Goal: Task Accomplishment & Management: Complete application form

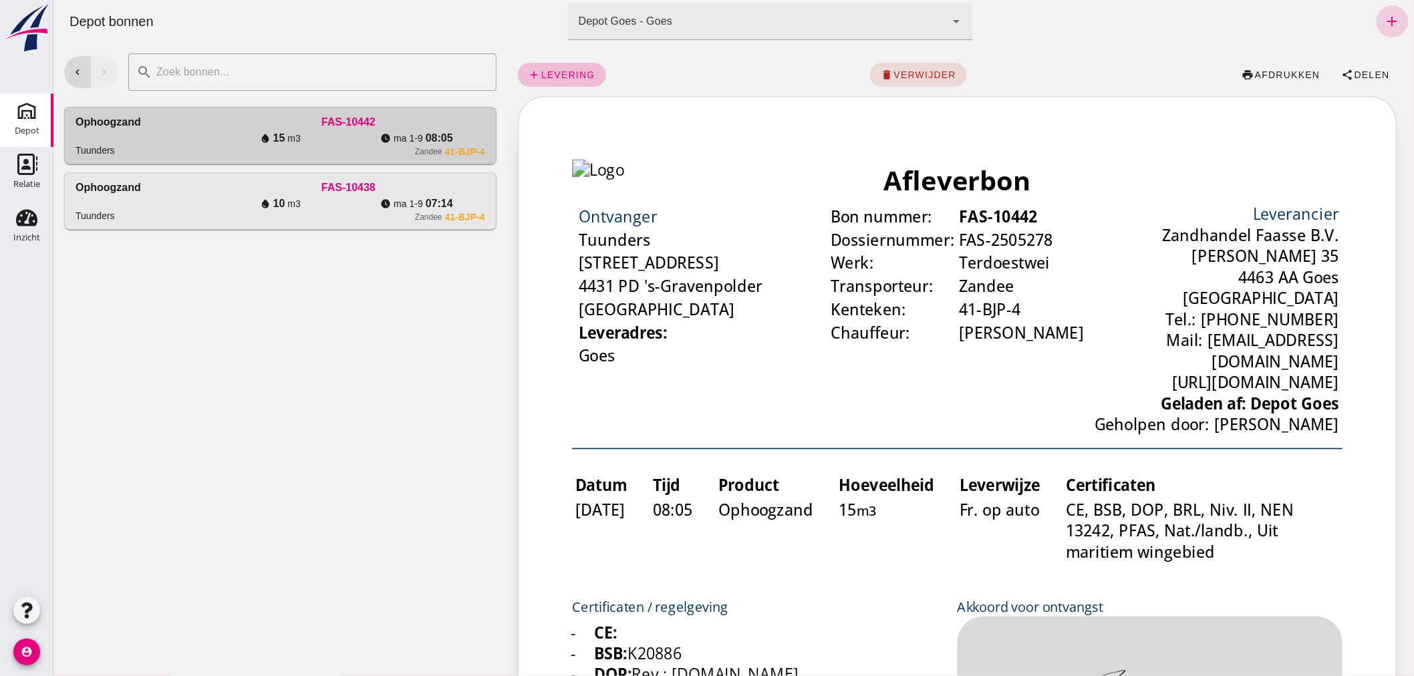
click link "add"
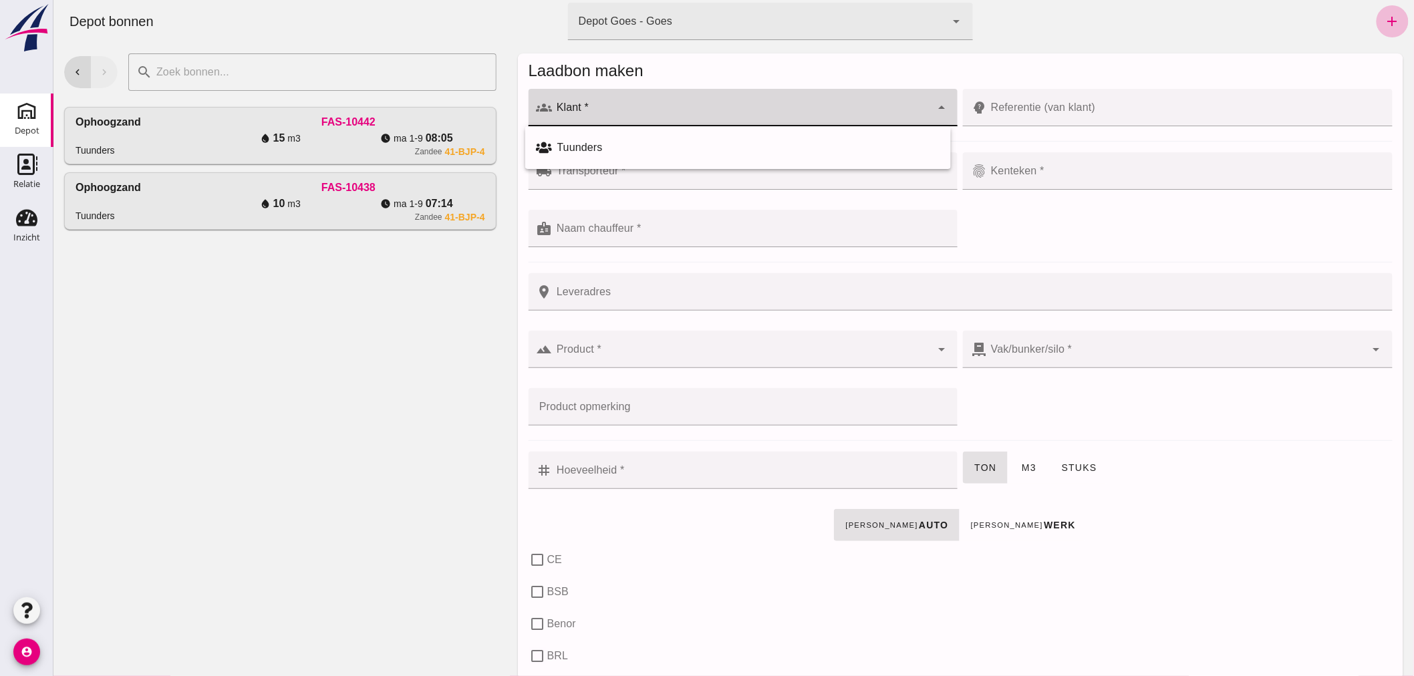
click div
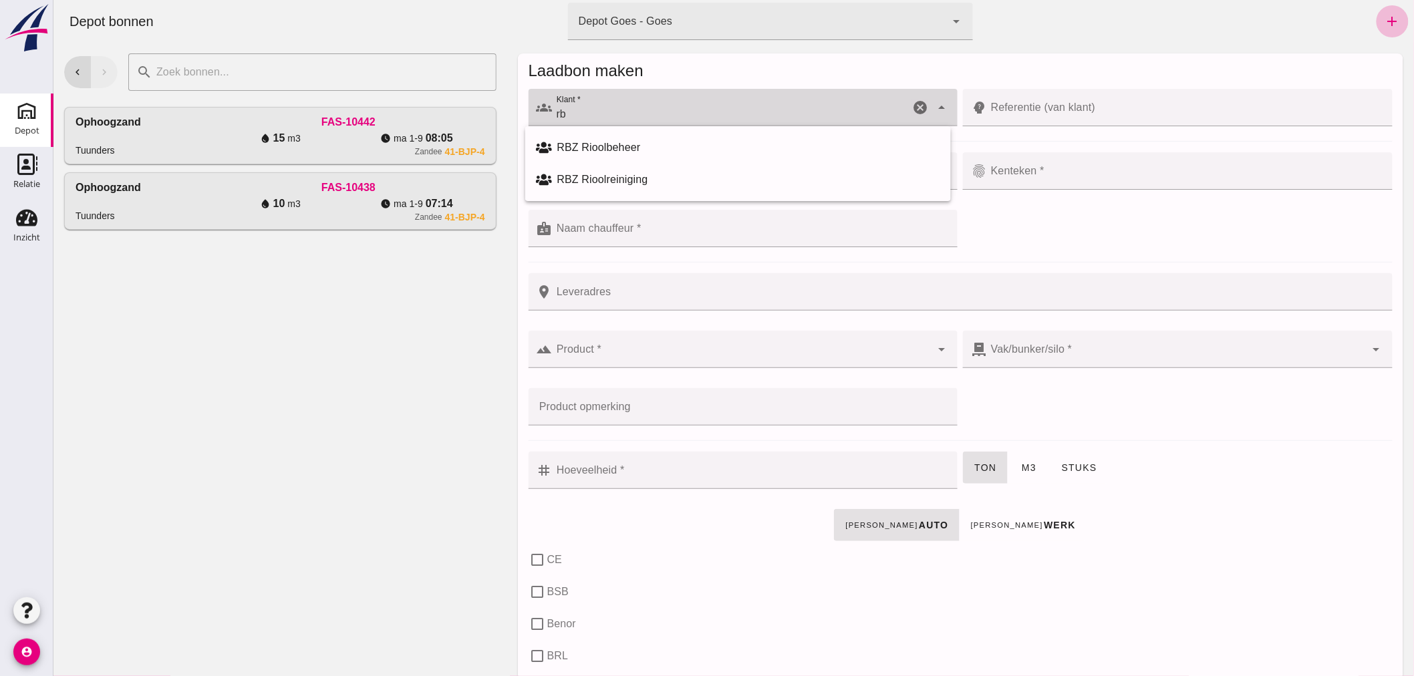
type input "r"
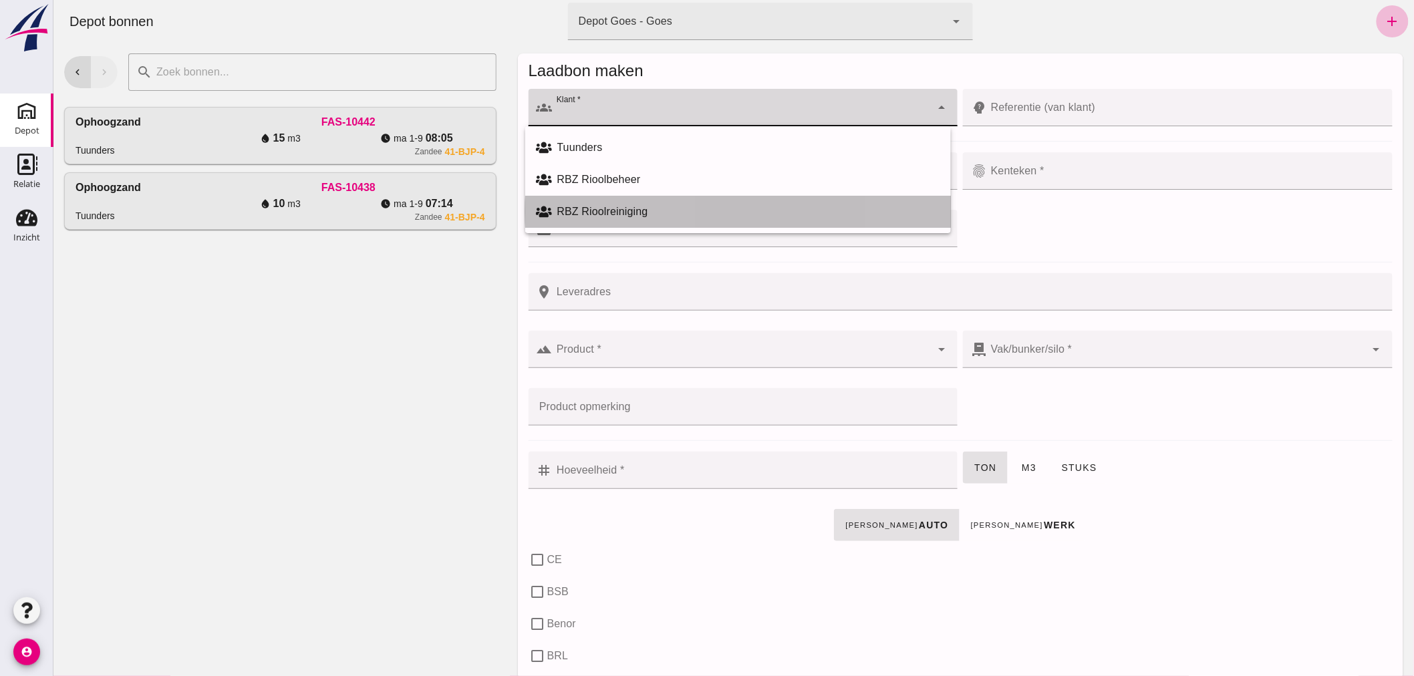
click at [619, 207] on div "RBZ Rioolreiniging" at bounding box center [748, 212] width 383 height 16
type input "RBZ Rioolreiniging"
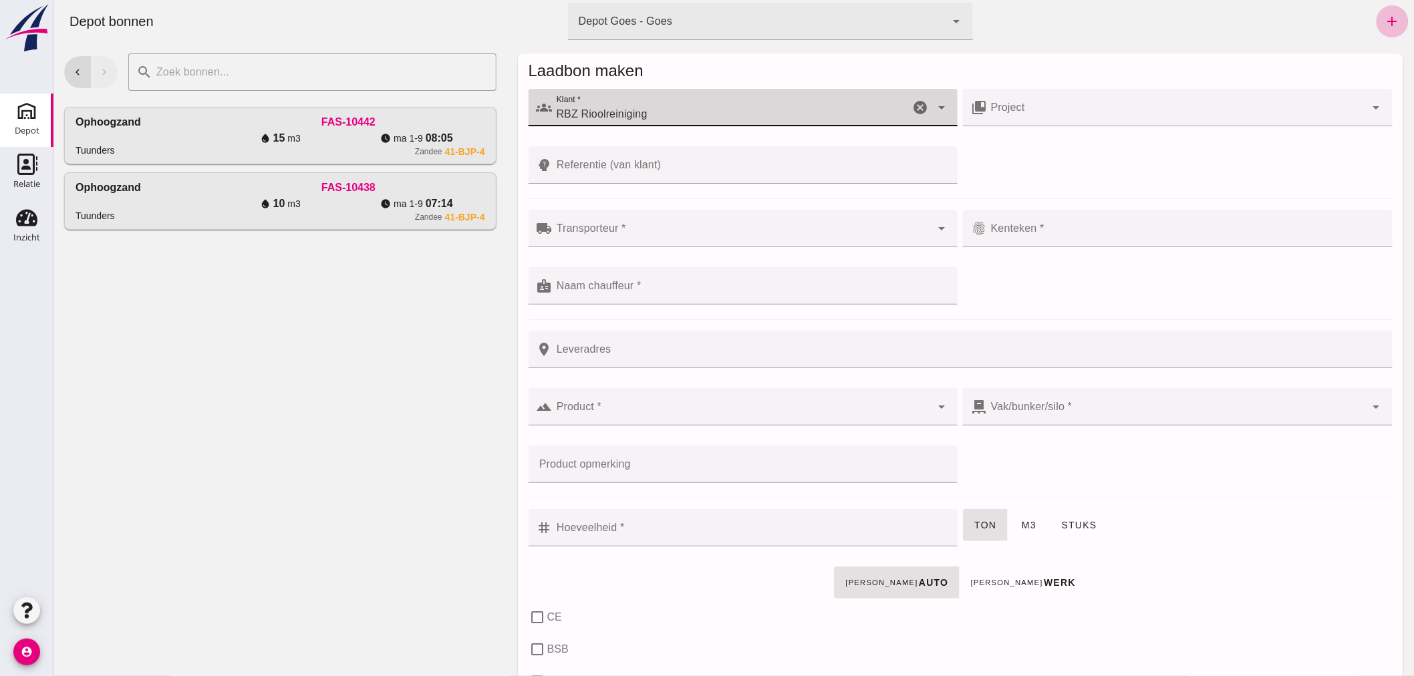
click input "Transporteur *"
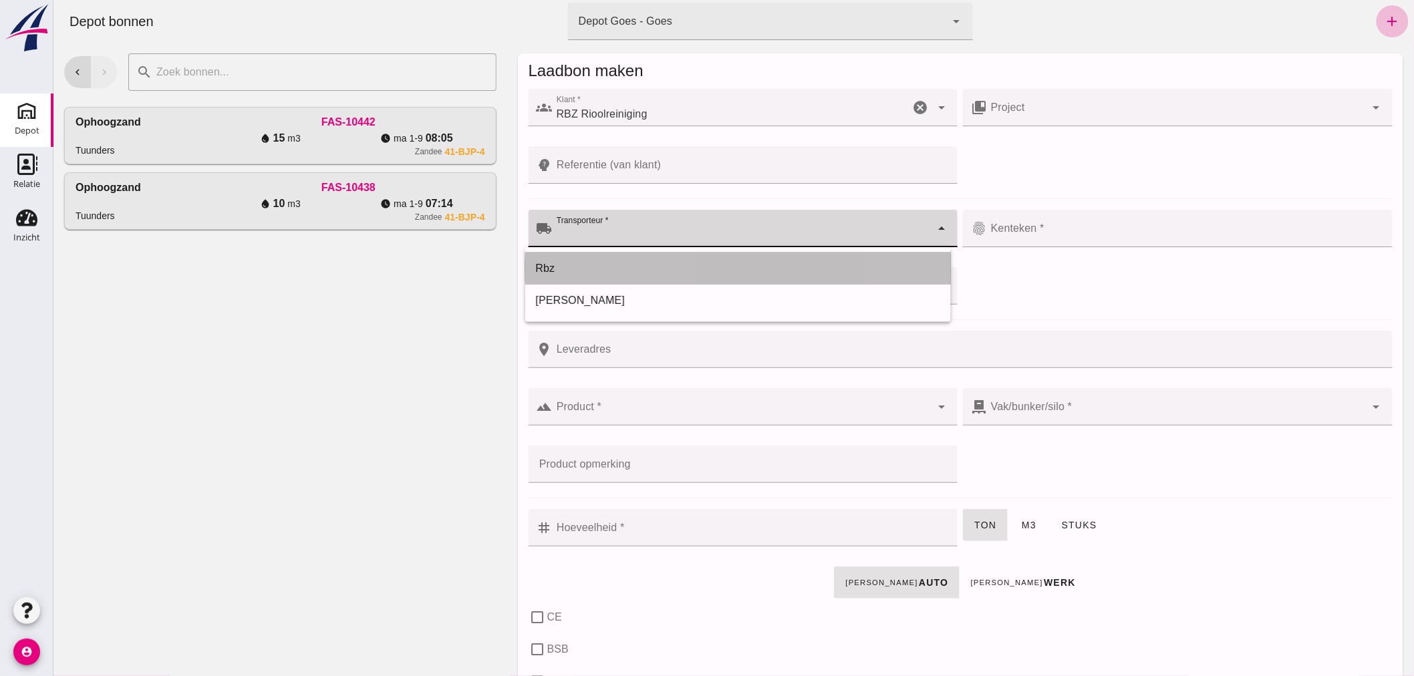
click at [611, 267] on div "Rbz" at bounding box center [737, 269] width 404 height 16
type input "Rbz"
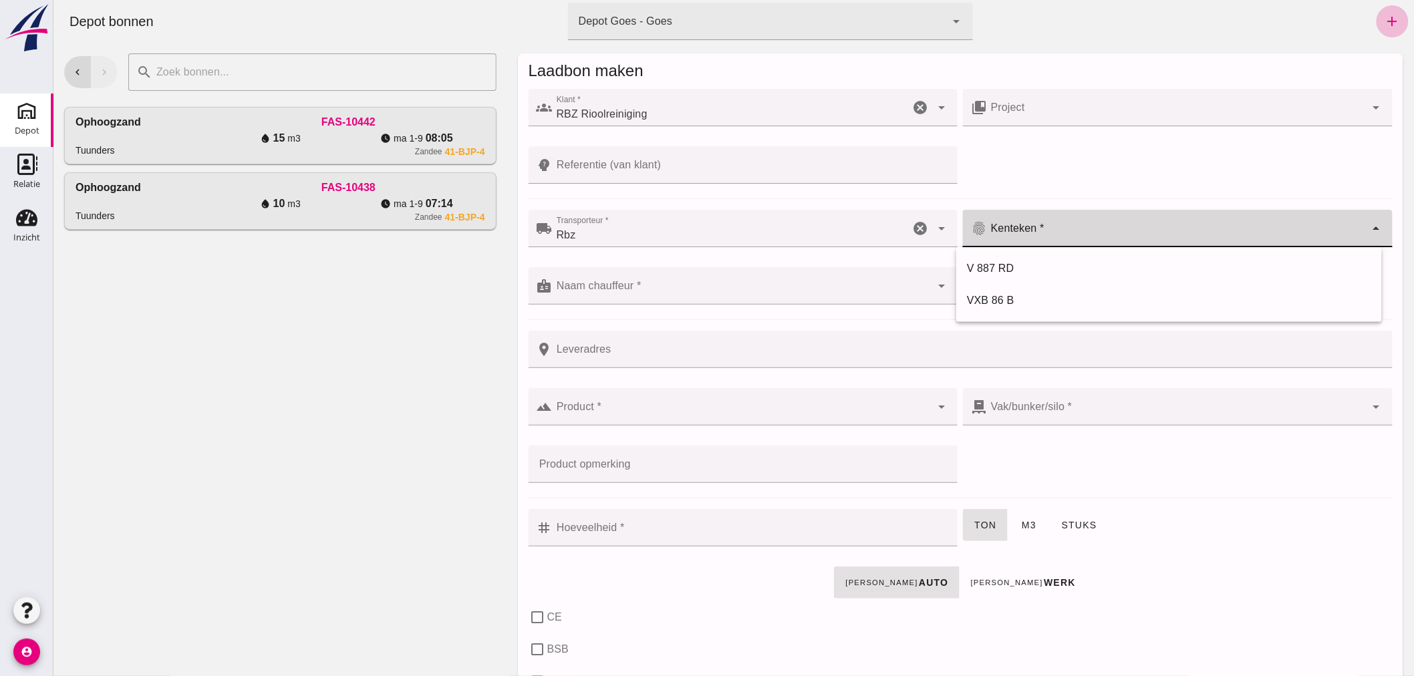
click div
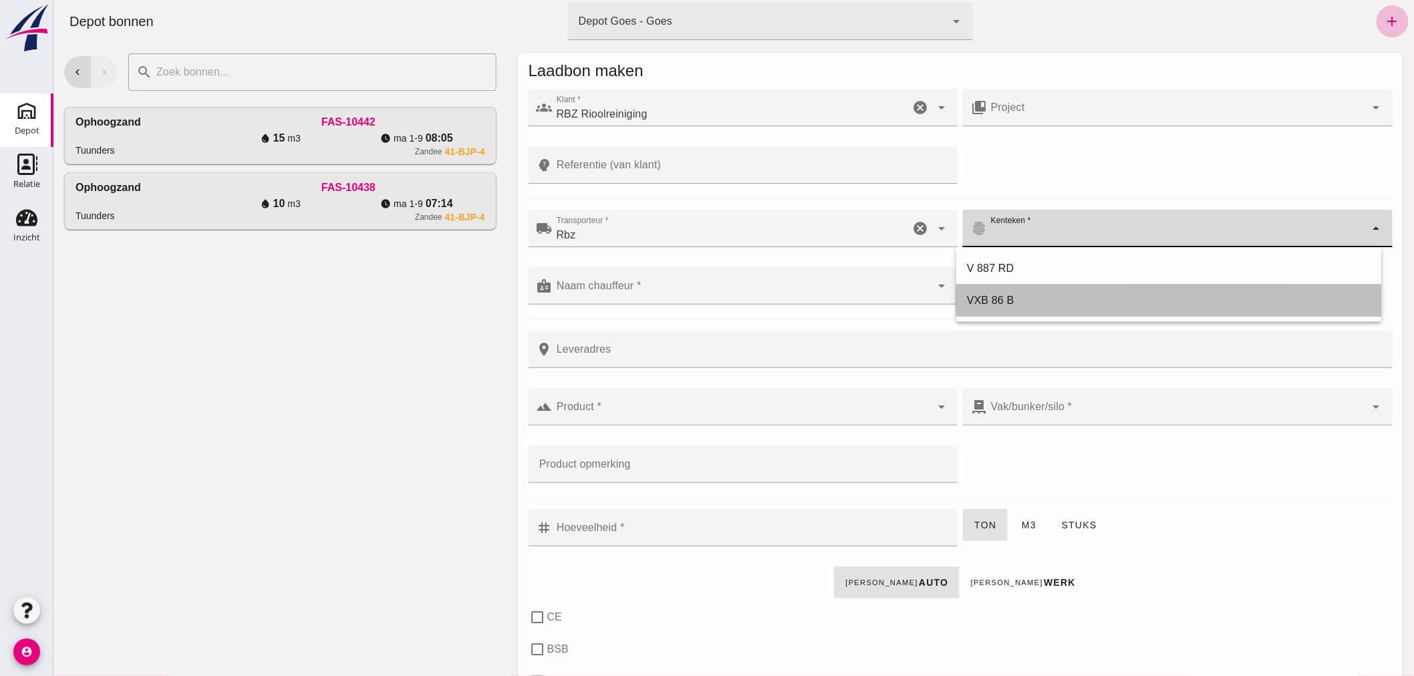
click at [1023, 297] on div "VXB 86 B" at bounding box center [1168, 301] width 404 height 16
type input "VXB 86 B"
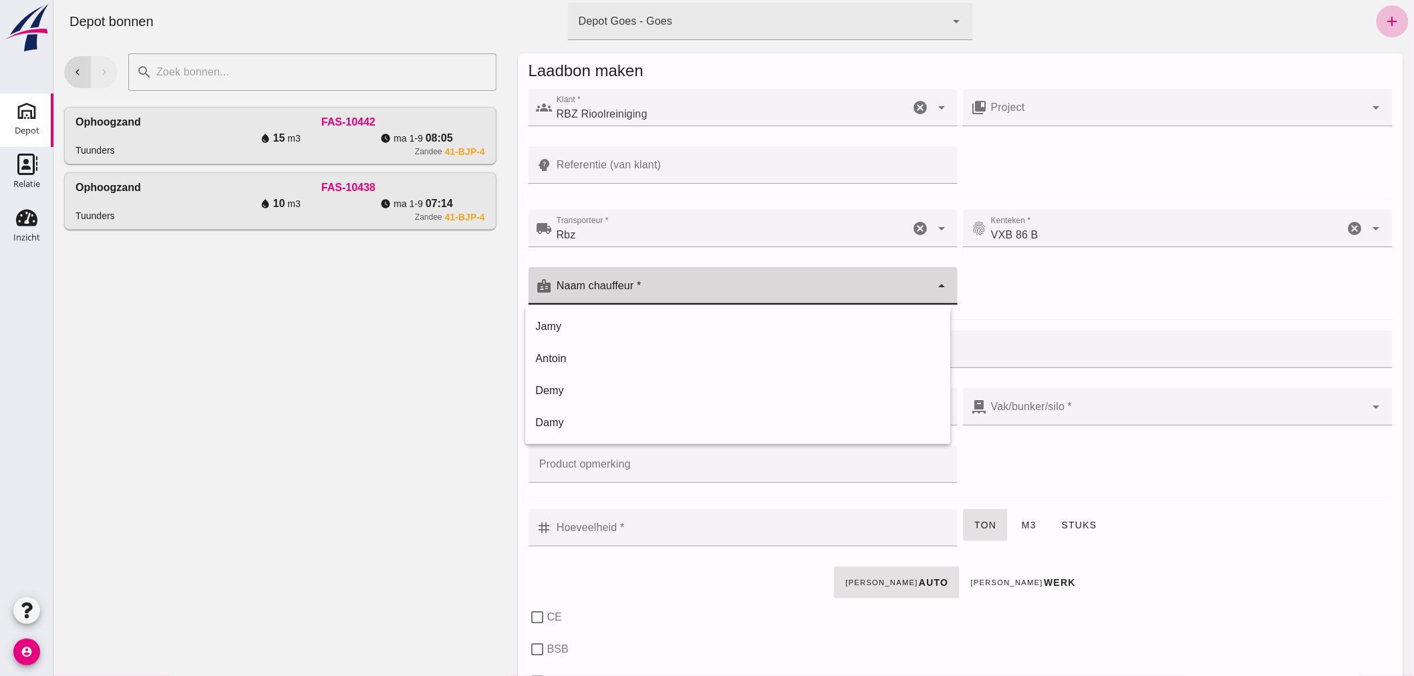
click input "Naam chauffeur *"
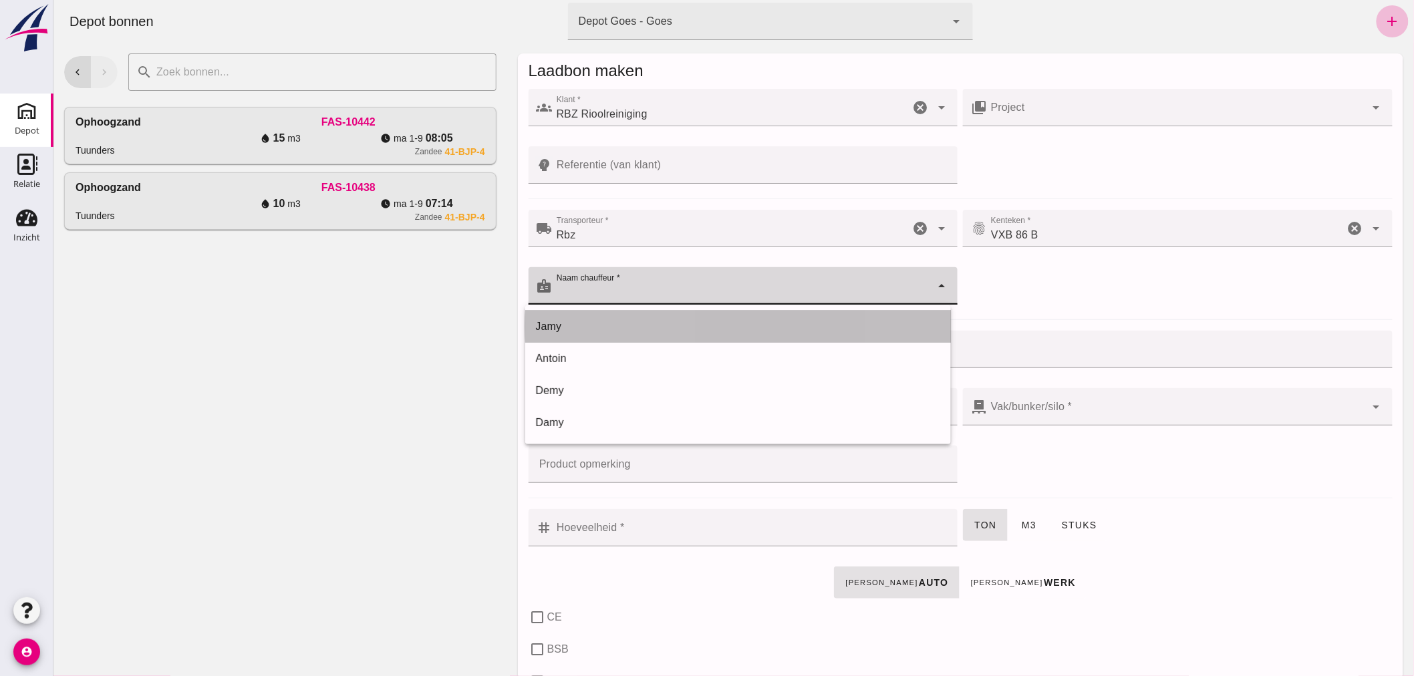
click at [582, 325] on div "Jamy" at bounding box center [737, 327] width 404 height 16
type input "Jamy"
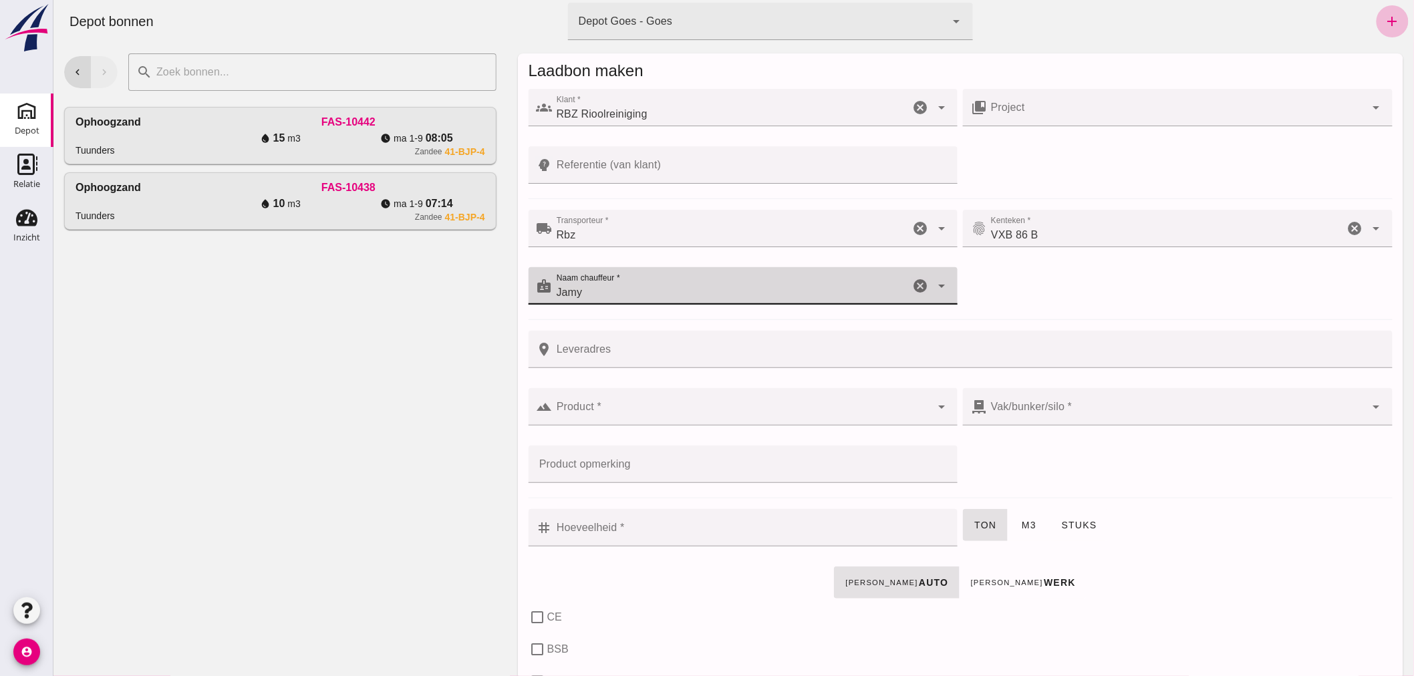
click div
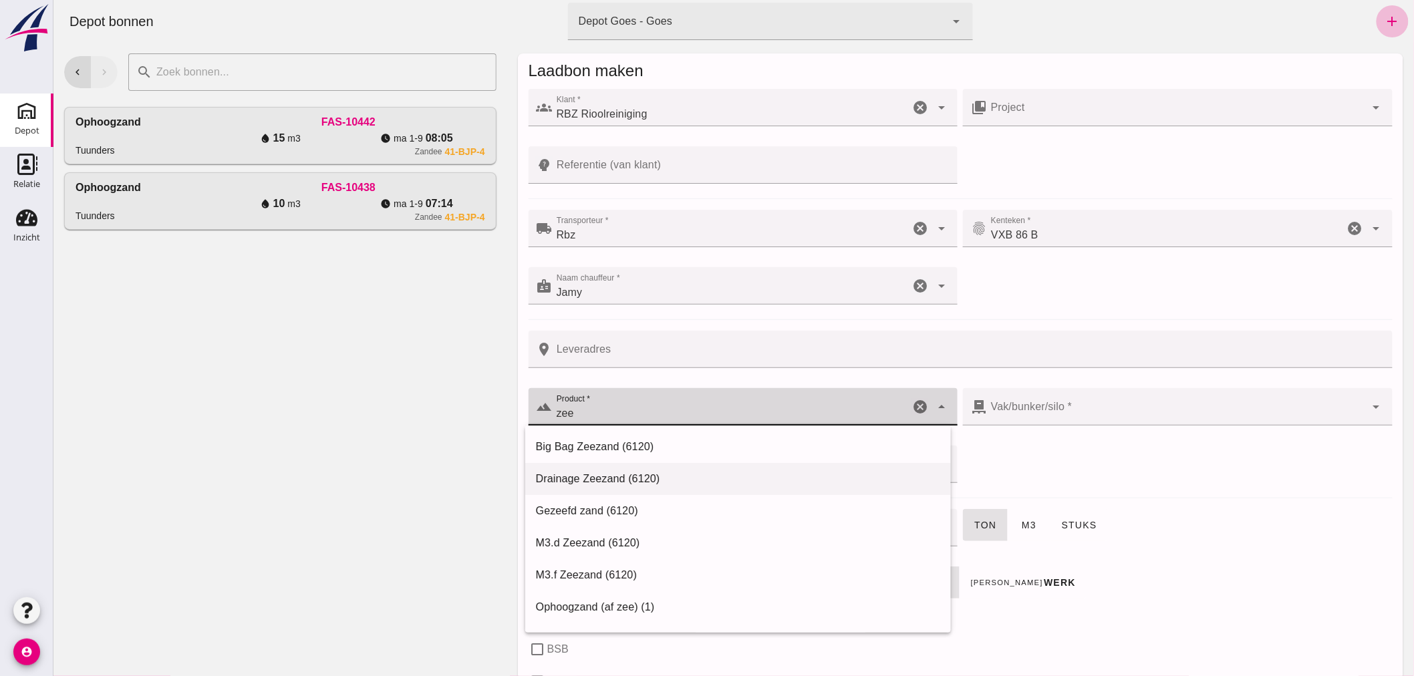
click at [590, 478] on div "Drainage Zeezand (6120)" at bounding box center [737, 479] width 404 height 16
type input "Drainage Zeezand (6120)"
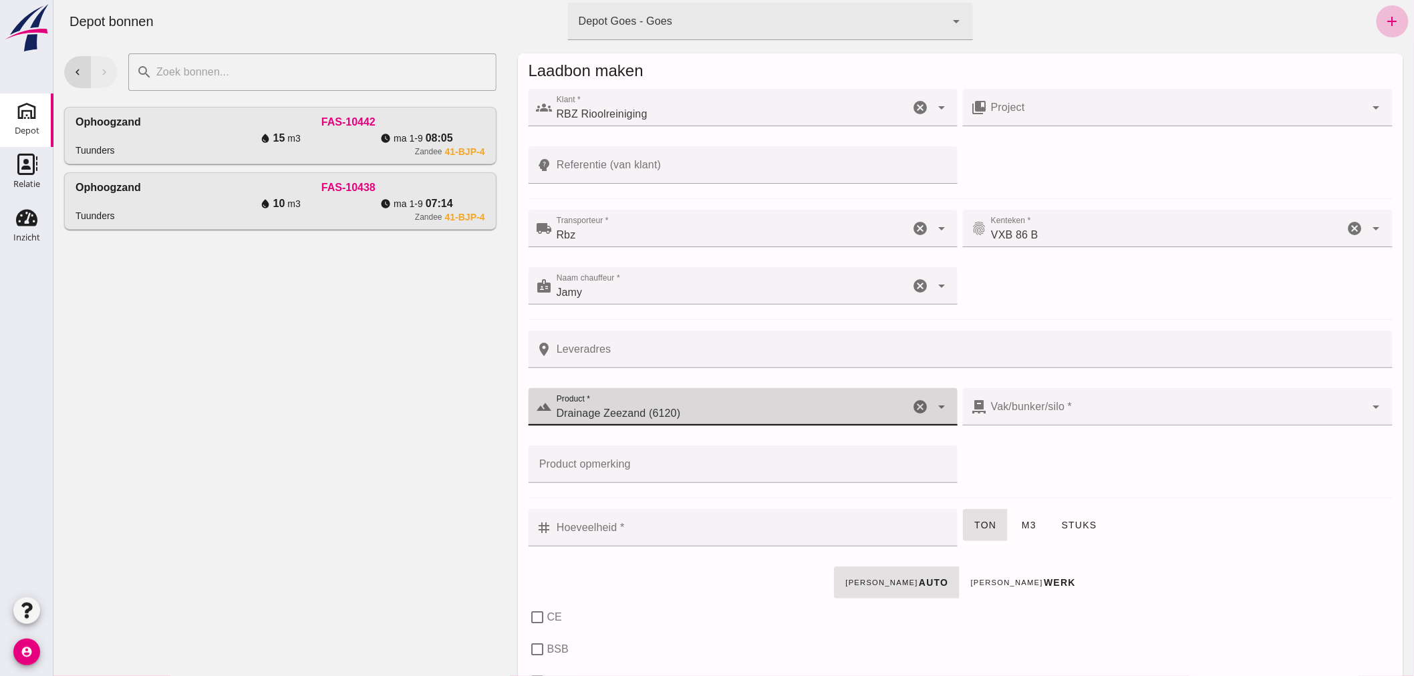
type input "302"
type input "Drainage Zeezand (6120)"
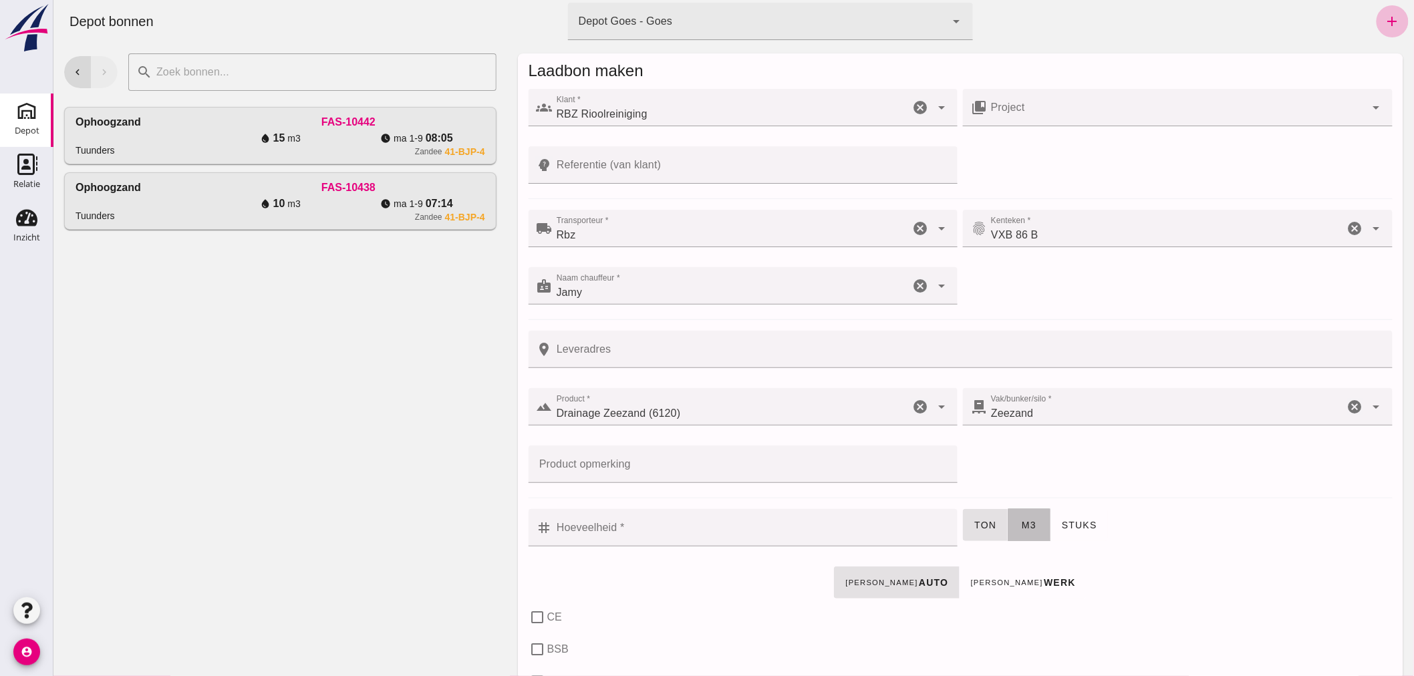
click span "m3"
click input "Hoeveelheid *"
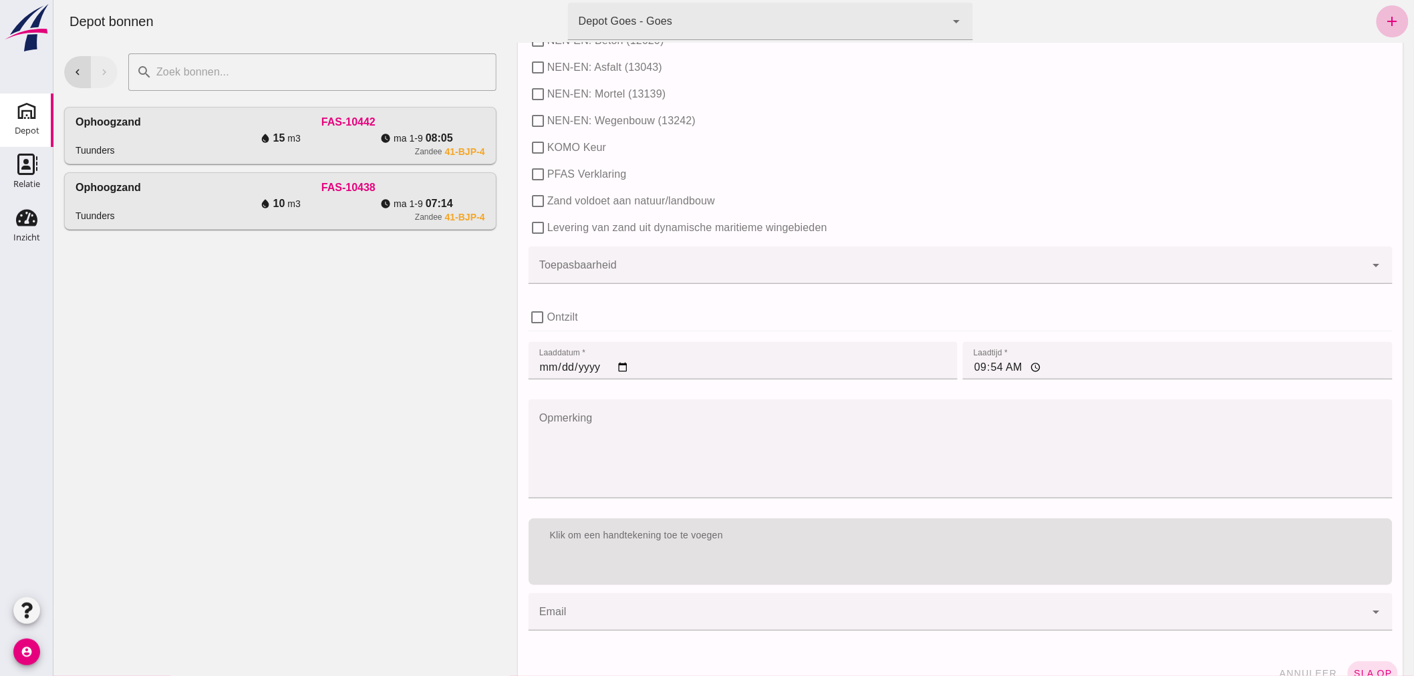
scroll to position [742, 0]
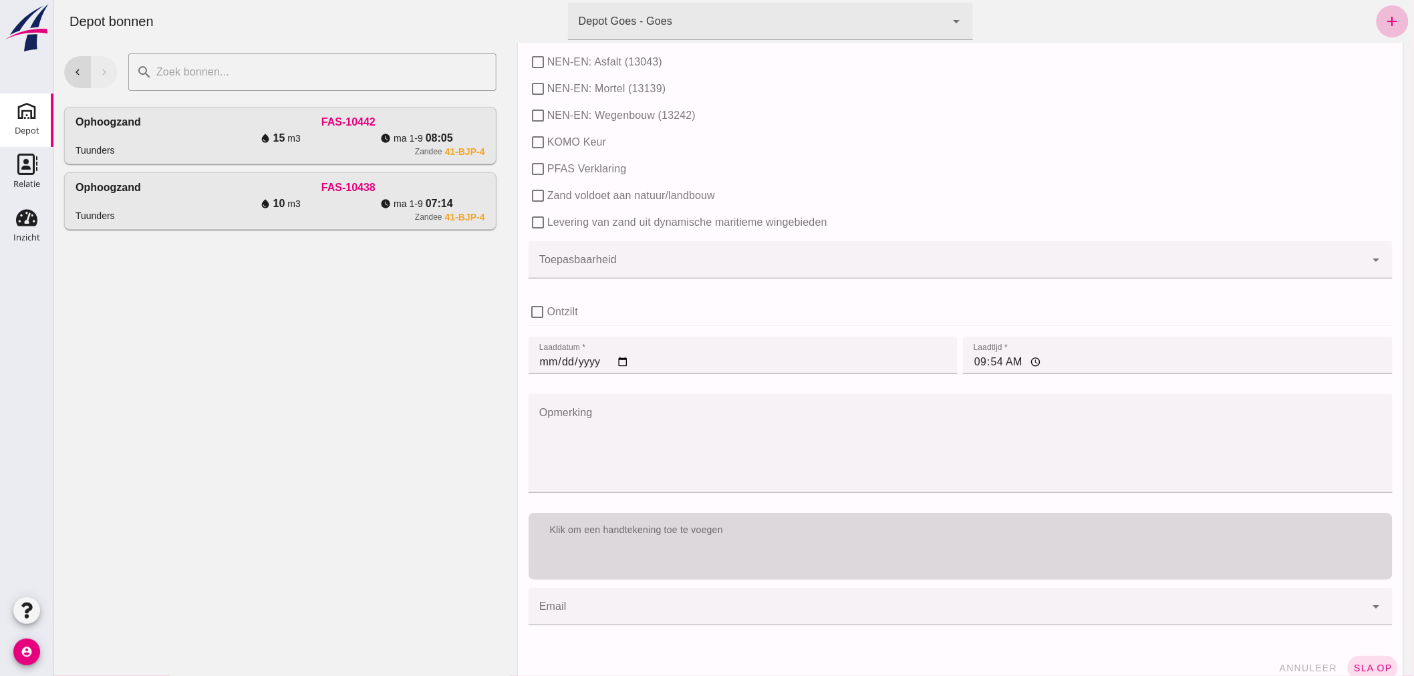
type input "1"
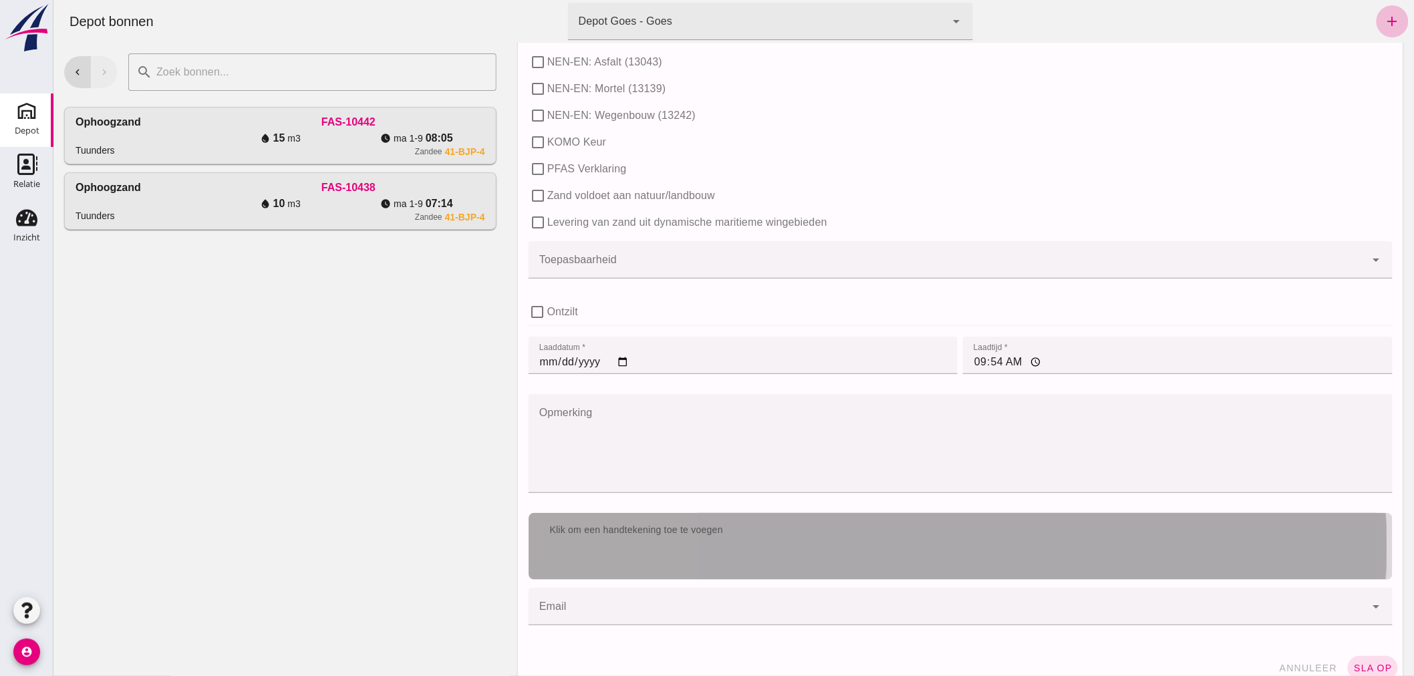
click at [919, 548] on div "Klik om een handtekening toe te voegen" at bounding box center [960, 546] width 864 height 67
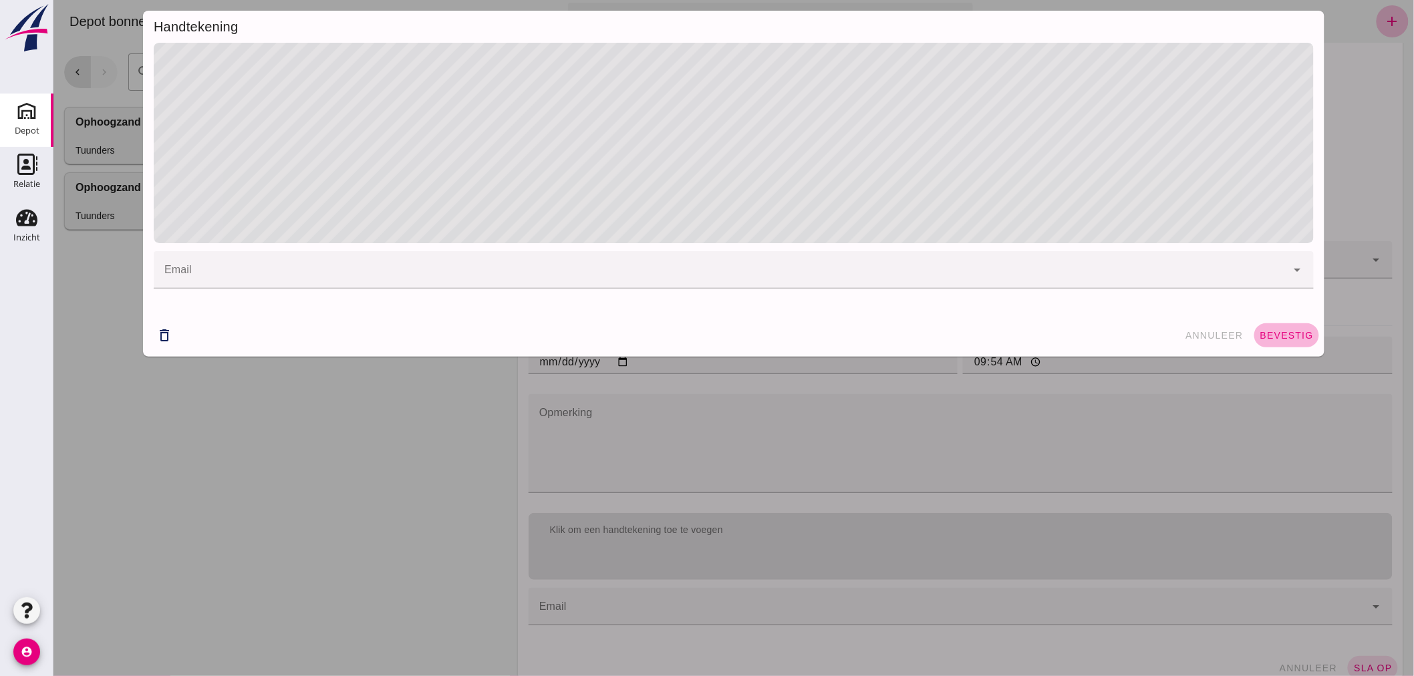
click span "bevestig"
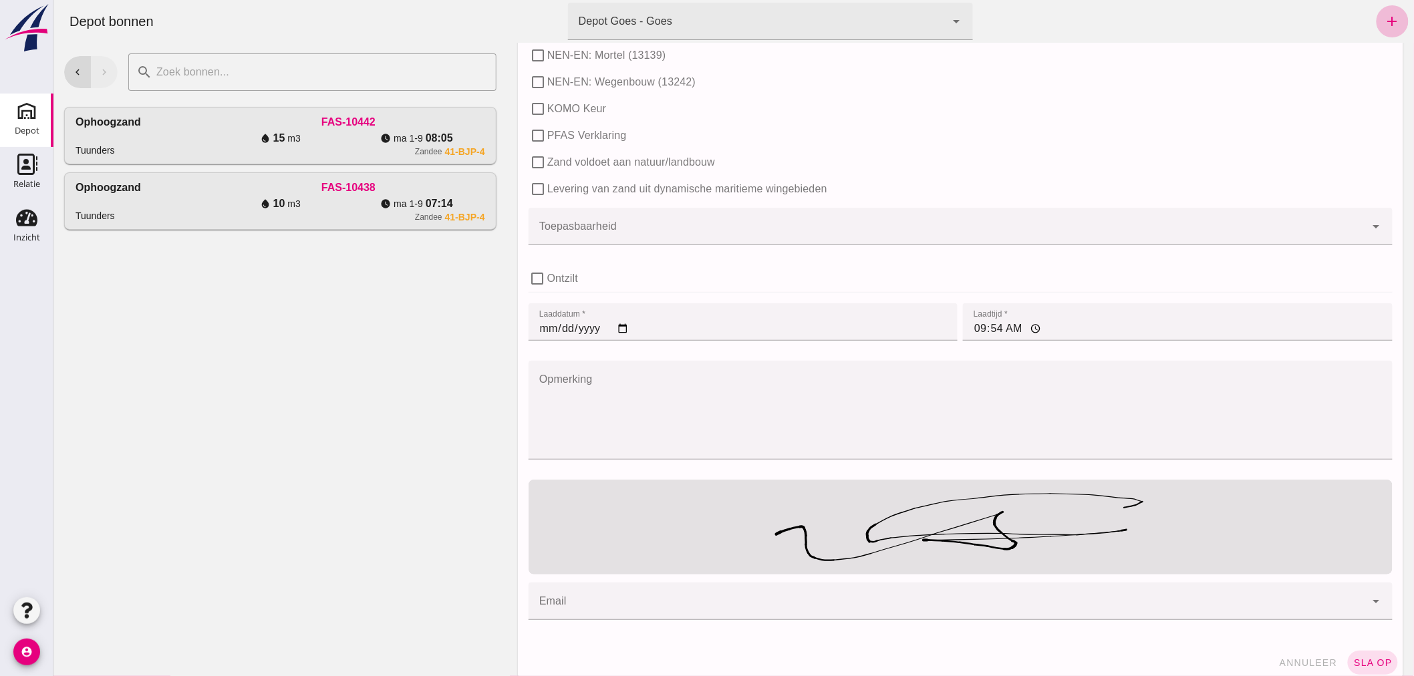
scroll to position [791, 0]
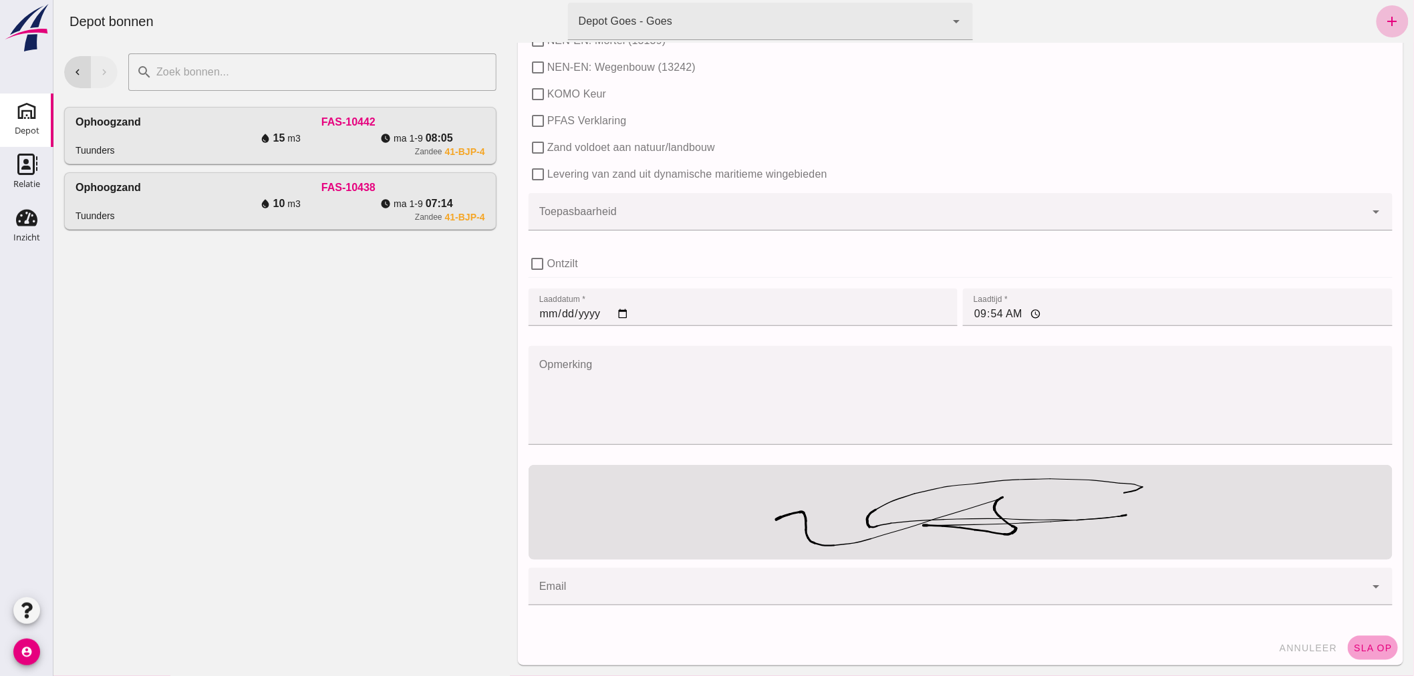
click span "sla op"
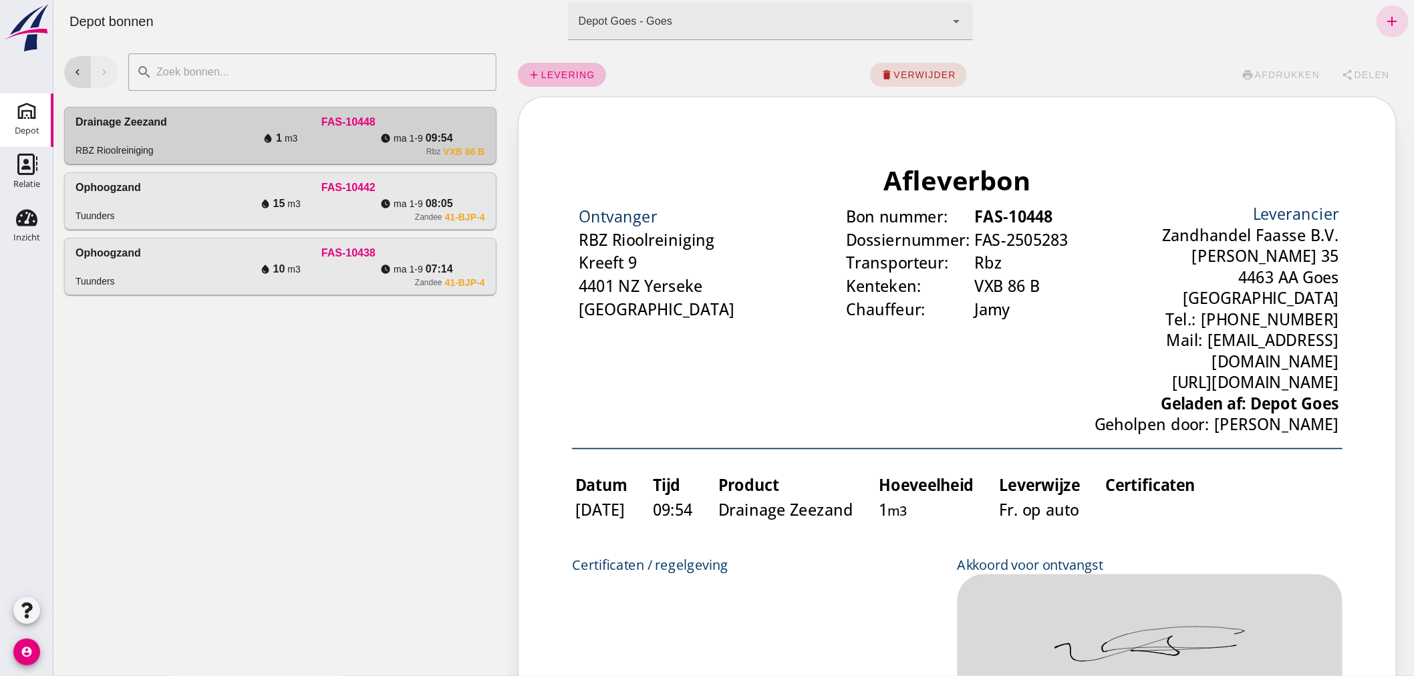
scroll to position [0, 0]
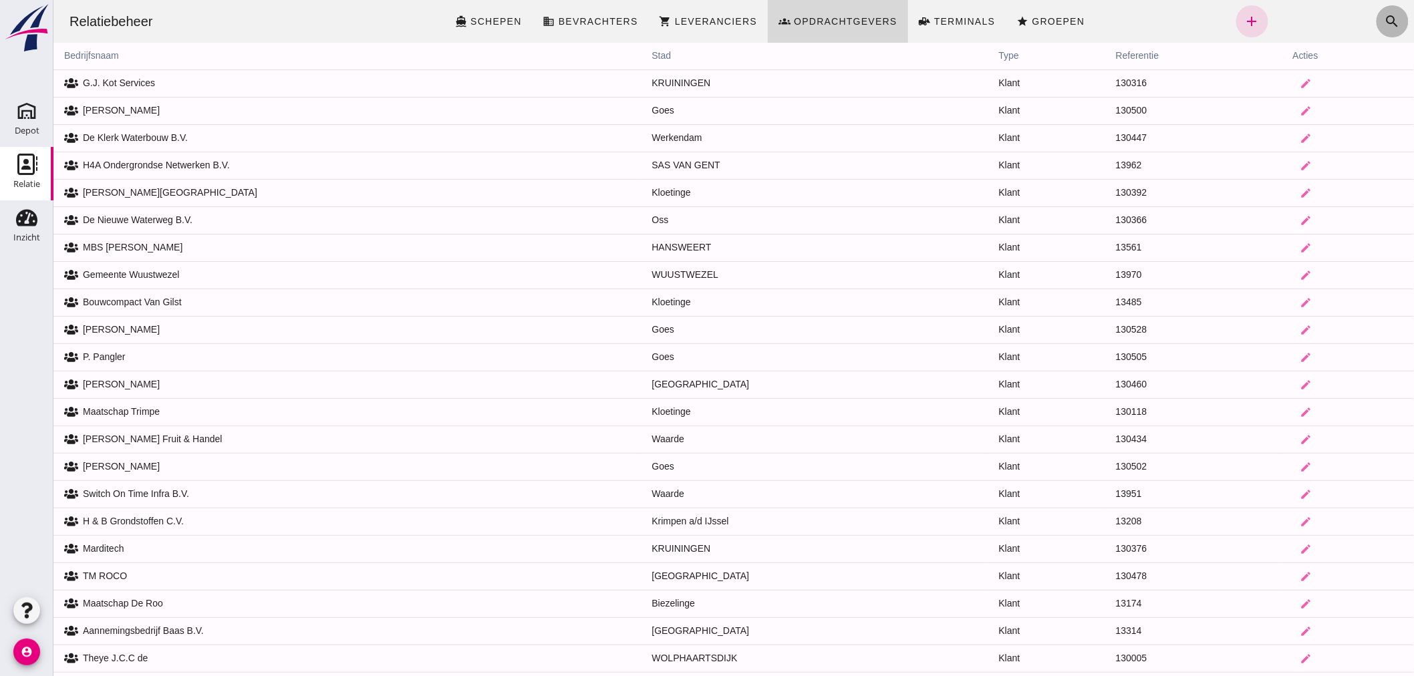
click at [1384, 14] on icon "search" at bounding box center [1392, 21] width 16 height 16
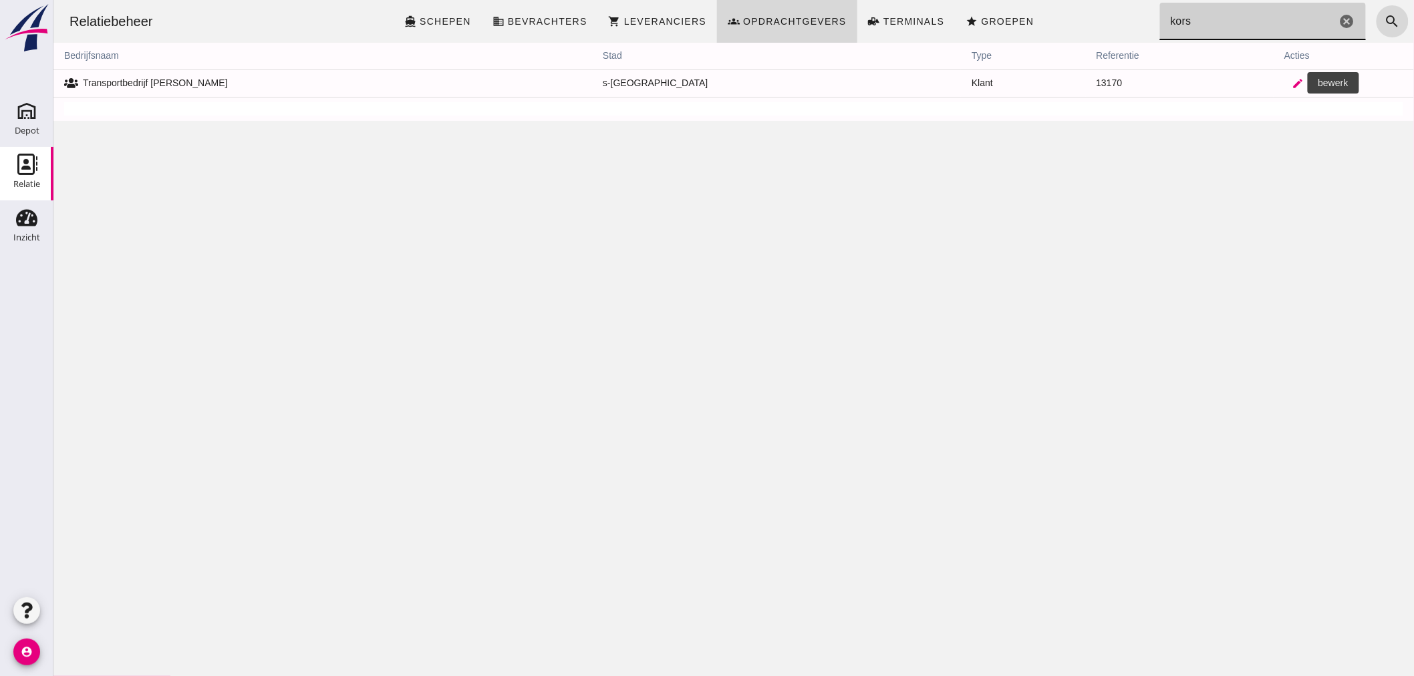
type input "kors"
click at [1291, 80] on icon "edit" at bounding box center [1297, 84] width 12 height 12
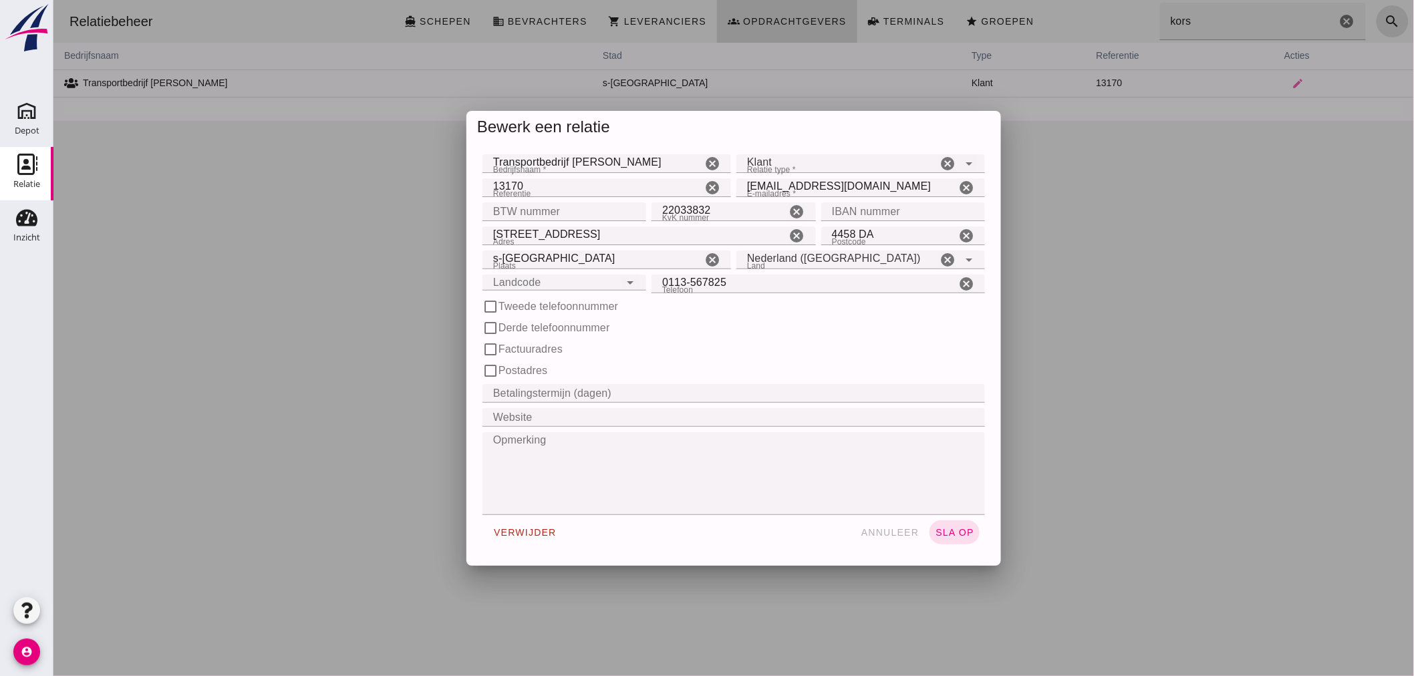
click span "annuleer"
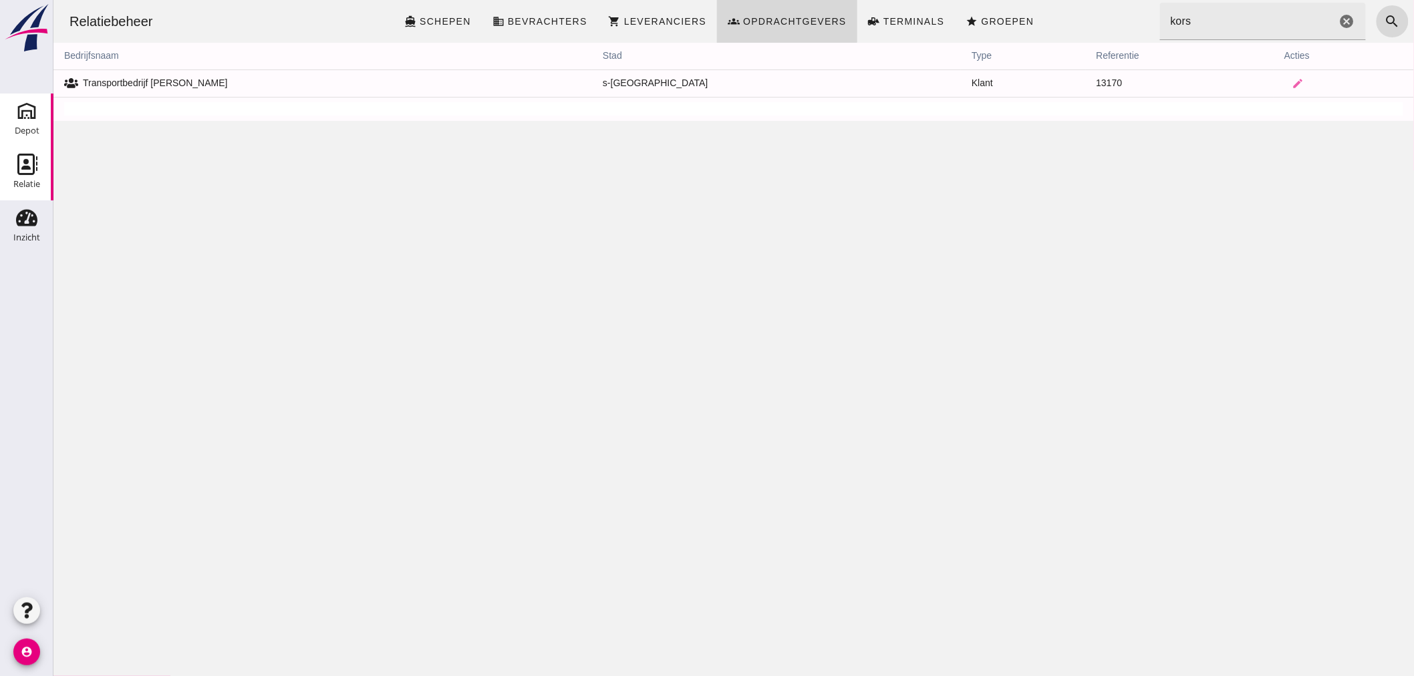
click at [32, 124] on div "Depot" at bounding box center [27, 131] width 25 height 19
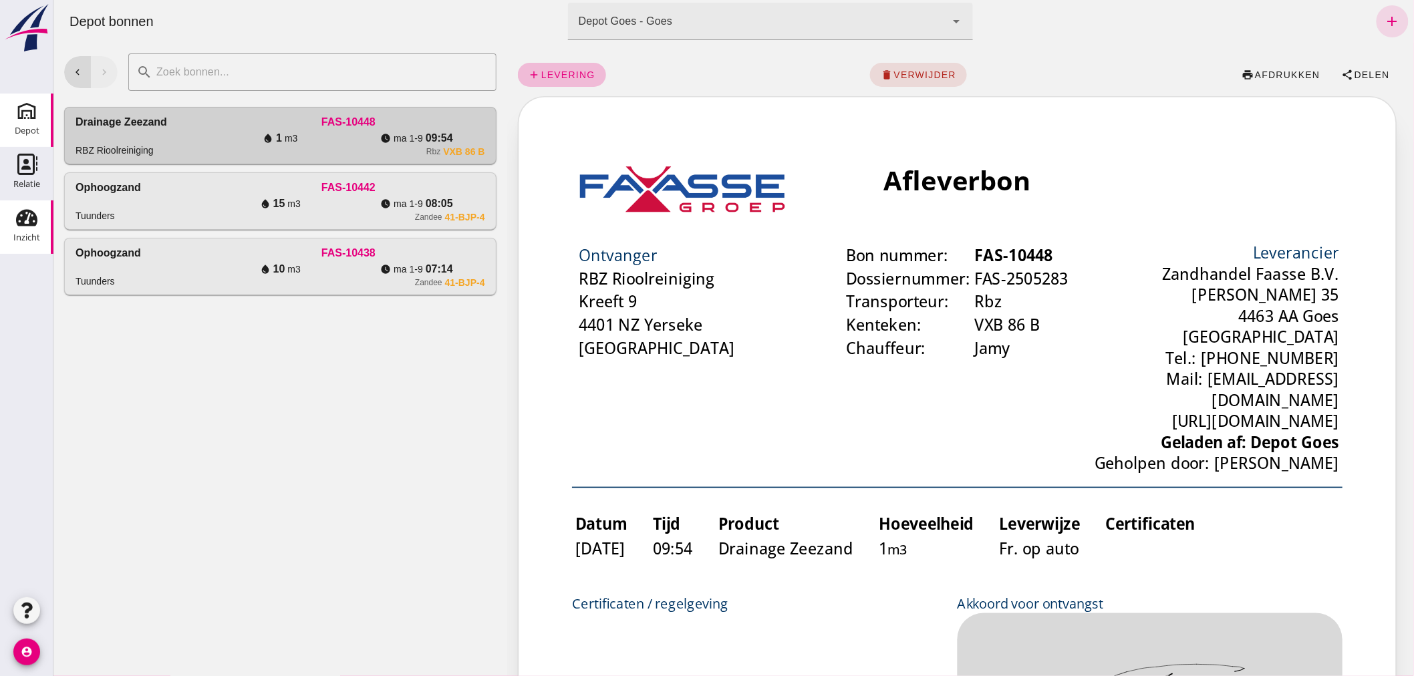
click at [30, 225] on use at bounding box center [26, 218] width 21 height 17
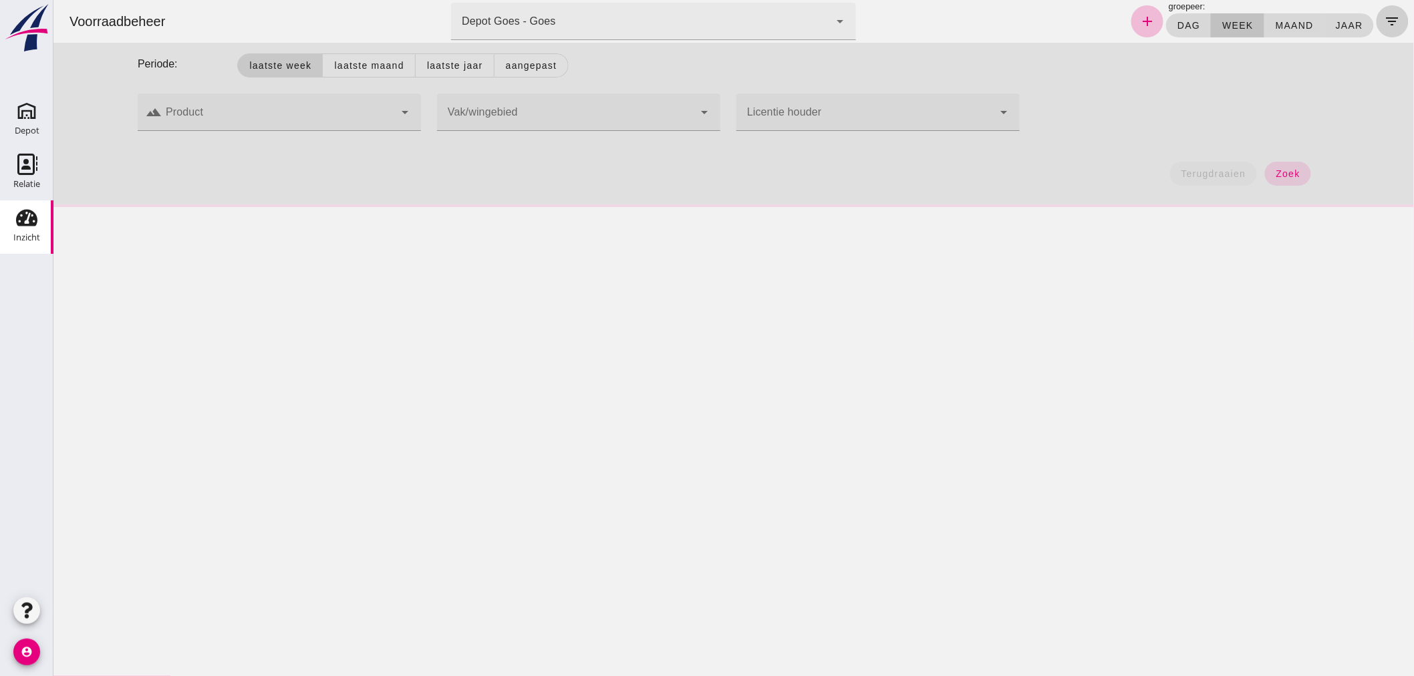
click at [1384, 19] on icon "filter_list" at bounding box center [1392, 21] width 16 height 16
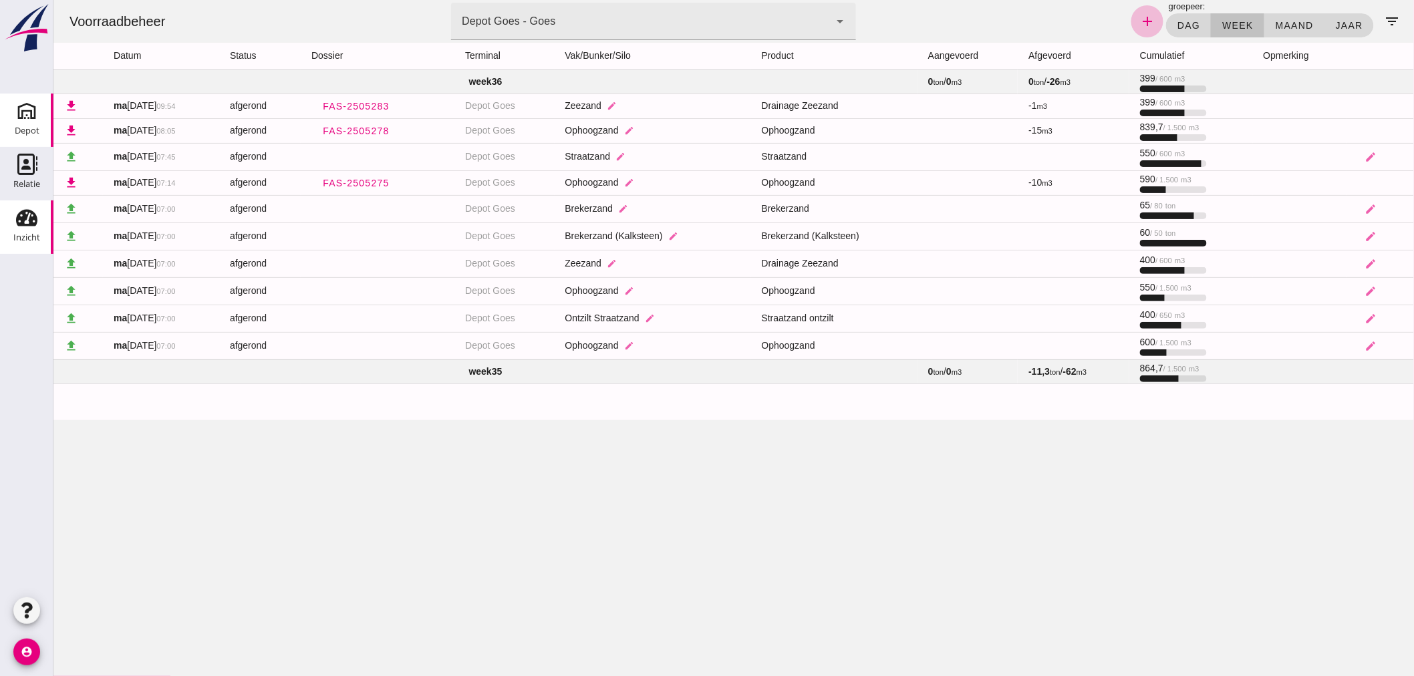
click at [18, 118] on use at bounding box center [26, 110] width 21 height 21
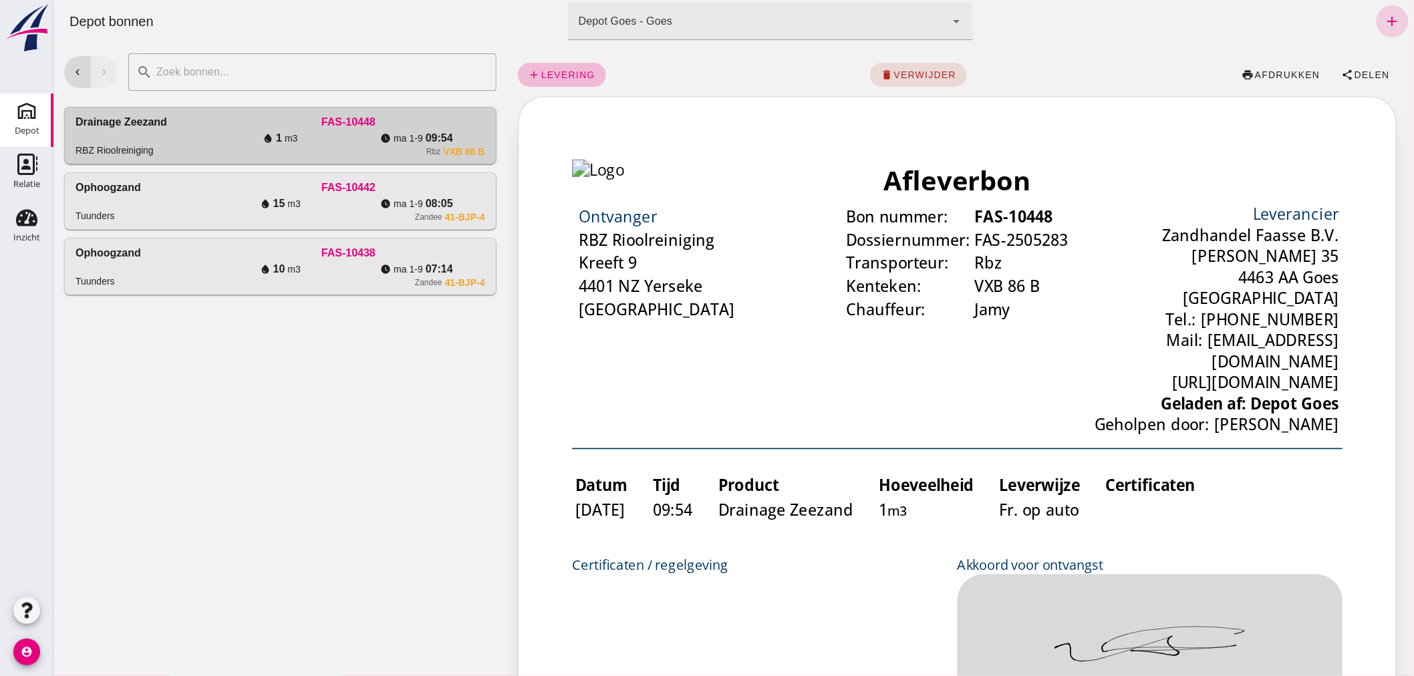
click at [1385, 20] on icon "add" at bounding box center [1392, 21] width 16 height 16
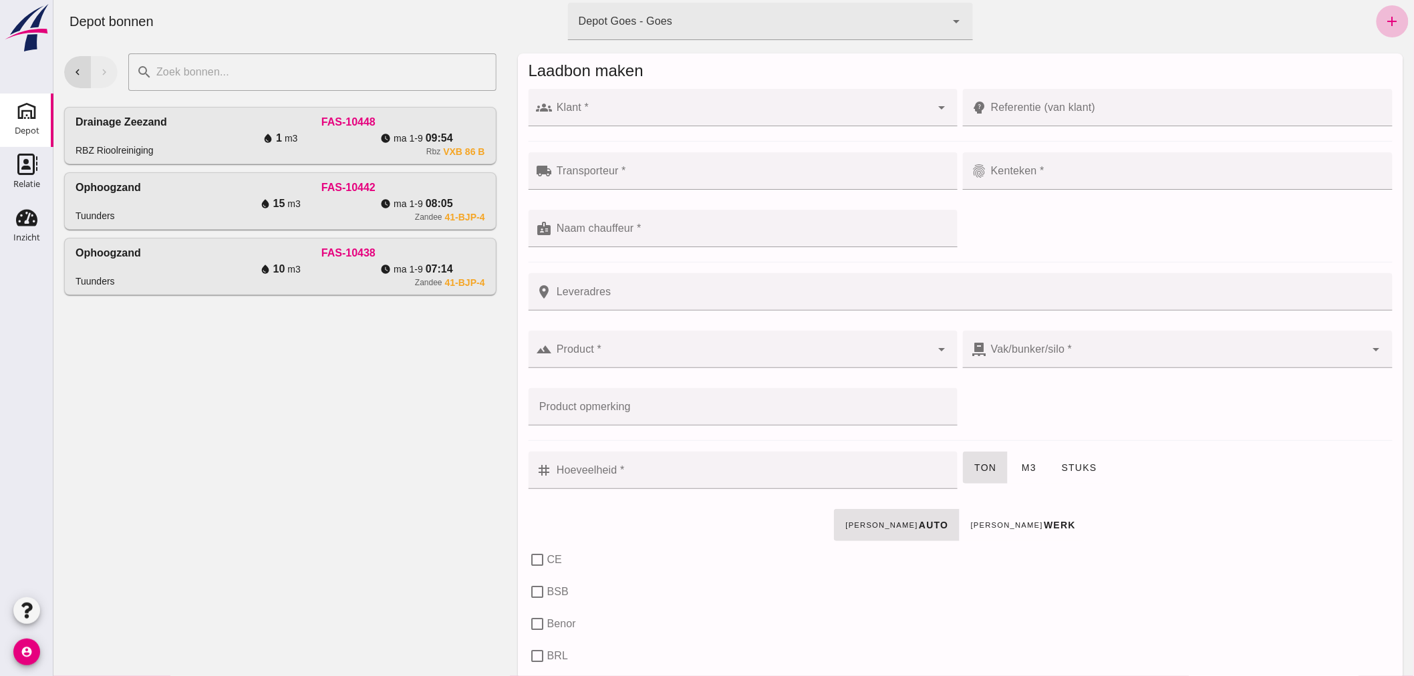
click input "Klant *"
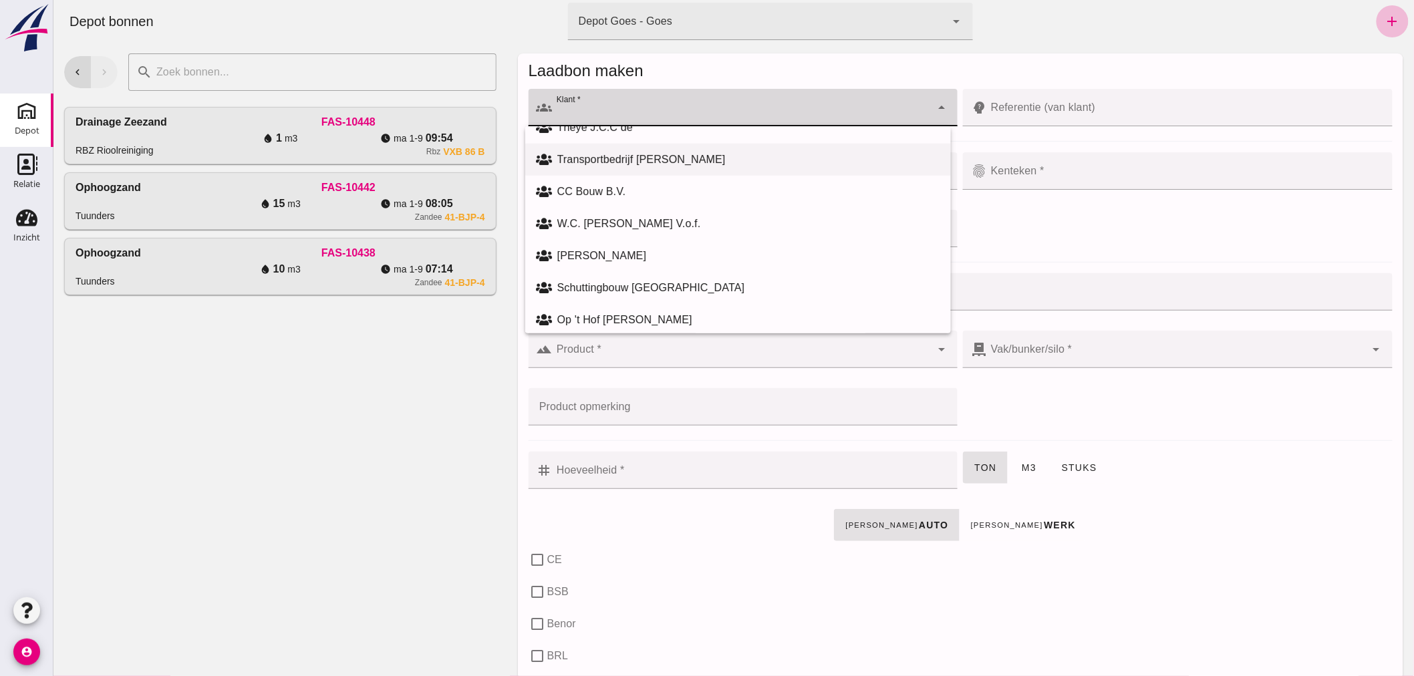
scroll to position [668, 0]
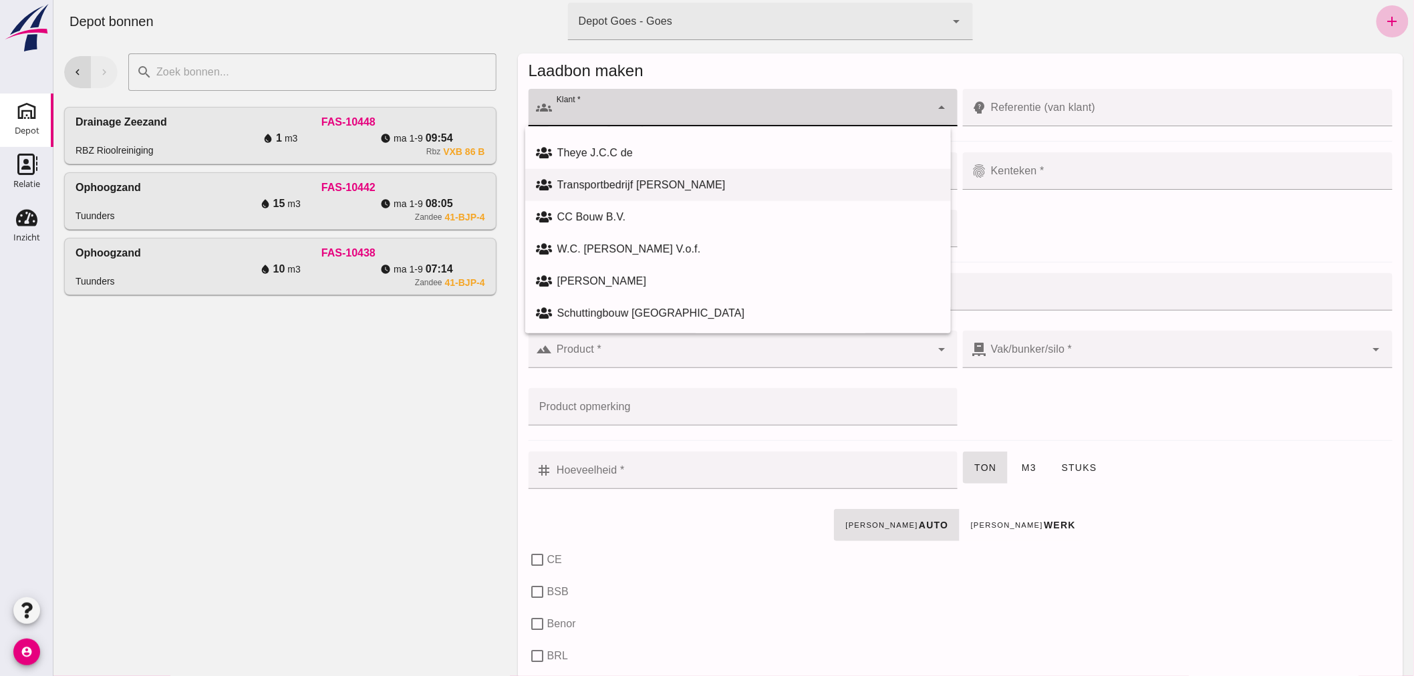
click at [771, 182] on div "Transportbedrijf [PERSON_NAME]" at bounding box center [748, 185] width 383 height 16
type input "Transportbedrijf [PERSON_NAME]"
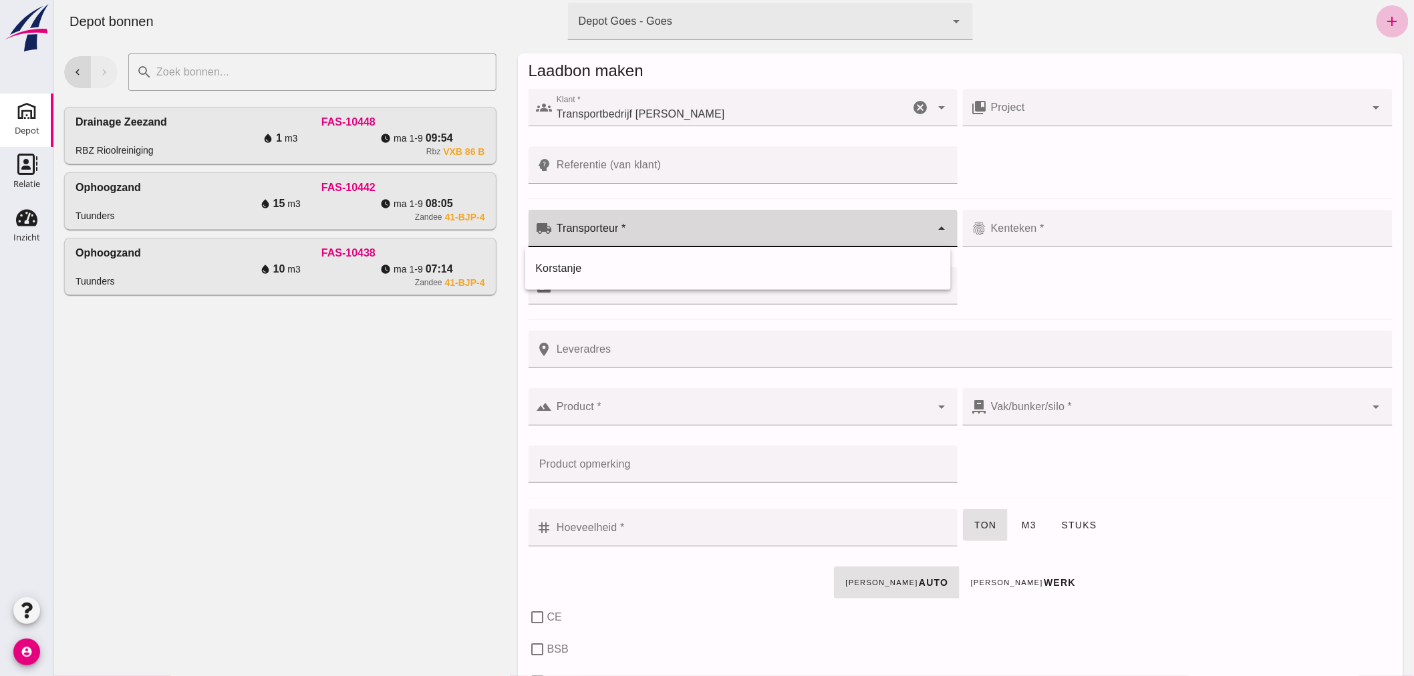
click div
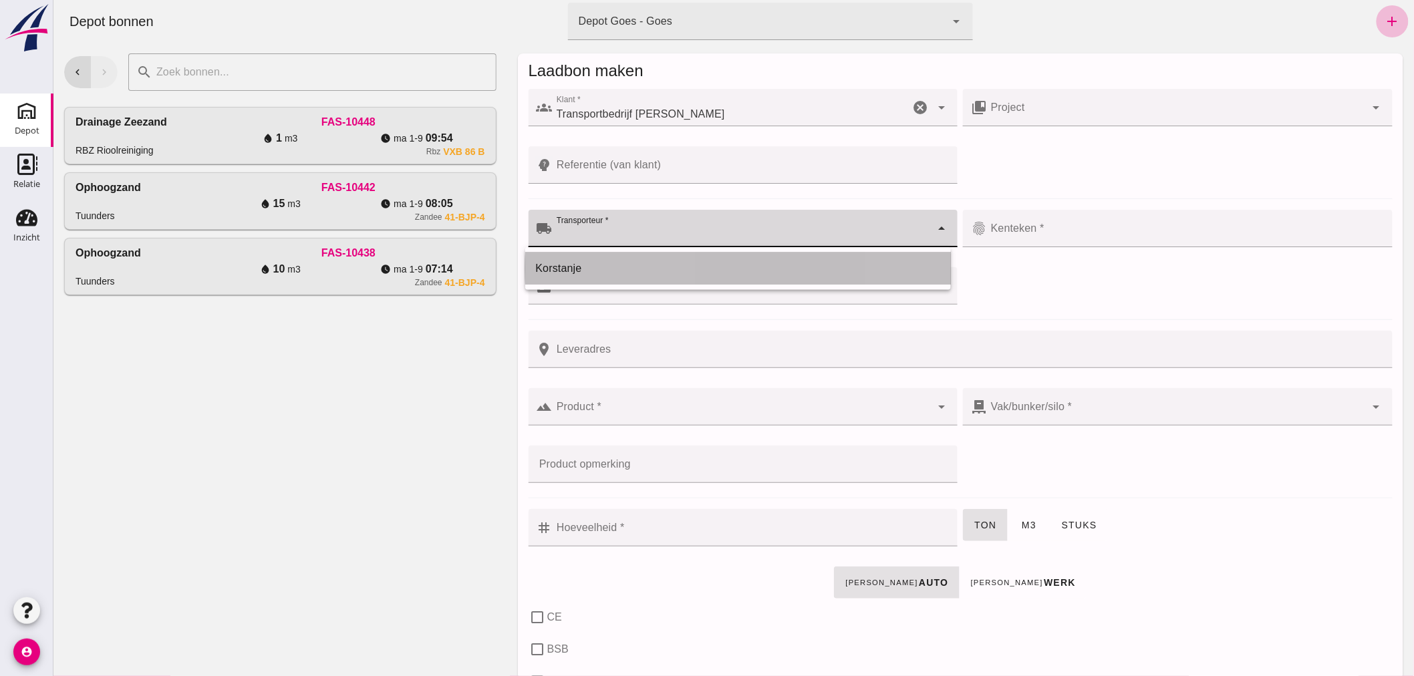
click at [708, 261] on div "Korstanje" at bounding box center [737, 269] width 404 height 16
type input "Korstanje"
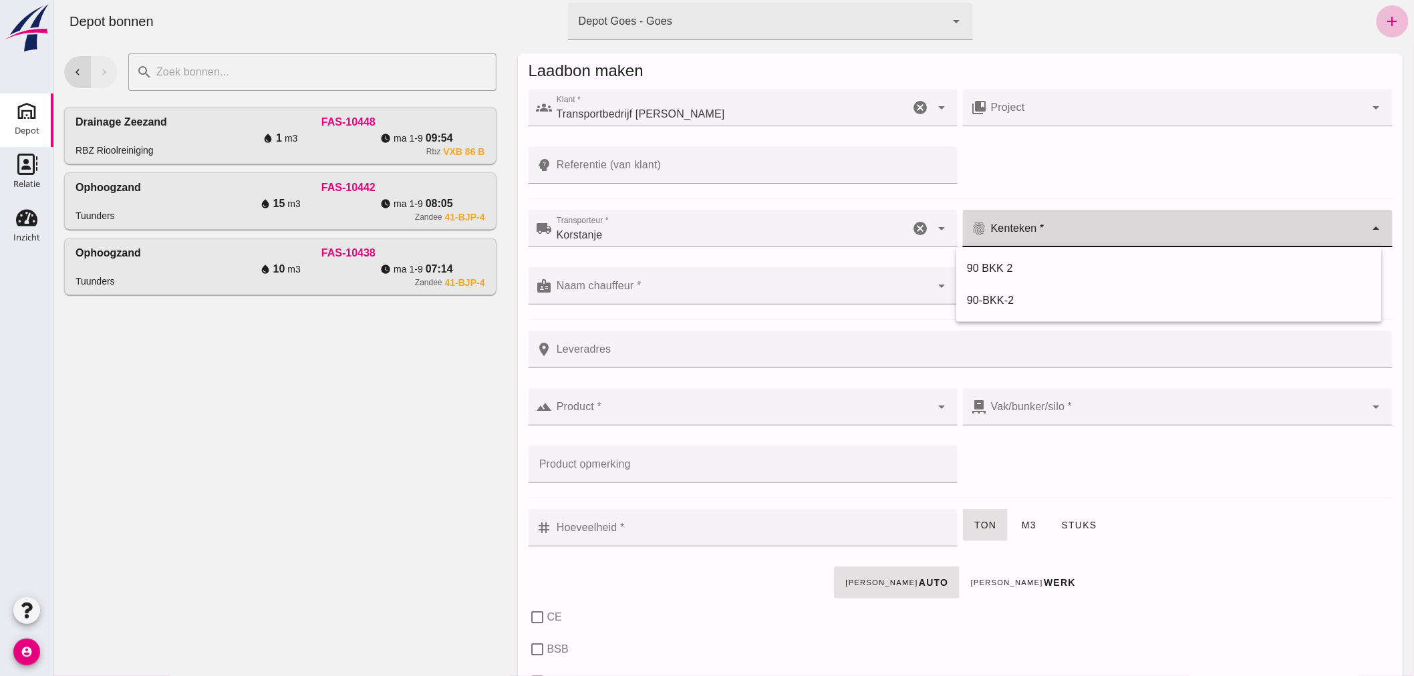
click input "Kenteken *"
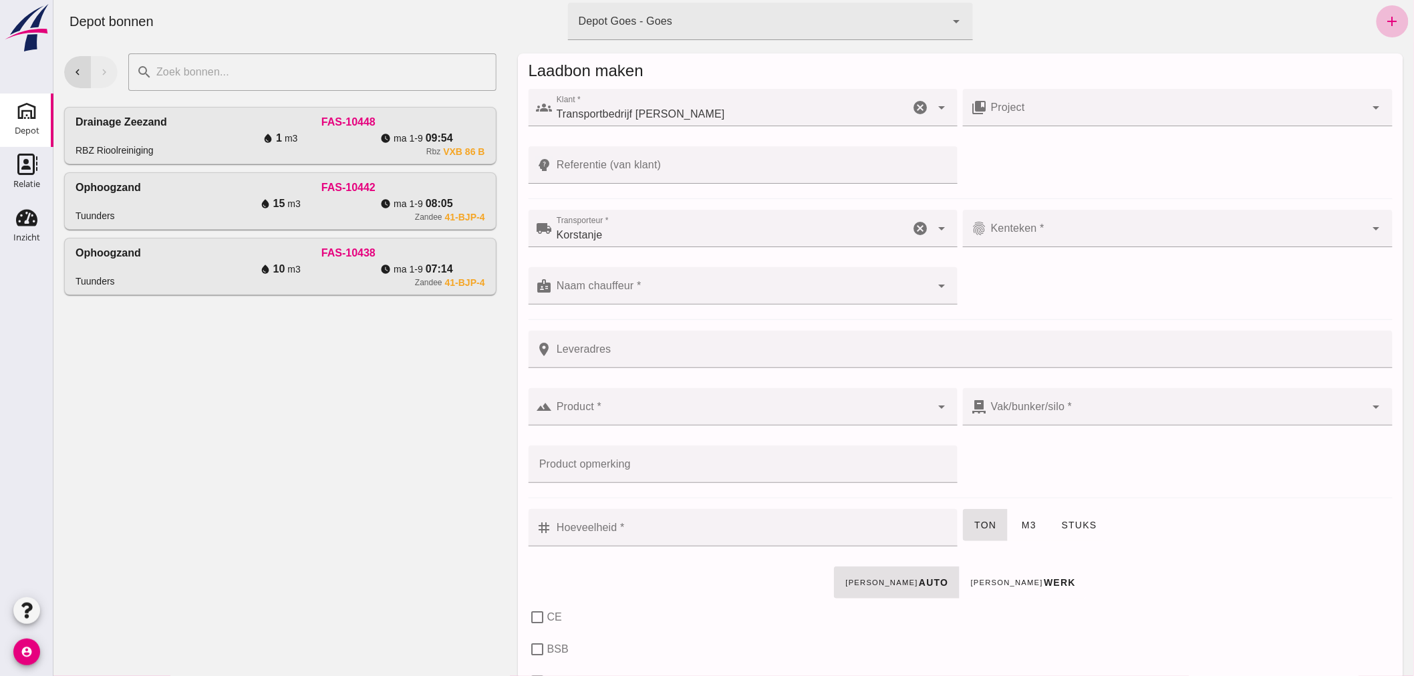
click div
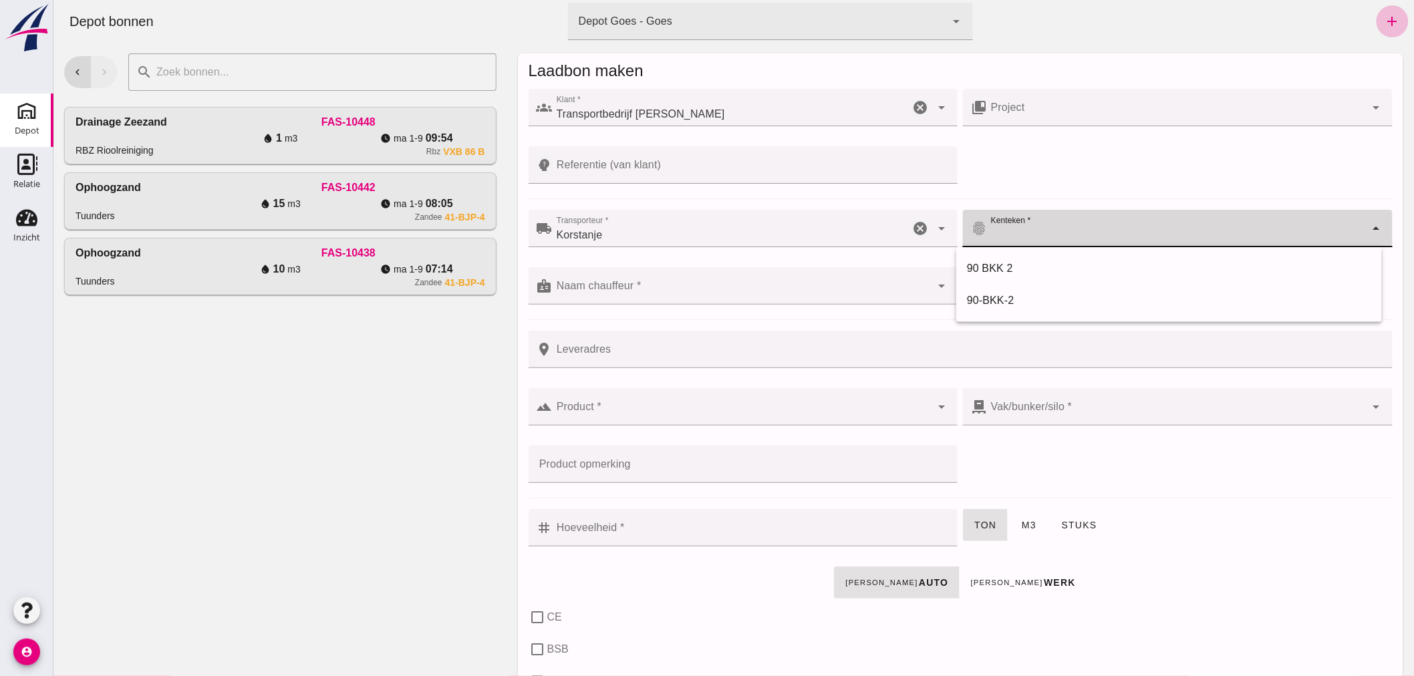
click icon "cancel"
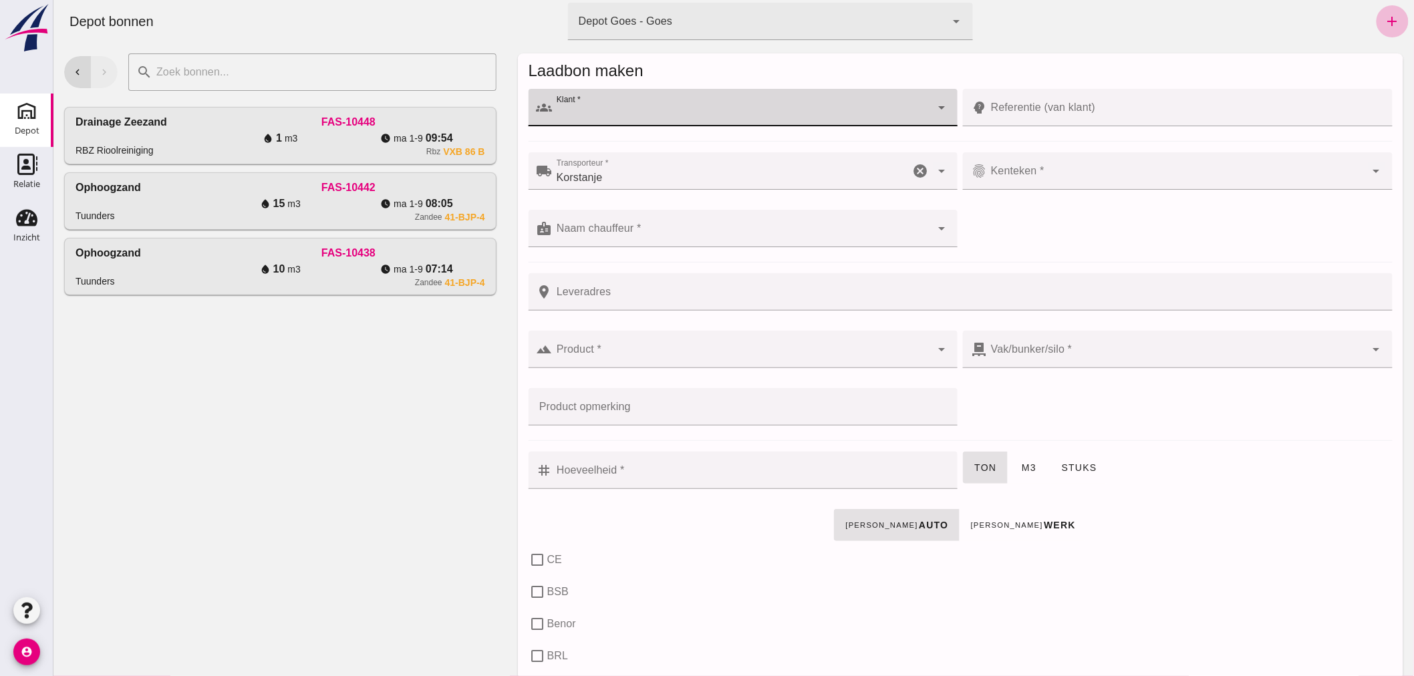
click icon "cancel"
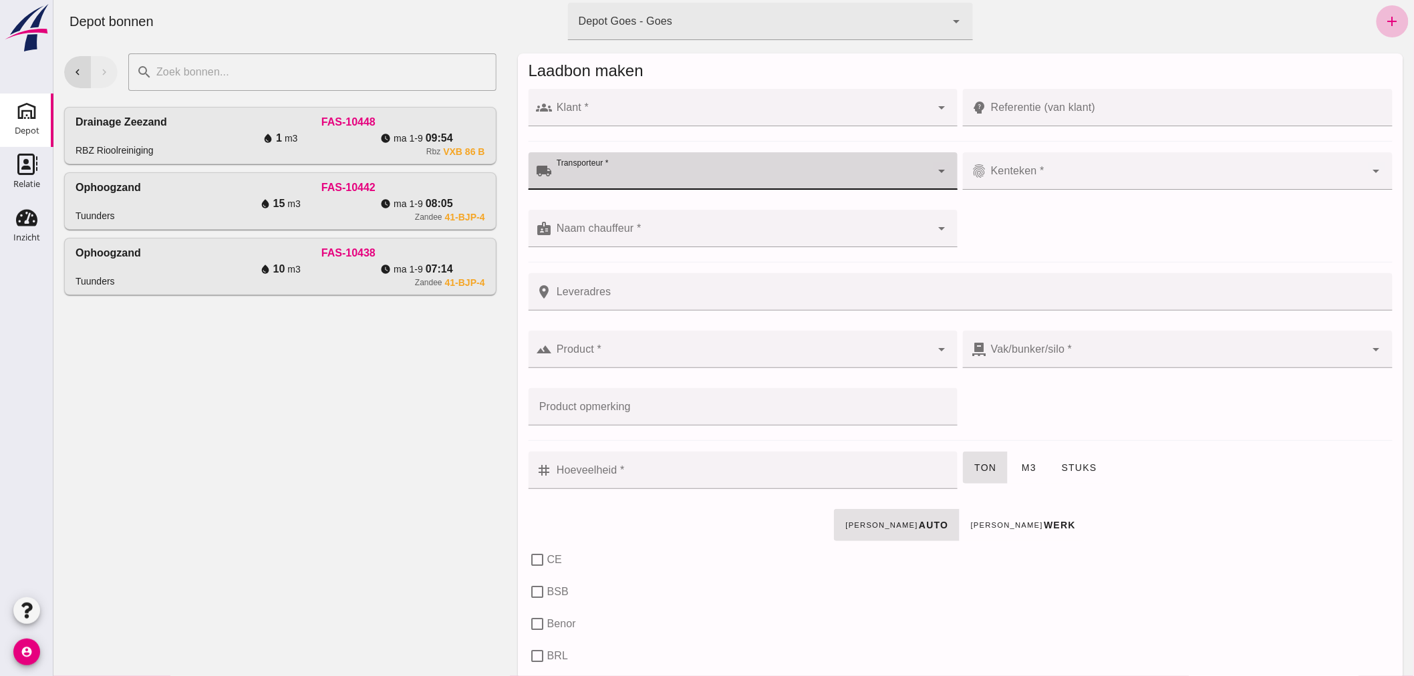
click at [821, 127] on div at bounding box center [743, 133] width 430 height 15
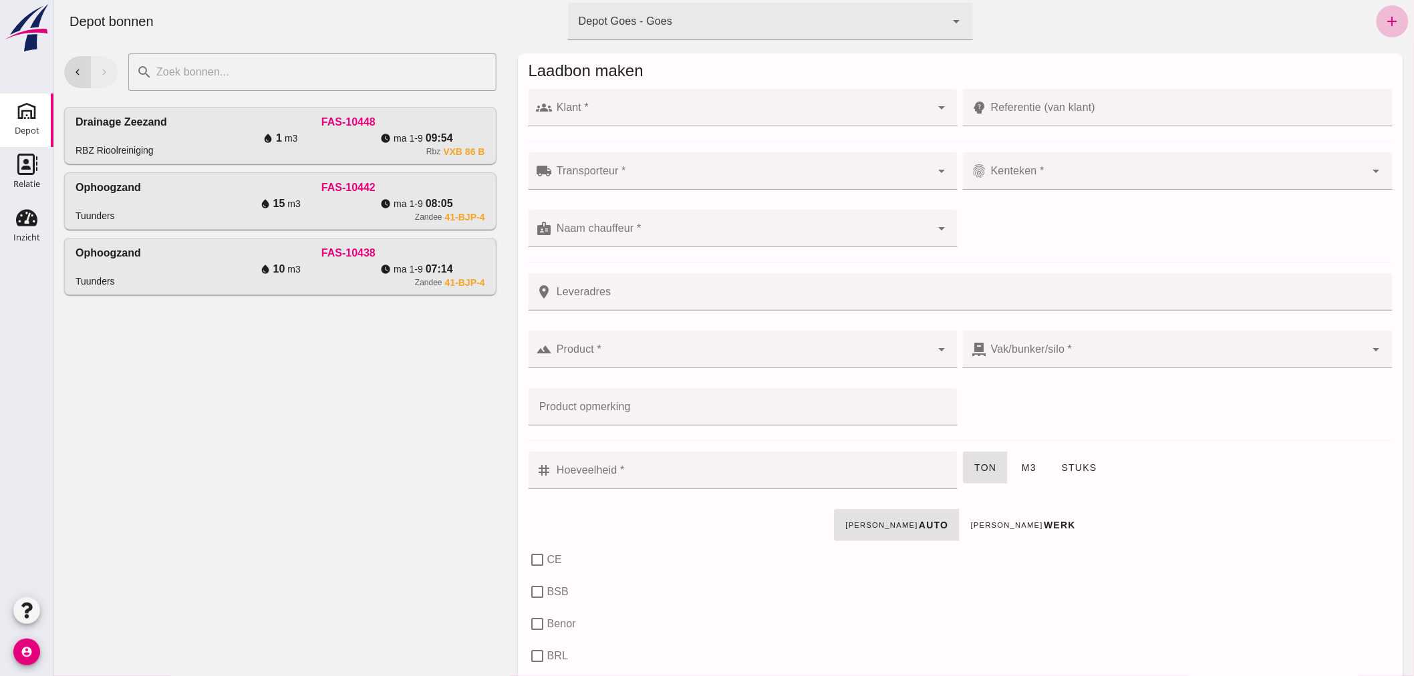
click input "Klant *"
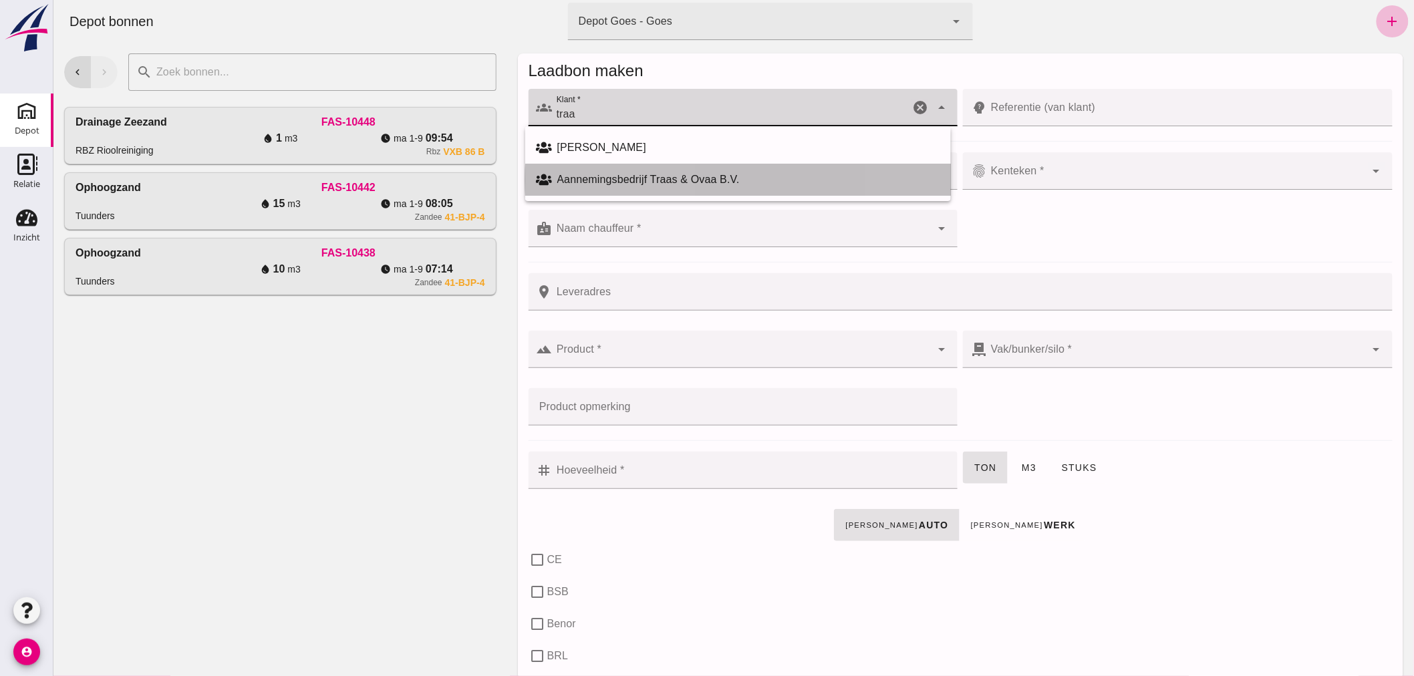
click at [662, 177] on div "Aannemingsbedrijf Traas & Ovaa B.V." at bounding box center [748, 180] width 383 height 16
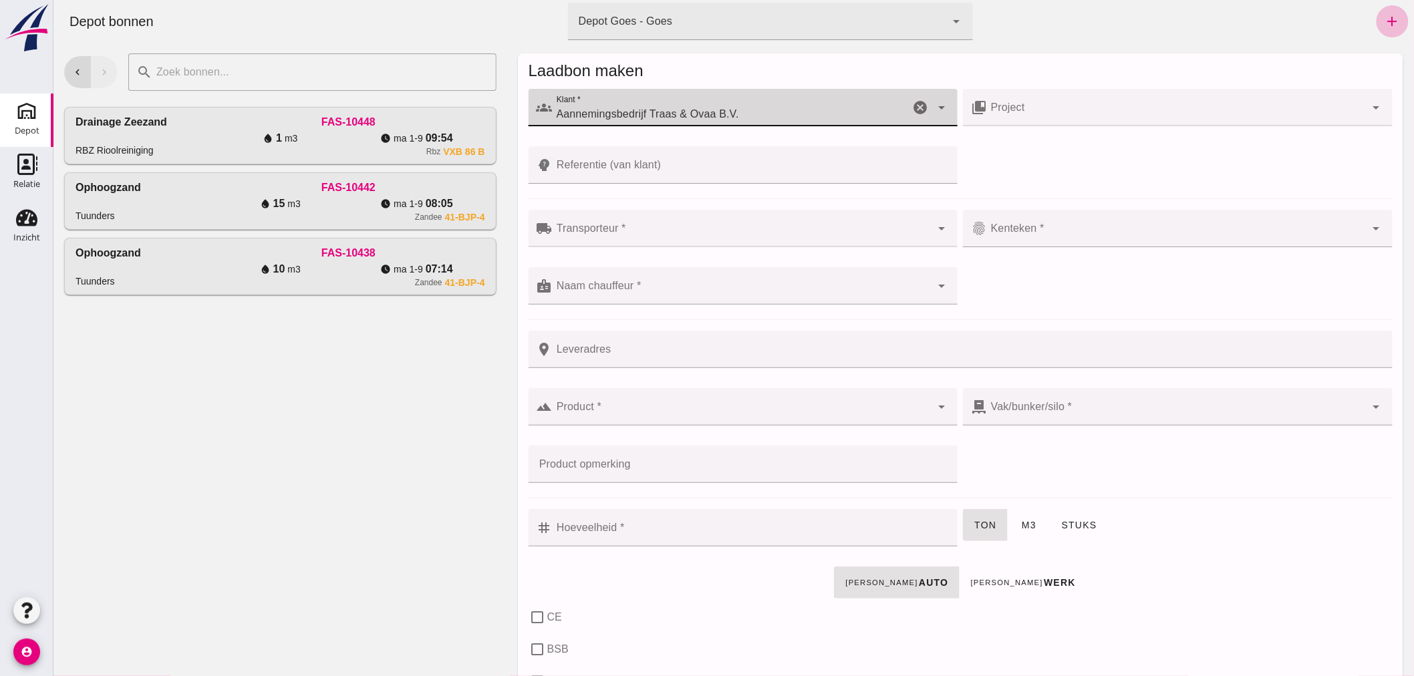
type input "Aannemingsbedrijf Traas & Ovaa B.V."
click input "Referentie (van klant)"
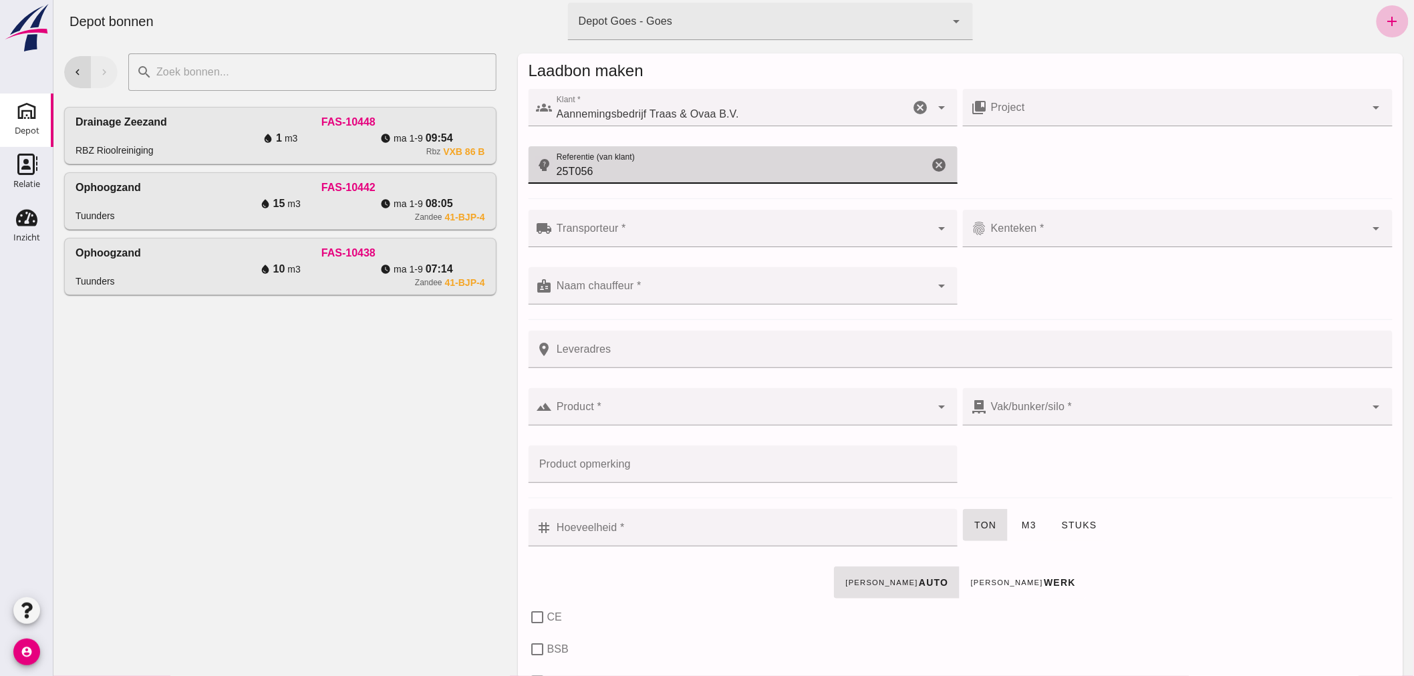
type input "25T056"
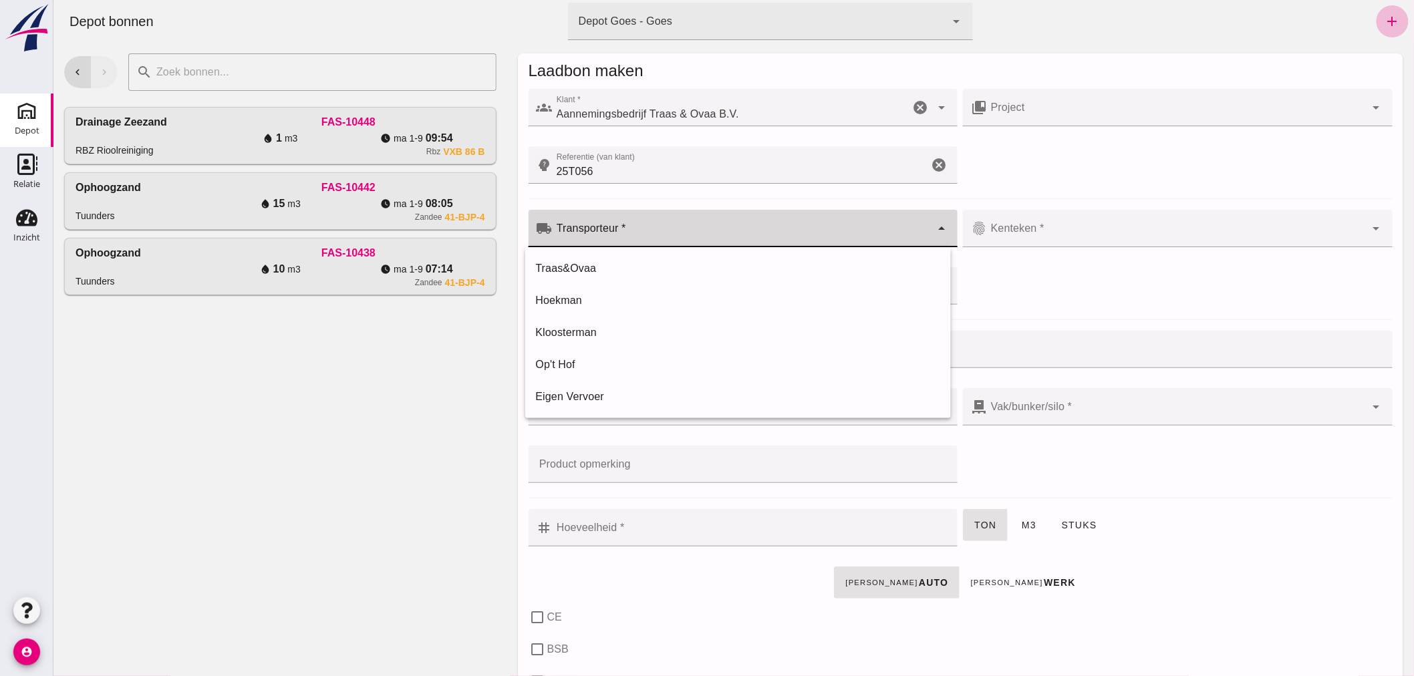
click input "Transporteur *"
click at [665, 268] on div "Traas&Ovaa" at bounding box center [737, 269] width 404 height 16
type input "Traas&Ovaa"
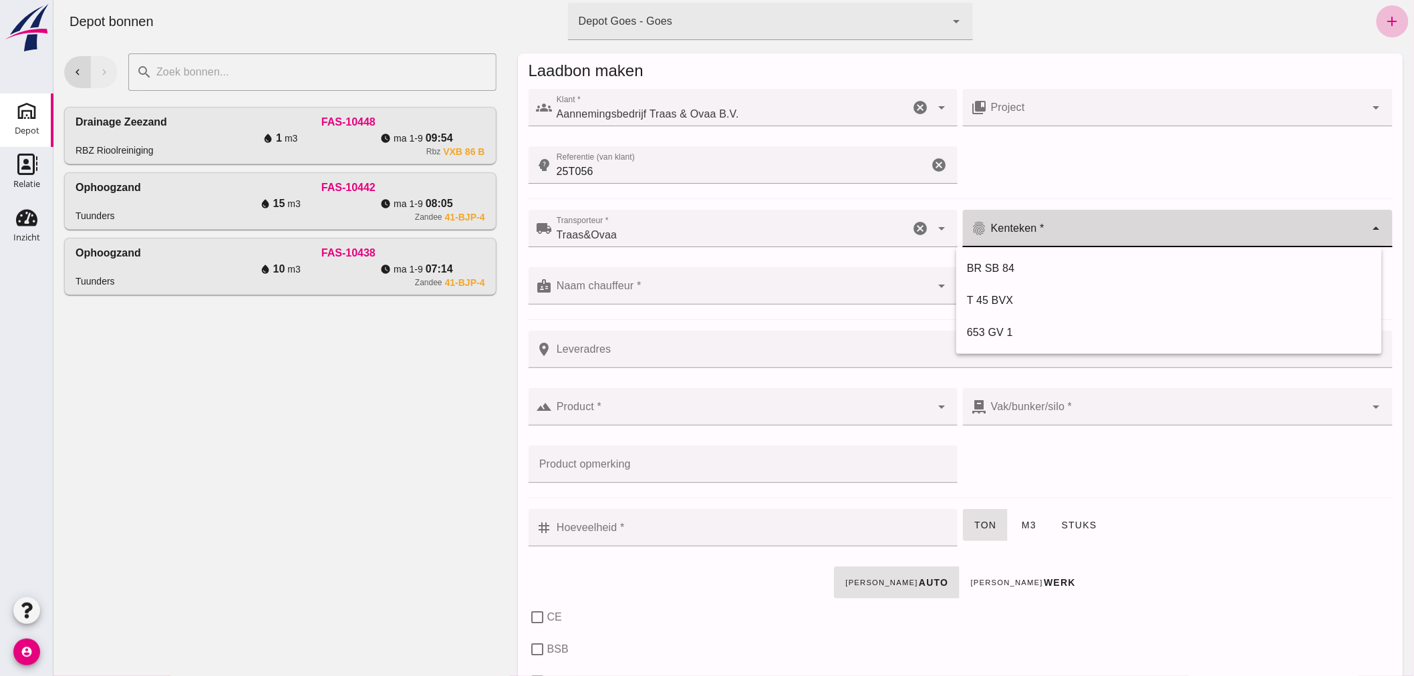
click input "Kenteken *"
type input ")3-BJK-3"
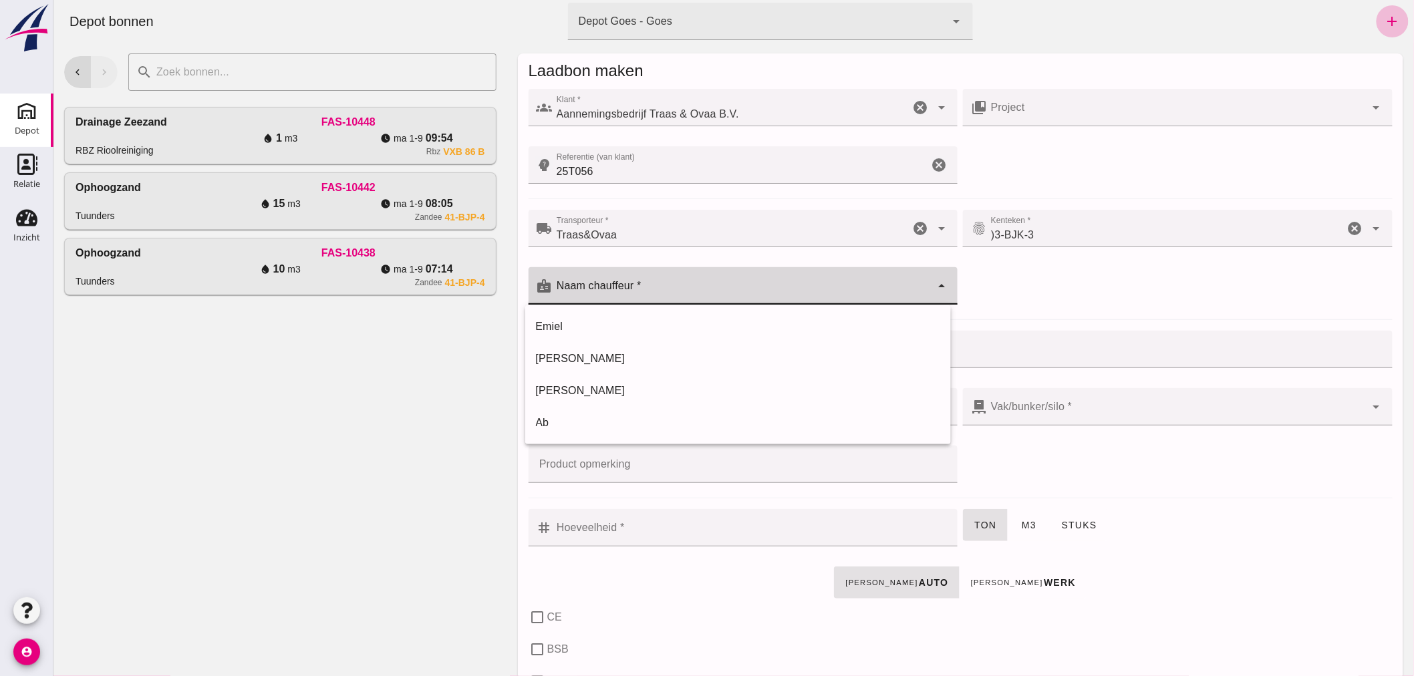
click div
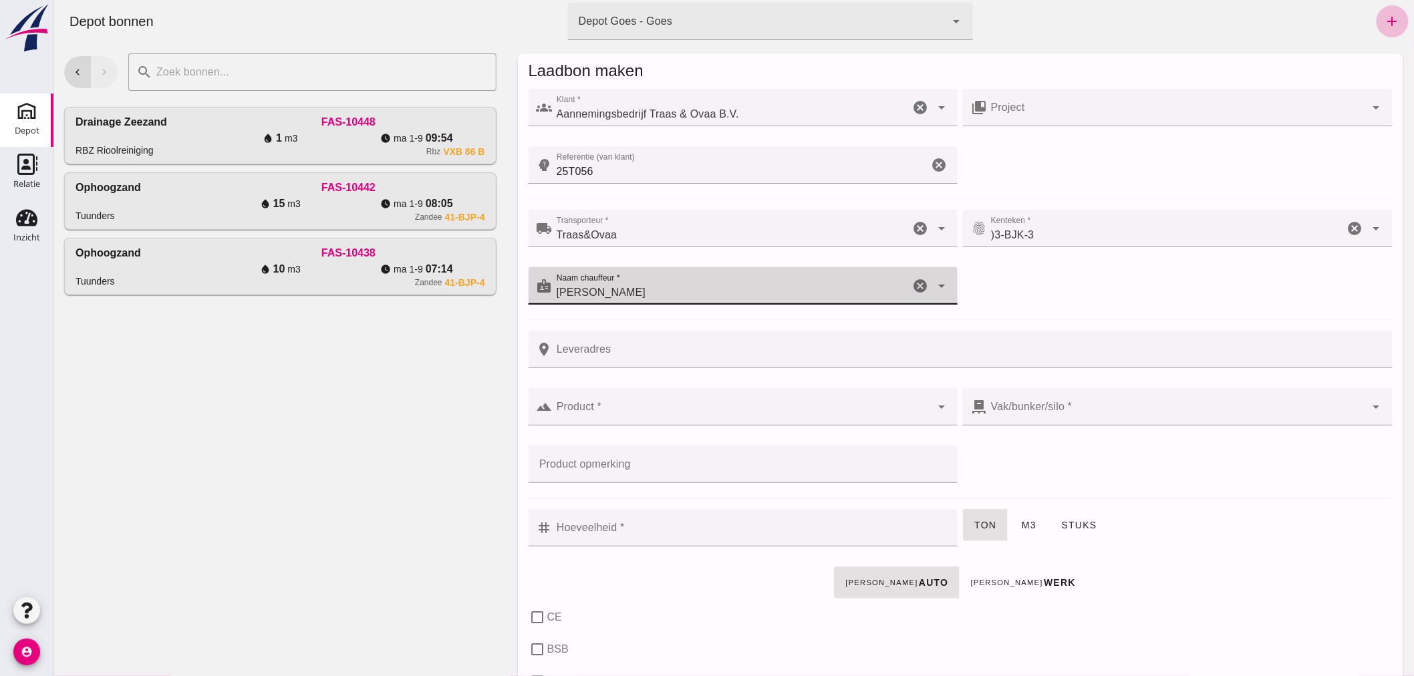
type input "[PERSON_NAME]"
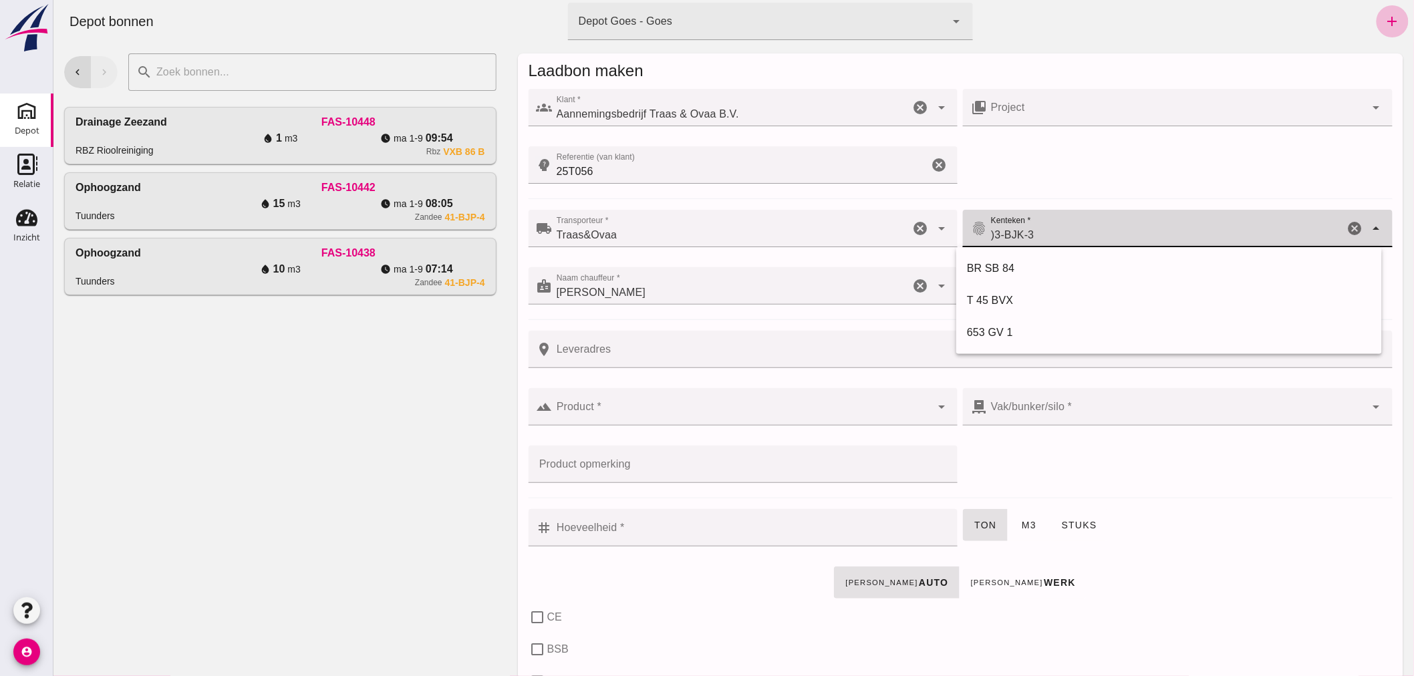
drag, startPoint x: 986, startPoint y: 231, endPoint x: 976, endPoint y: 238, distance: 12.0
click div "fingerprint Kenteken * Kenteken * )3-BJK-3 )3-BJK-3 cancel arrow_drop_down"
drag, startPoint x: 1059, startPoint y: 229, endPoint x: 1052, endPoint y: 233, distance: 7.5
click input "03-BJK-3"
type input "03-BJK-3"
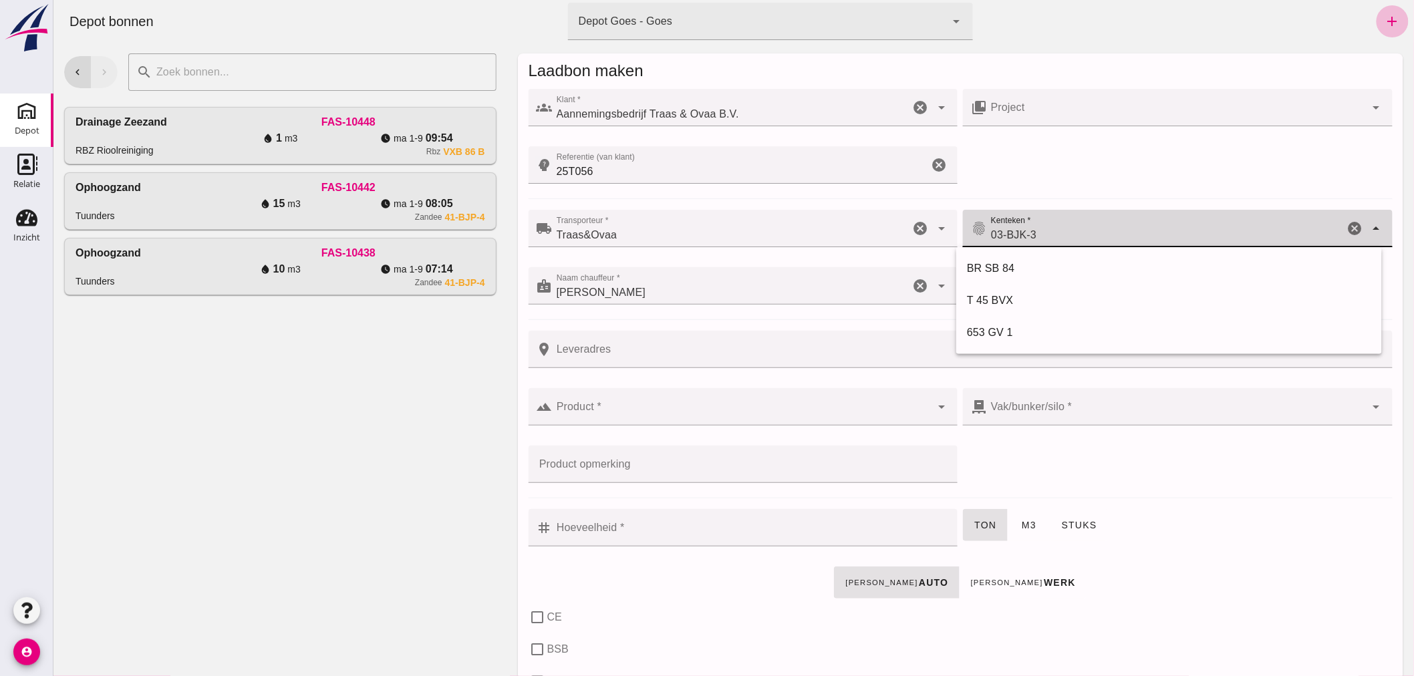
click input "Product *"
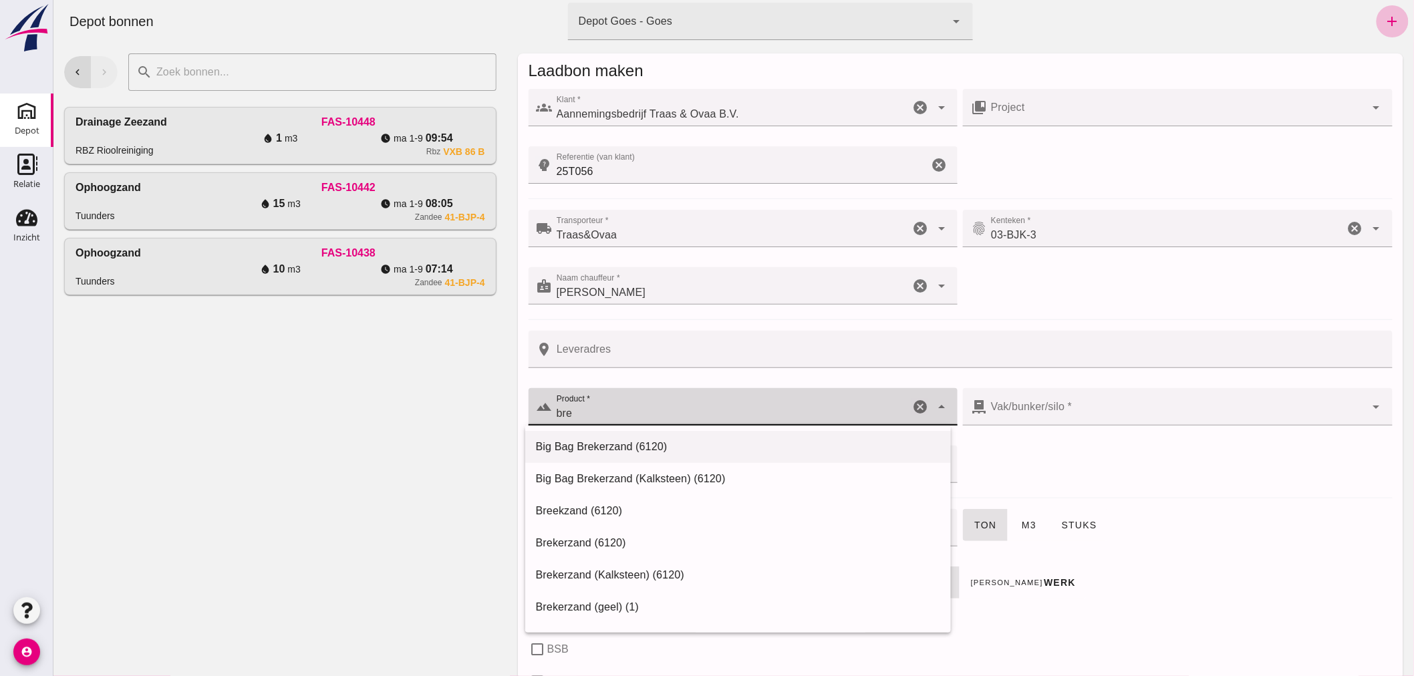
click at [619, 444] on div "Big Bag Brekerzand (6120)" at bounding box center [737, 447] width 404 height 16
type input "Big Bag Brekerzand (6120)"
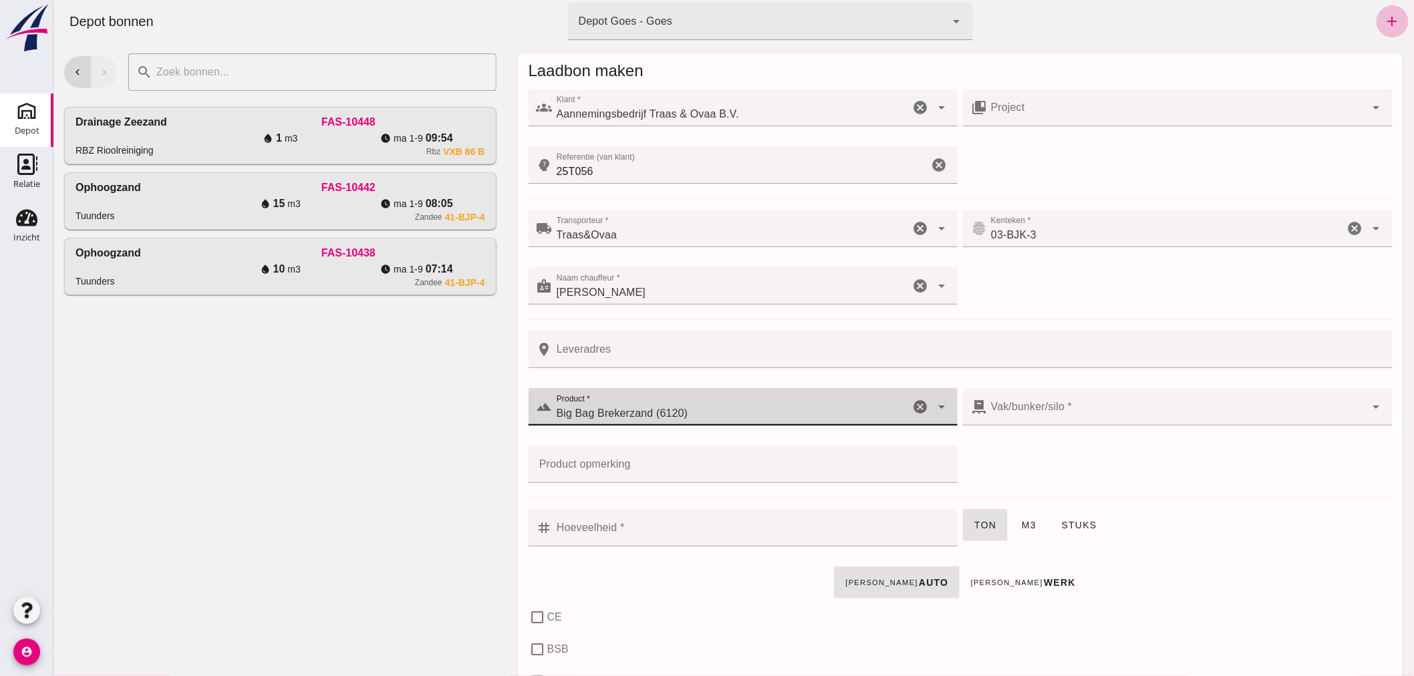
type input "300"
checkbox input "true"
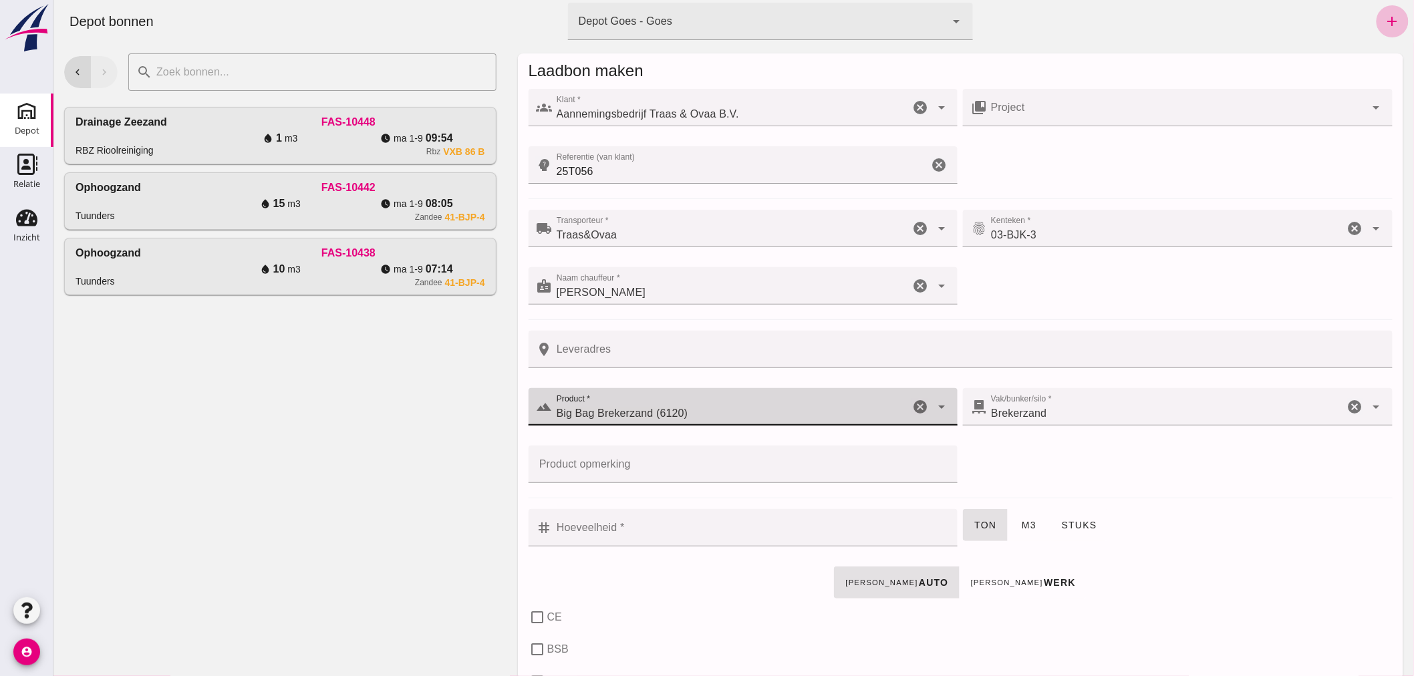
checkbox input "true"
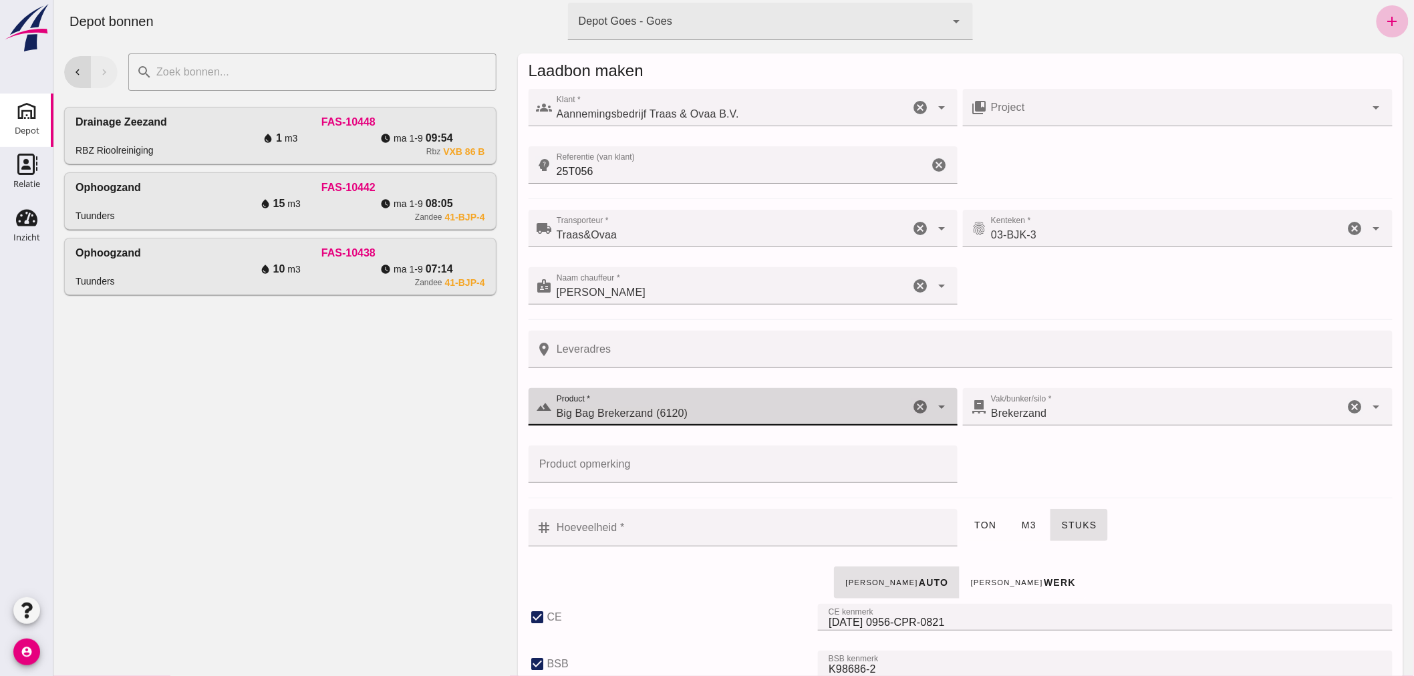
type input "Big Bag Brekerzand (6120)"
click input "Hoeveelheid *"
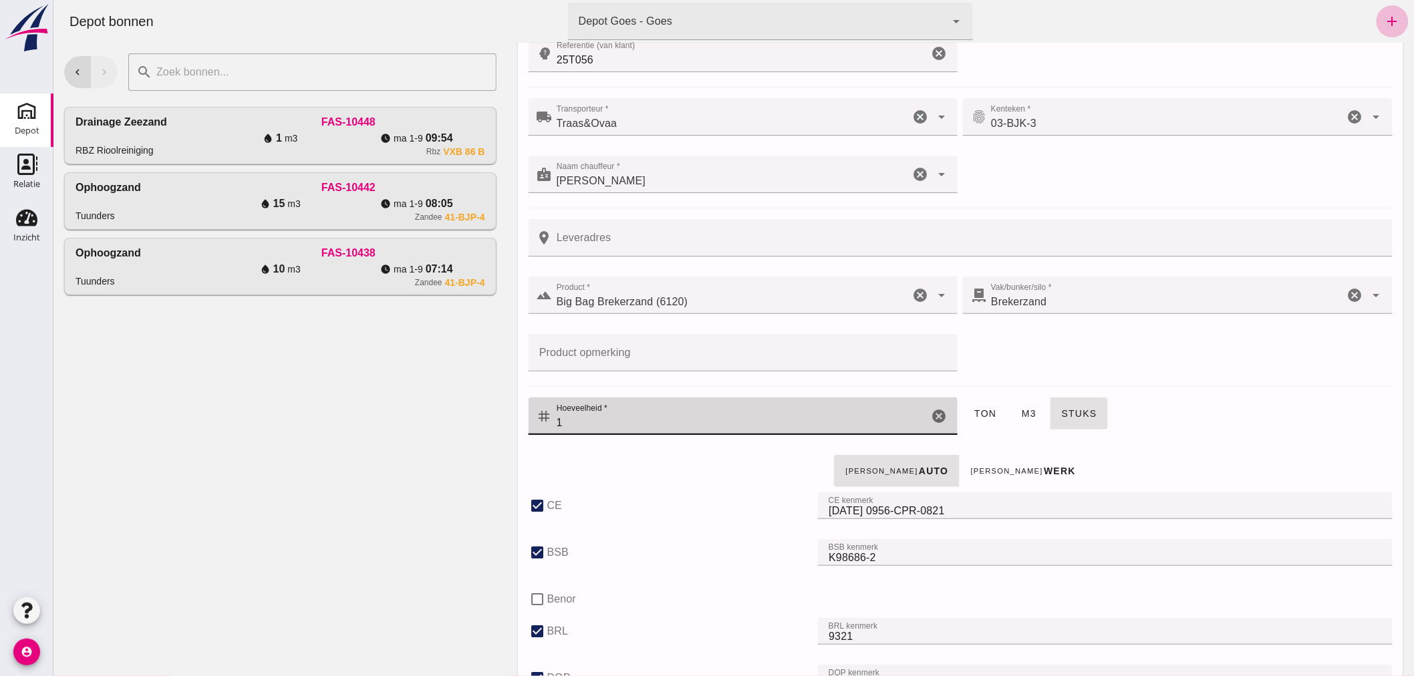
scroll to position [0, 0]
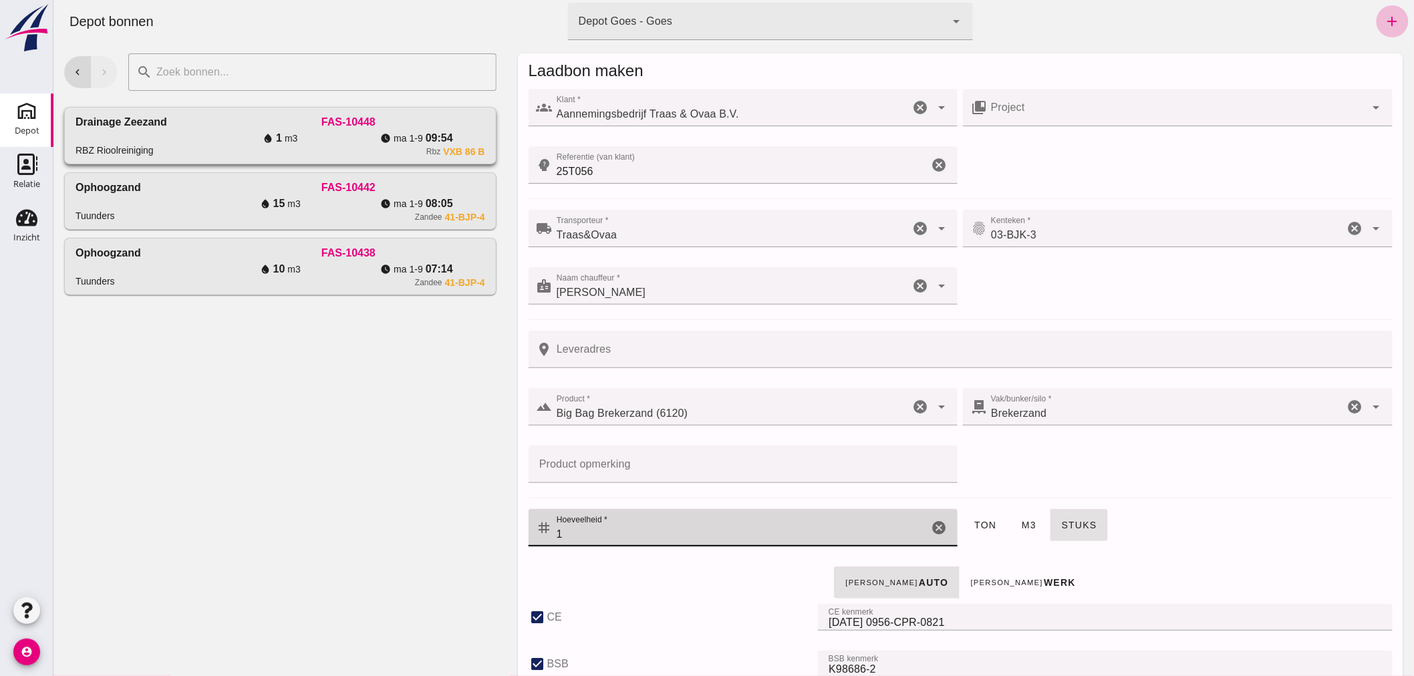
type input "1"
click at [198, 146] on div "Drainage Zeezand RBZ Rioolreiniging" at bounding box center [143, 135] width 136 height 43
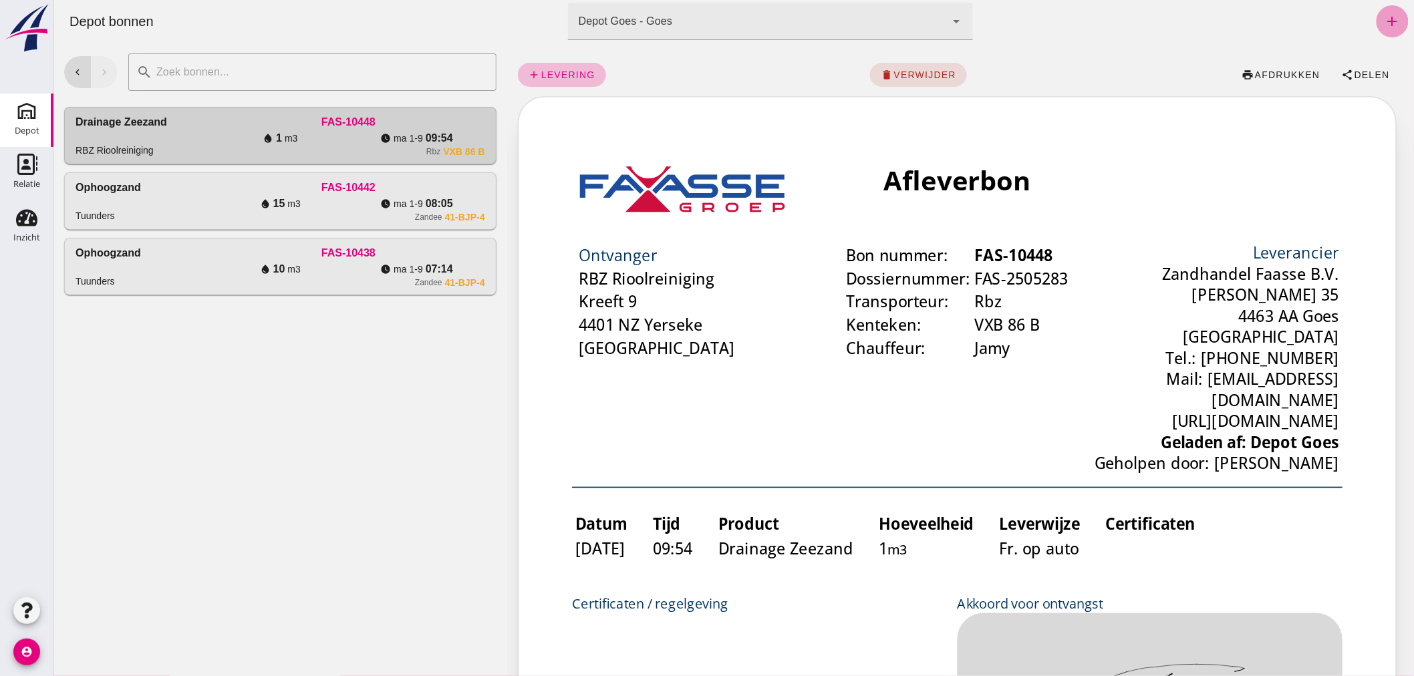
click at [1384, 20] on icon "add" at bounding box center [1392, 21] width 16 height 16
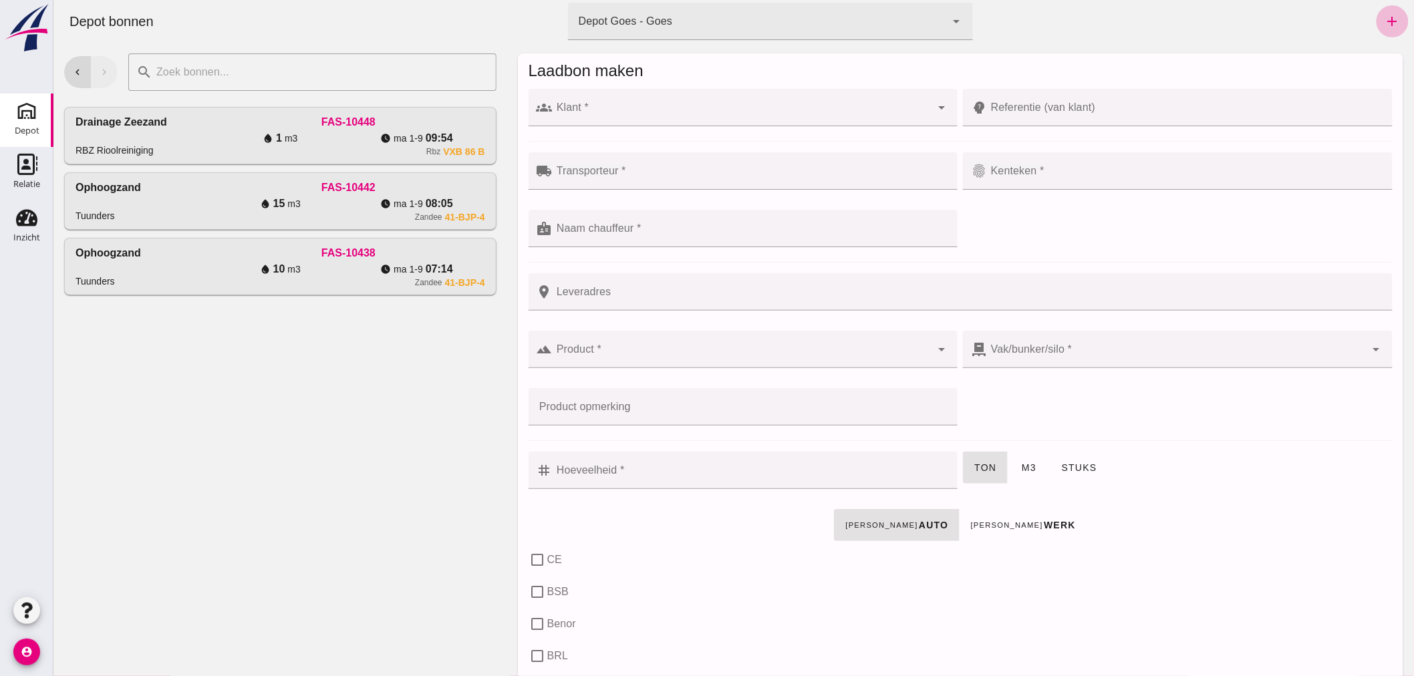
click input "Klant *"
click at [899, 376] on div at bounding box center [743, 378] width 408 height 9
click input "Klant *"
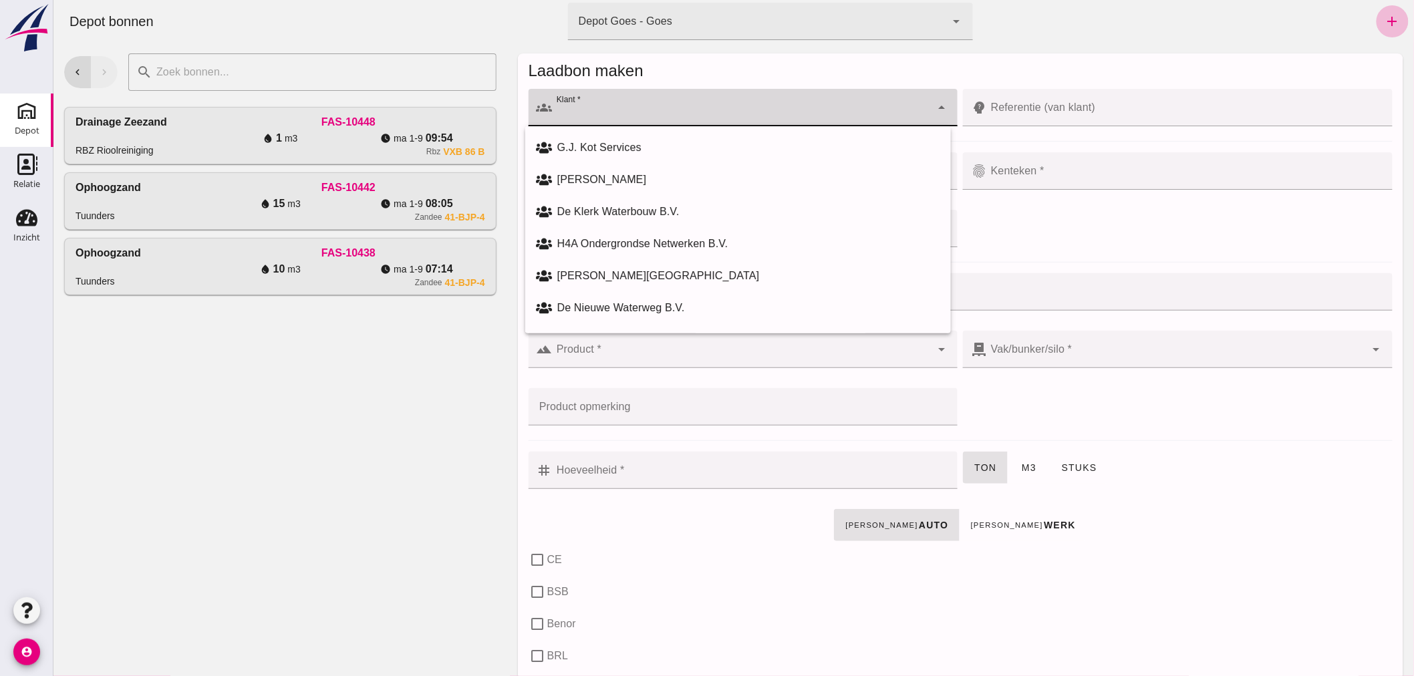
click input "Klant *"
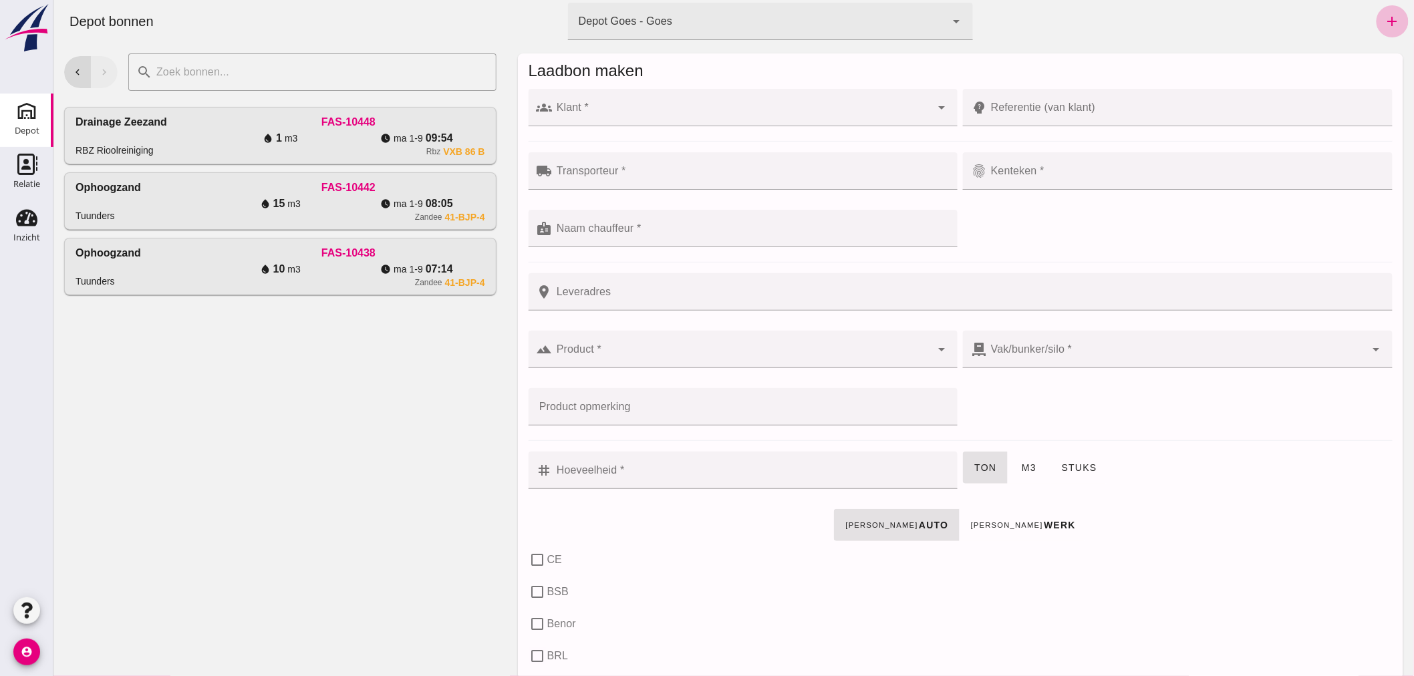
click at [471, 379] on div "chevron_left chevron_right search cancel Drainage Zeezand RBZ Rioolreiniging FA…" at bounding box center [280, 360] width 454 height 634
click div
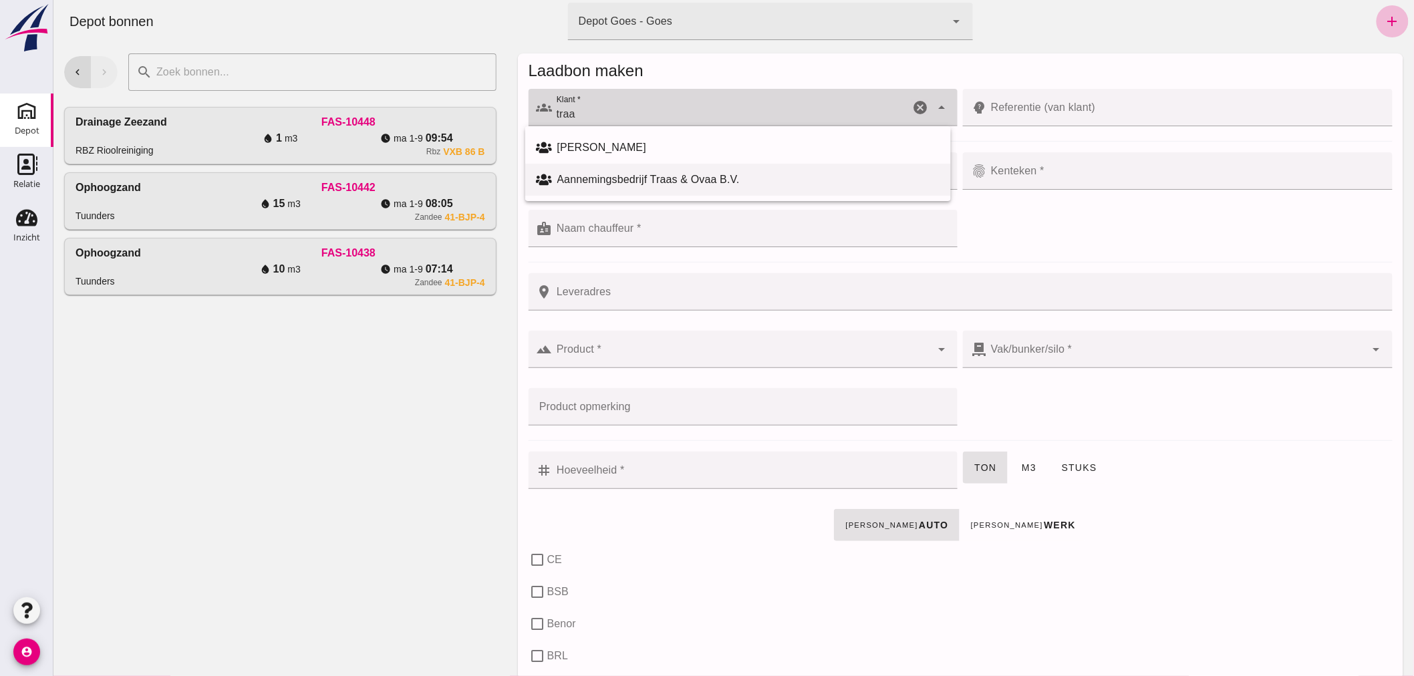
click div "Aannemingsbedrijf Traas & Ovaa B.V."
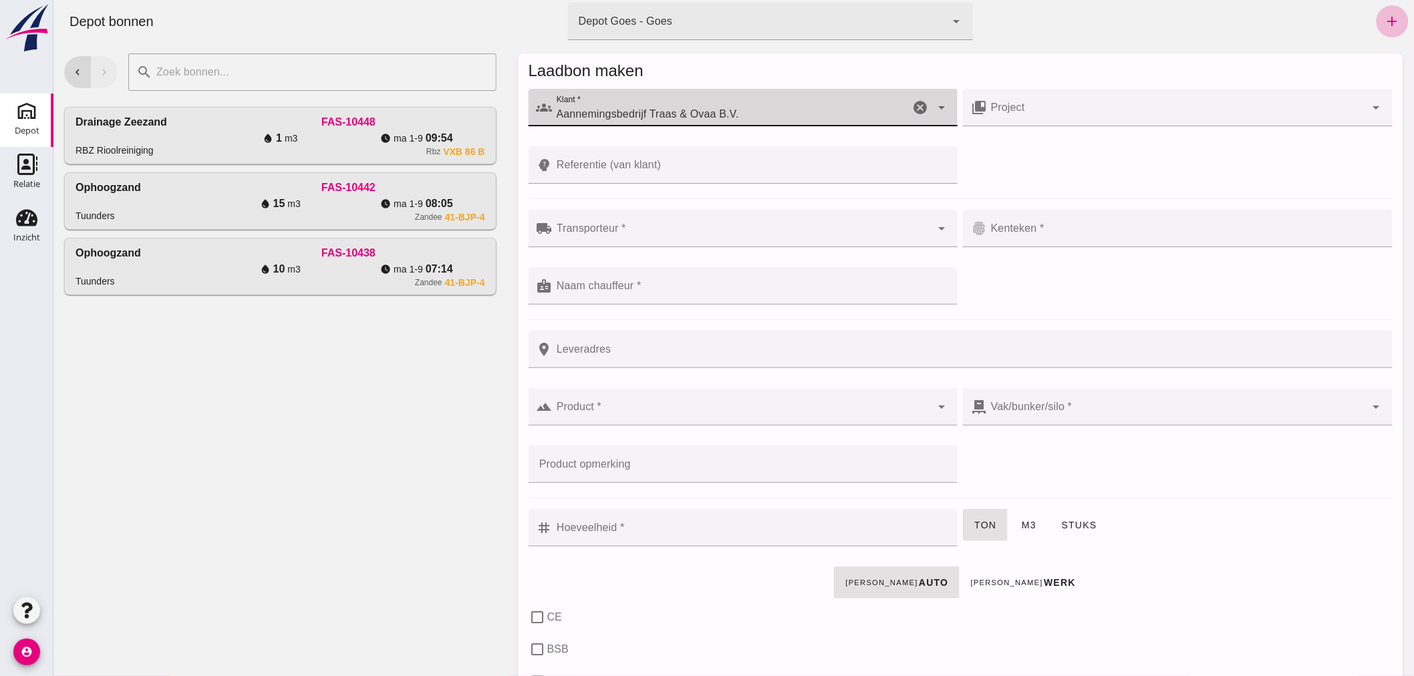
type input "Aannemingsbedrijf Traas & Ovaa B.V."
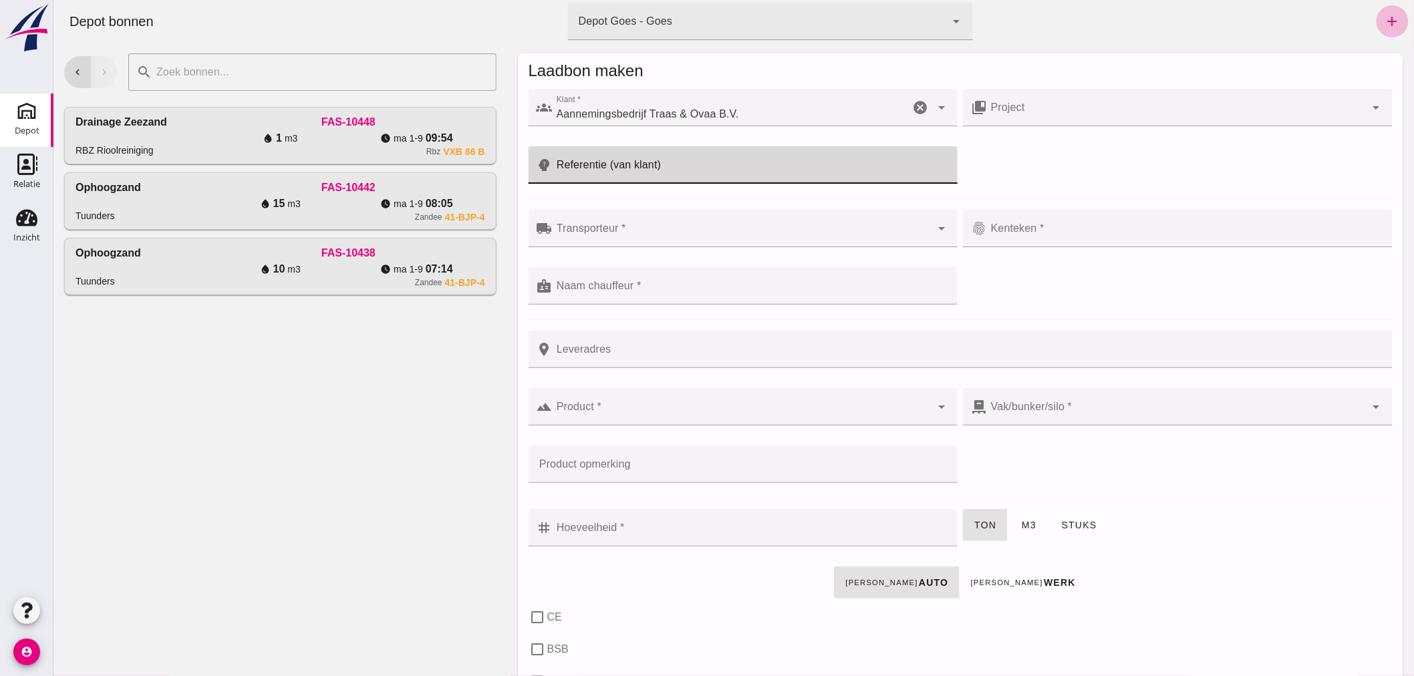
click input "Referentie (van klant)"
type input "25T056,"
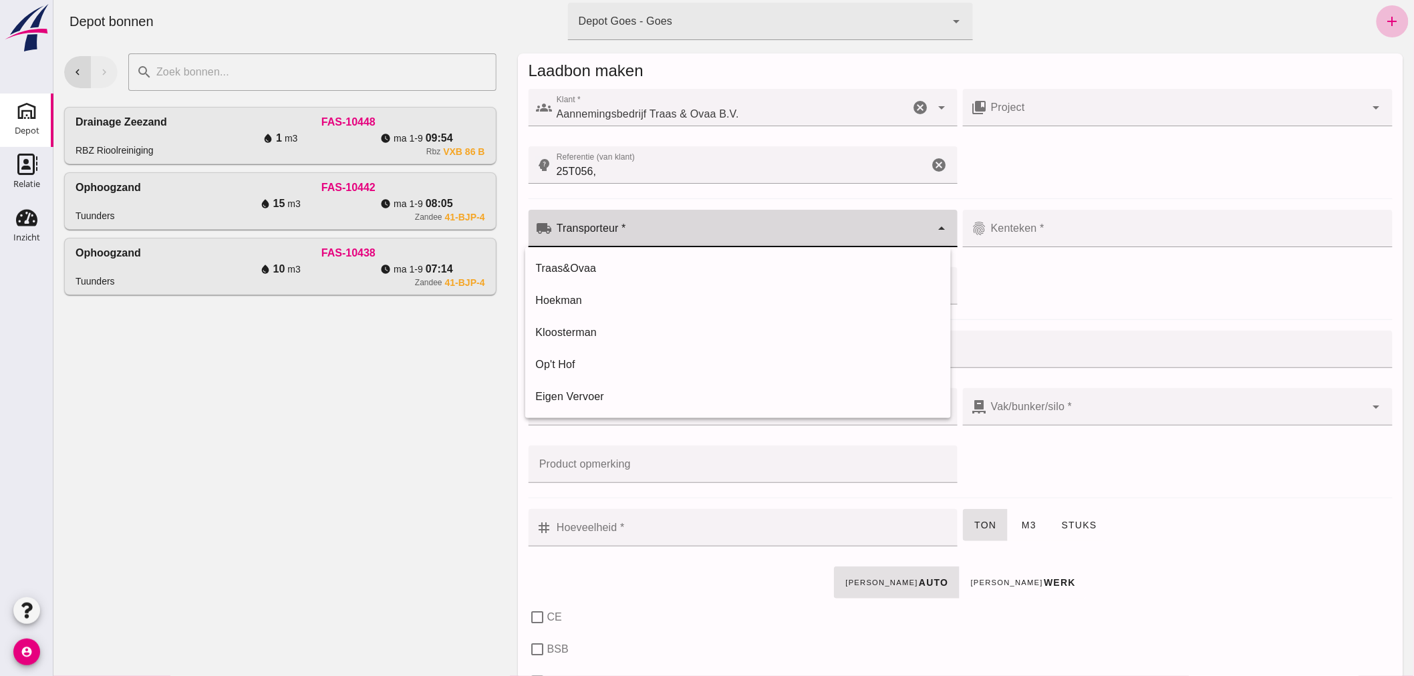
click input "Transporteur *"
click at [630, 264] on div "Traas&Ovaa" at bounding box center [737, 269] width 404 height 16
type input "Traas&Ovaa"
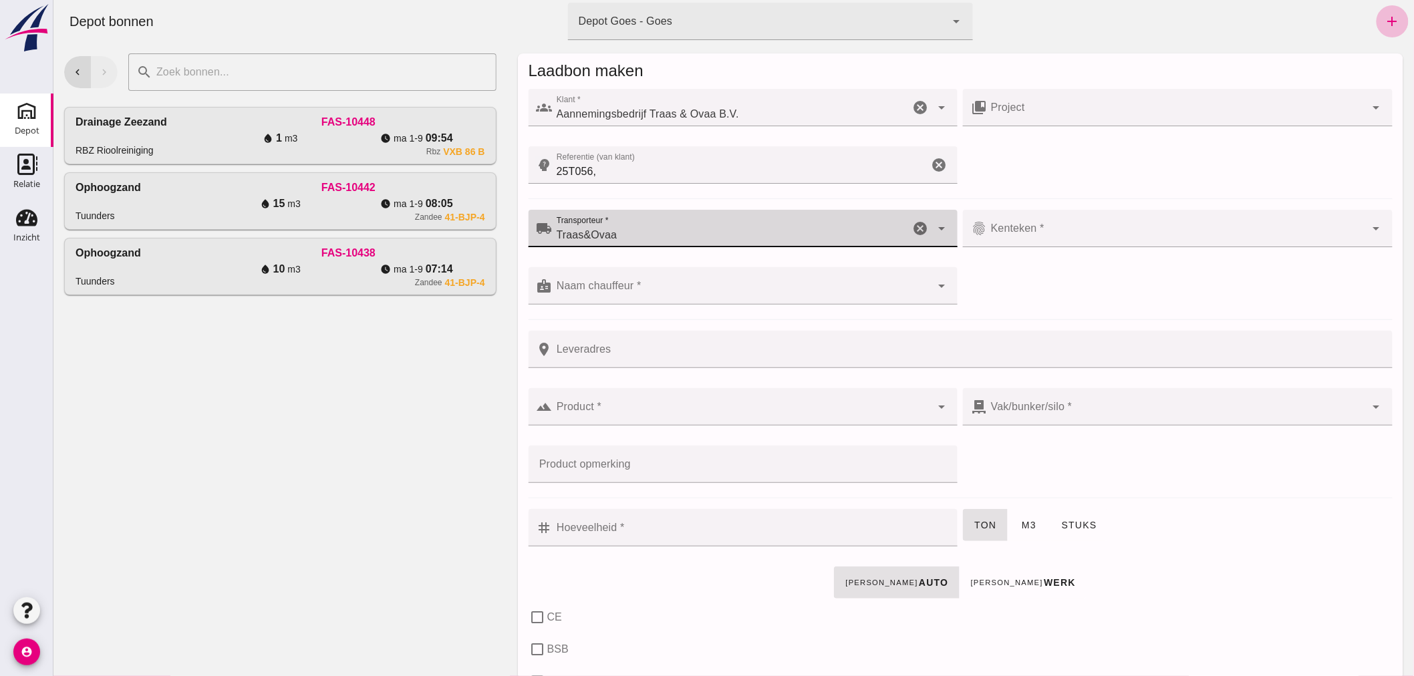
click div
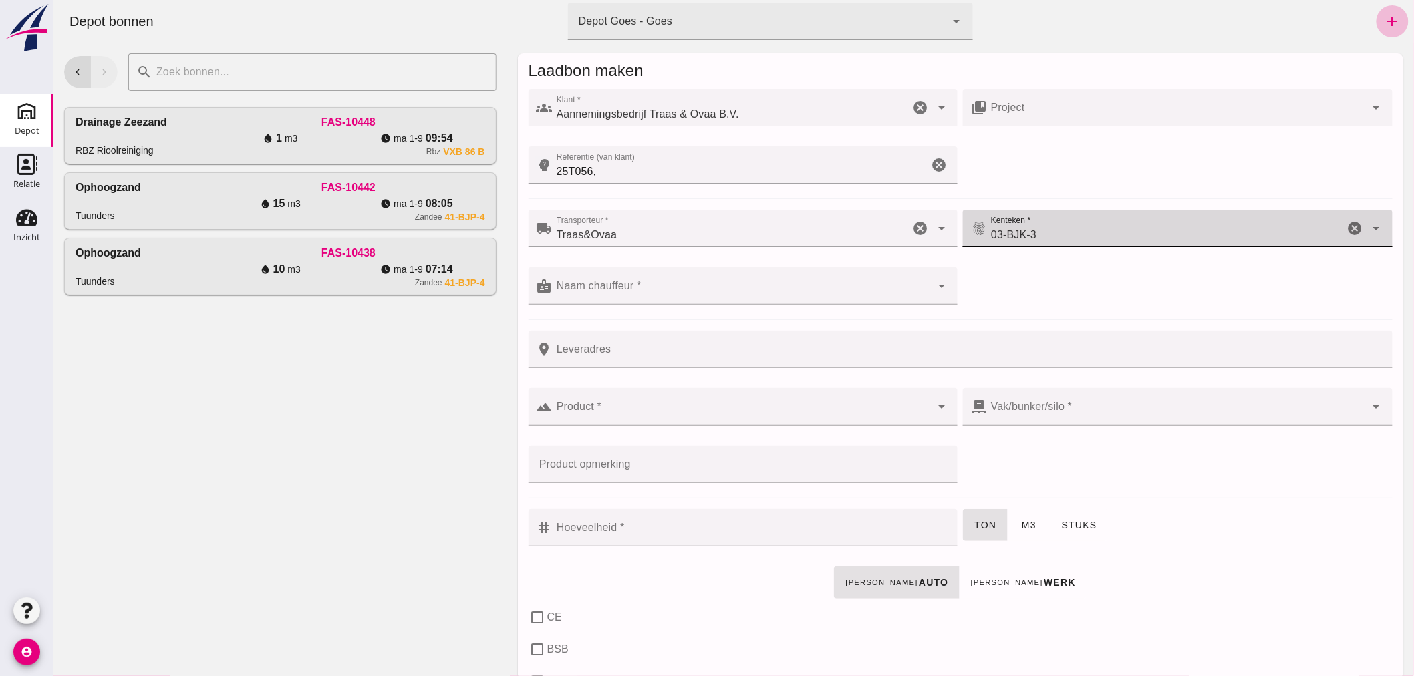
type input "03-BJK-3"
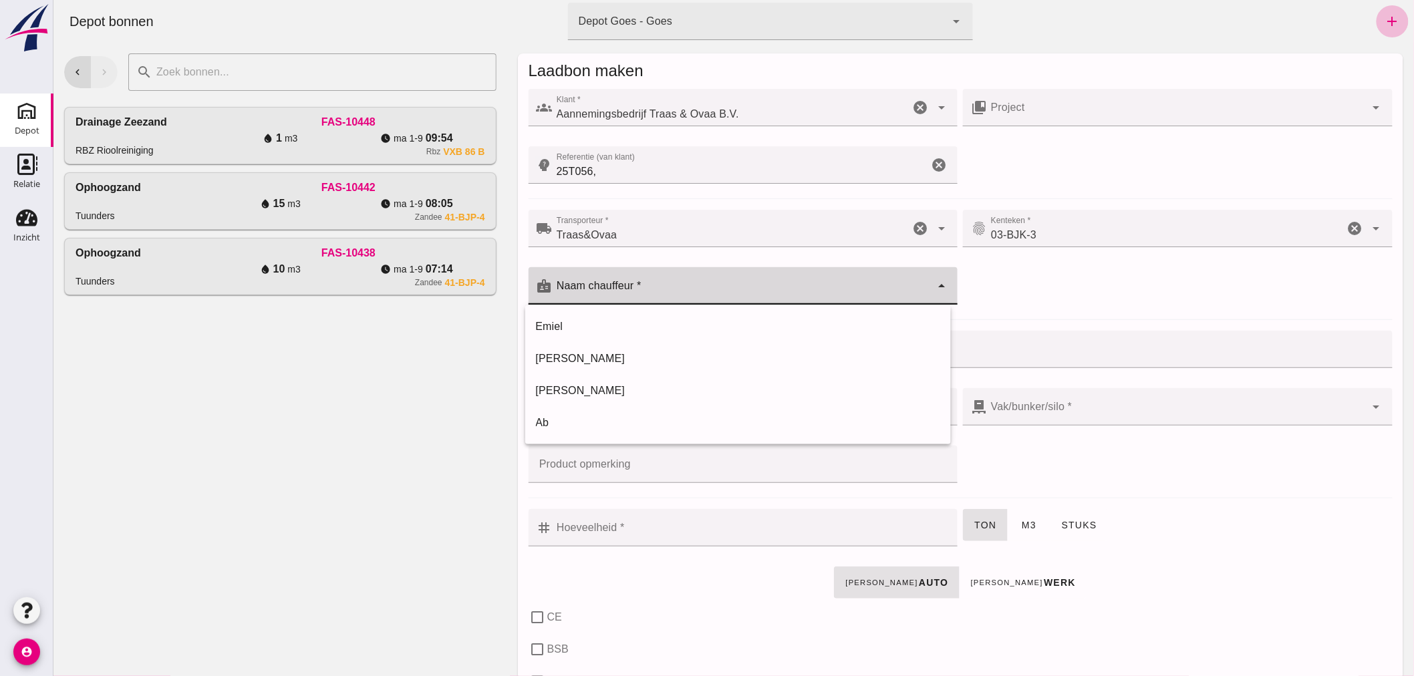
click input "Naam chauffeur *"
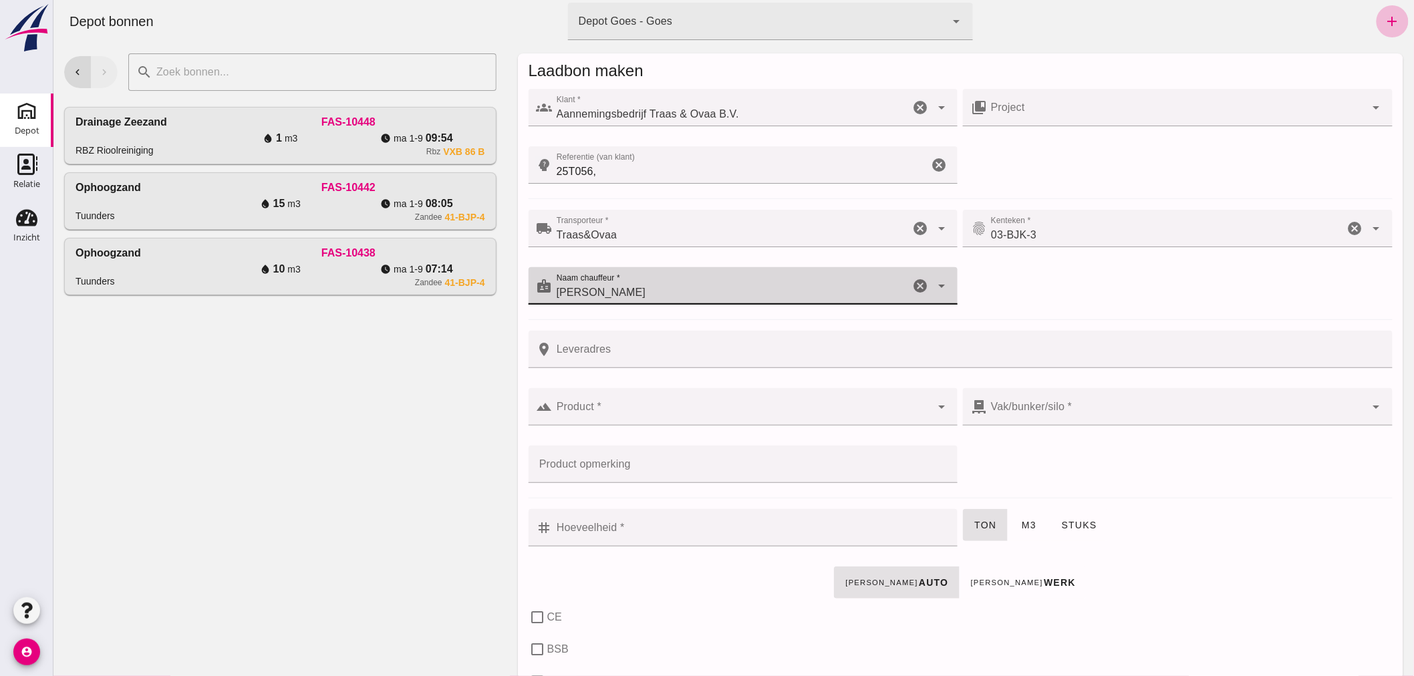
type input "[PERSON_NAME]"
click div
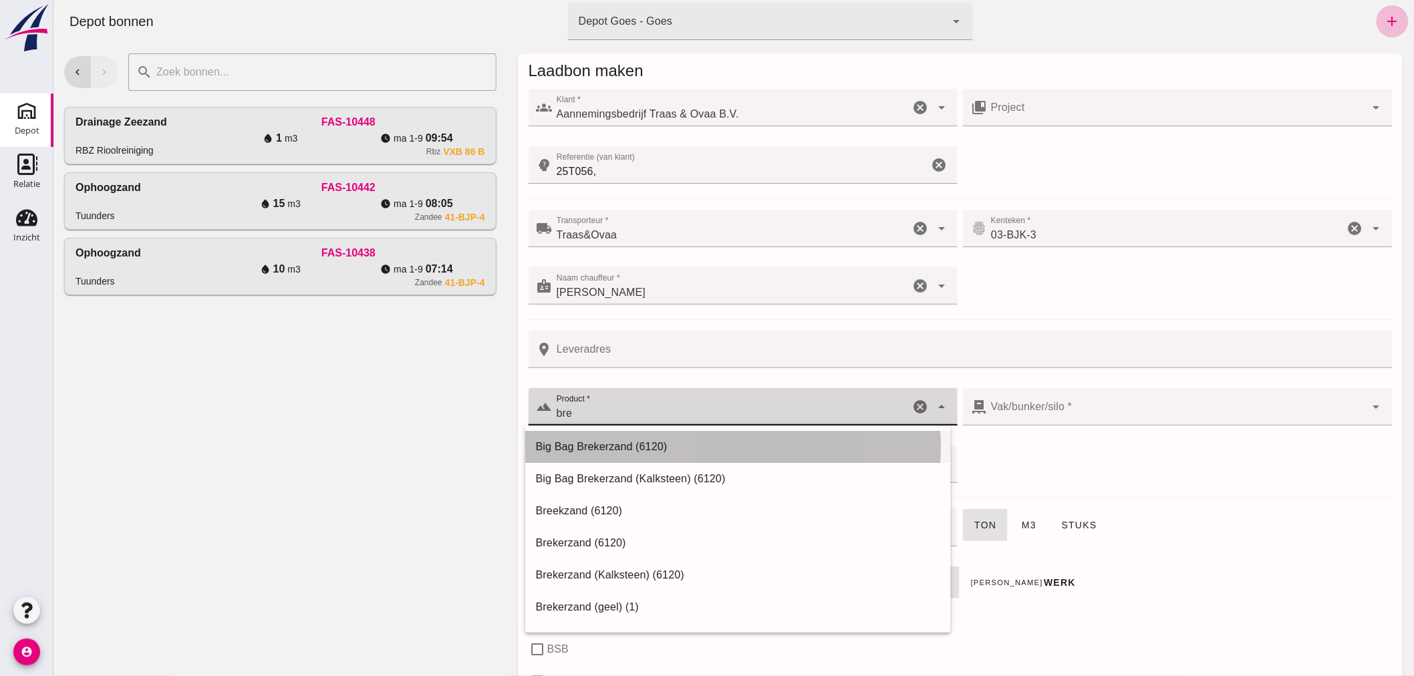
click at [650, 446] on div "Big Bag Brekerzand (6120)" at bounding box center [737, 447] width 404 height 16
type input "Big Bag Brekerzand (6120)"
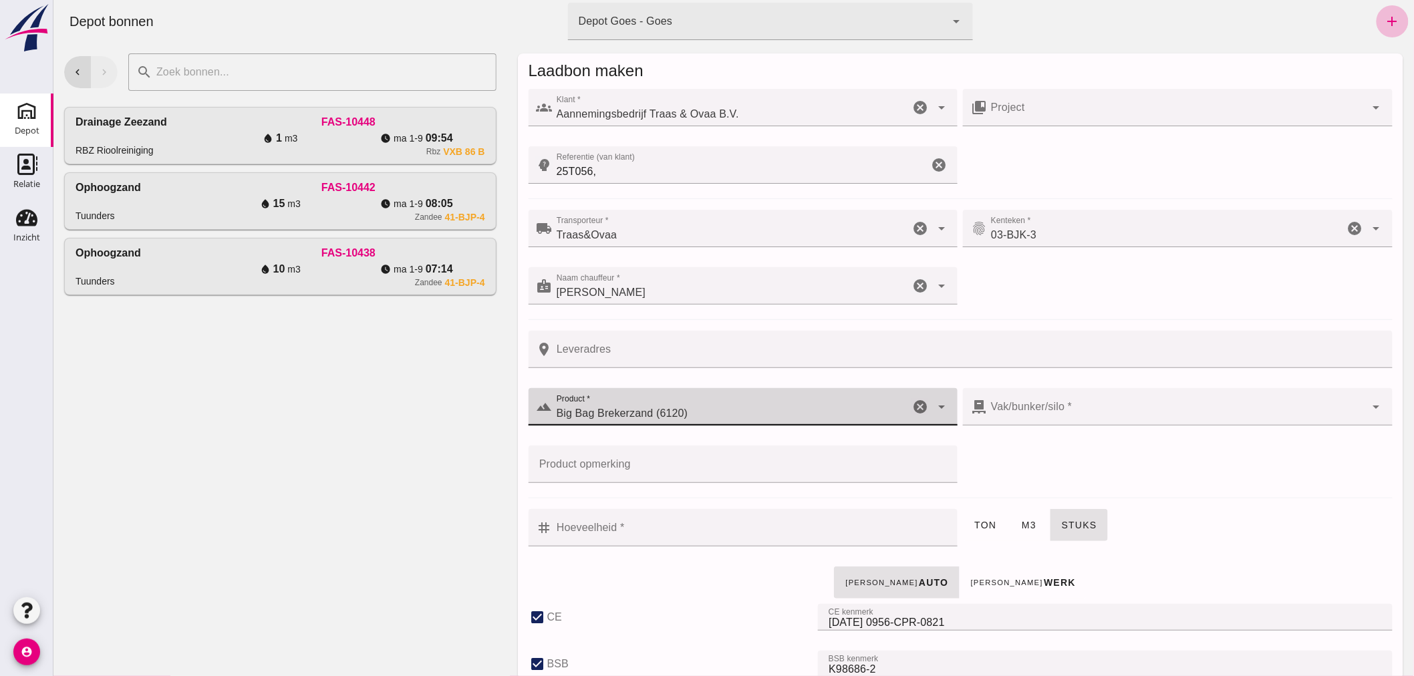
type input "300"
checkbox input "true"
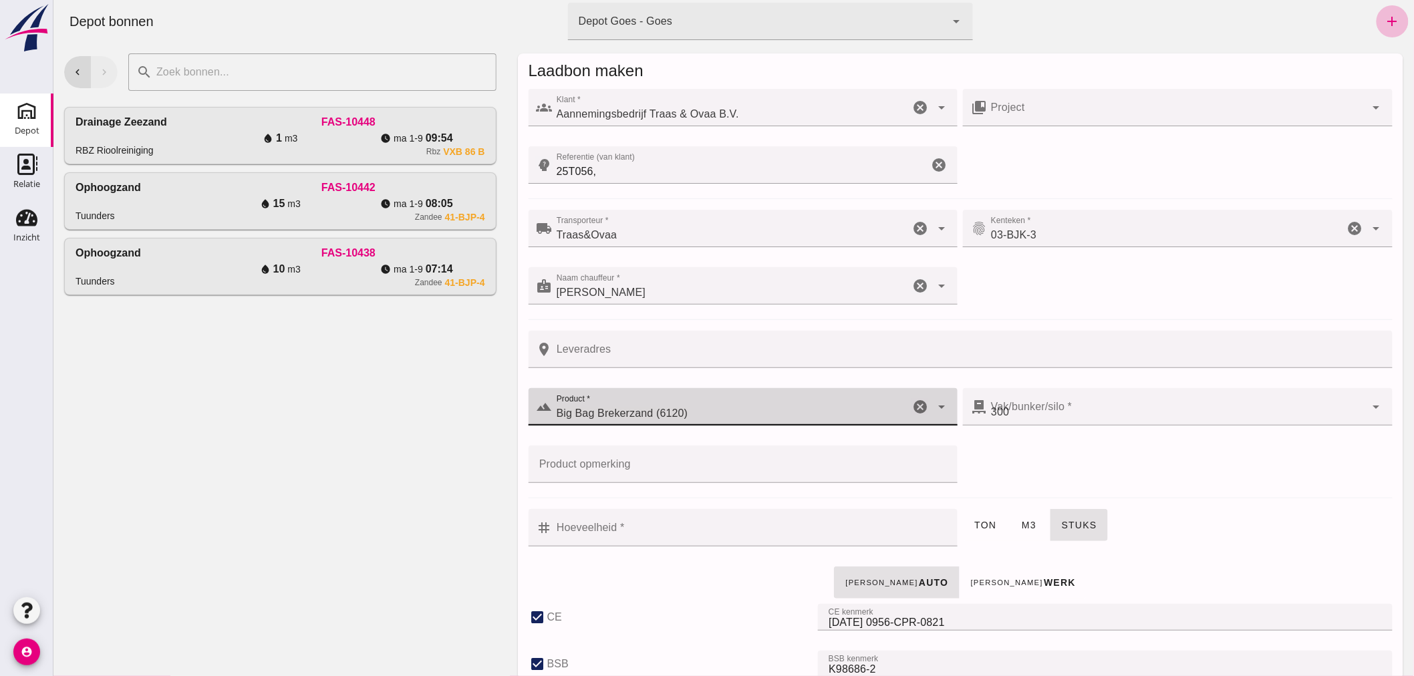
checkbox input "true"
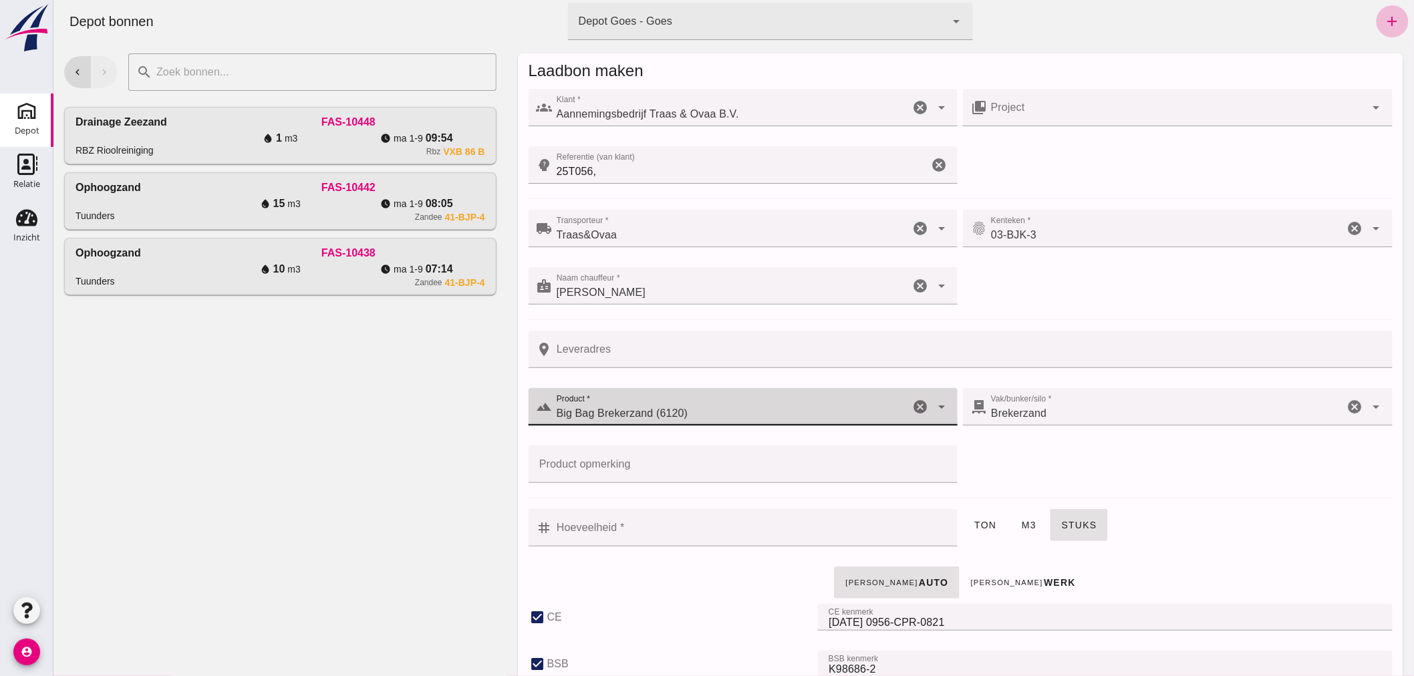
type input "Big Bag Brekerzand (6120)"
click input "Hoeveelheid *"
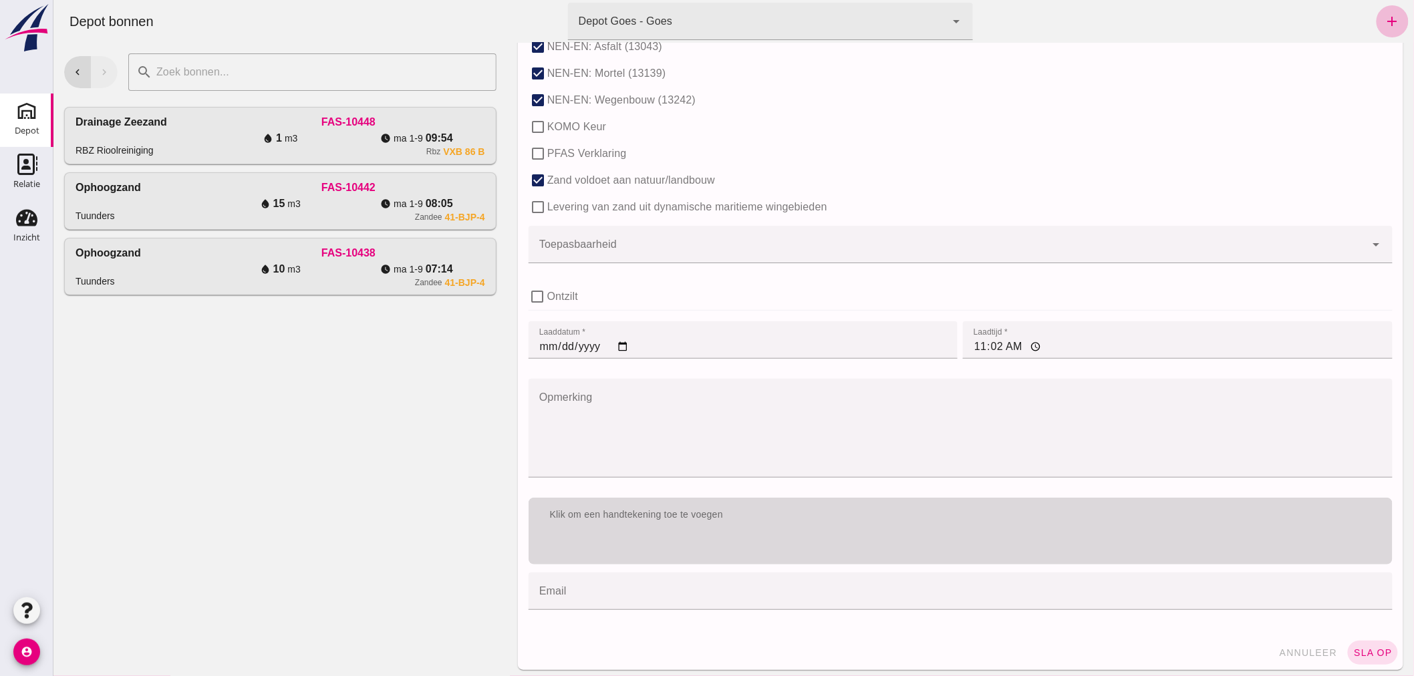
scroll to position [821, 0]
type input "1"
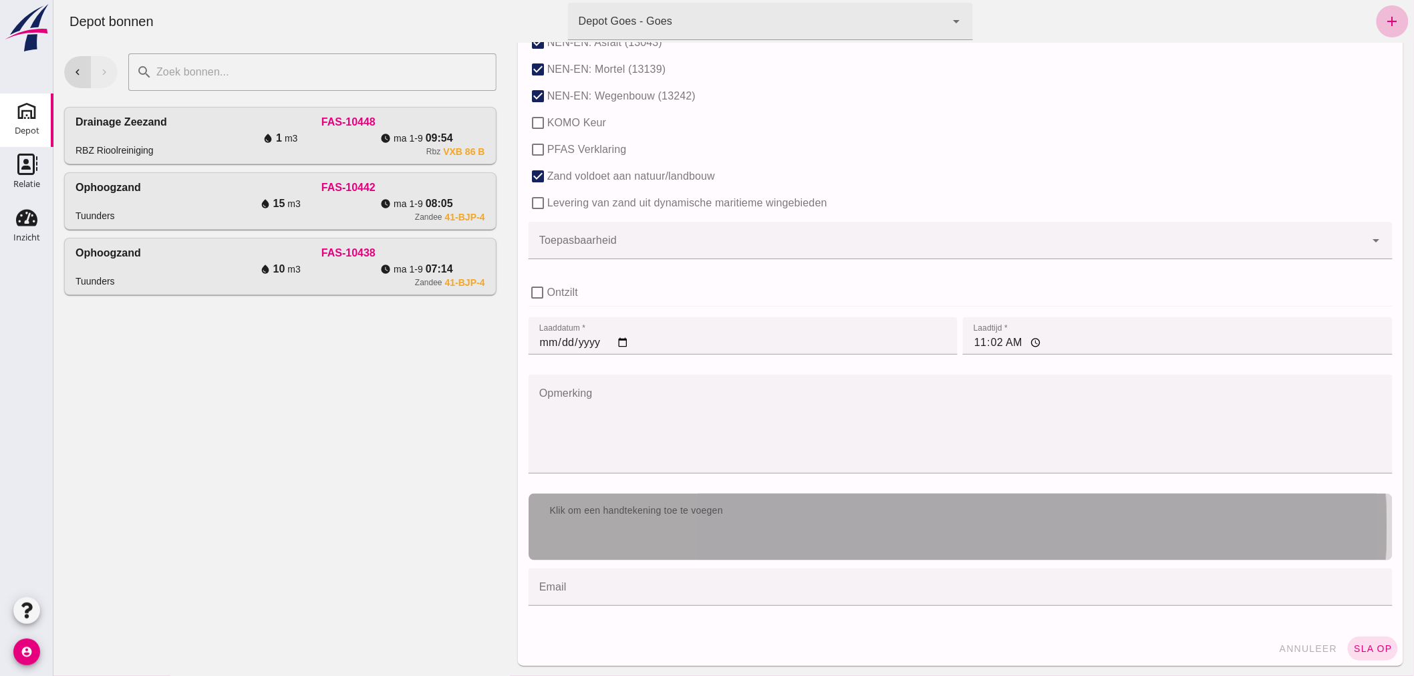
click div "Klik om een handtekening toe te voegen"
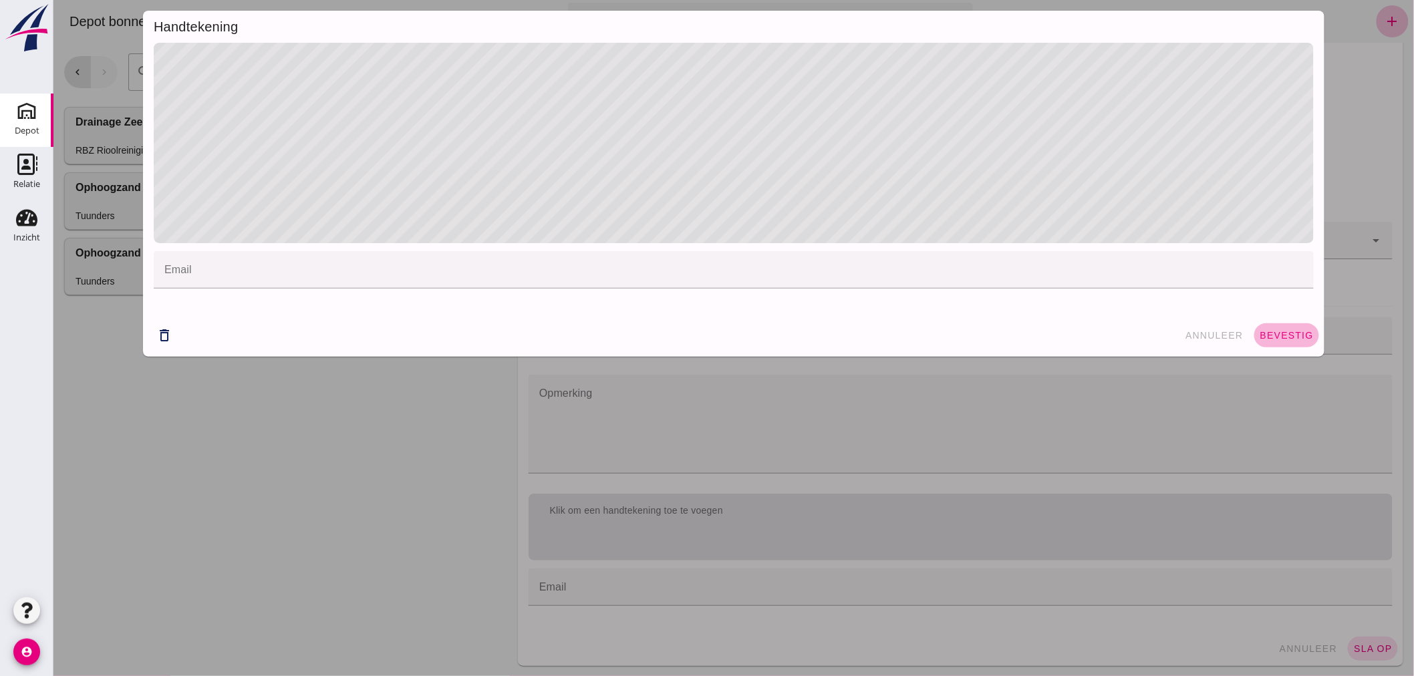
click button "bevestig"
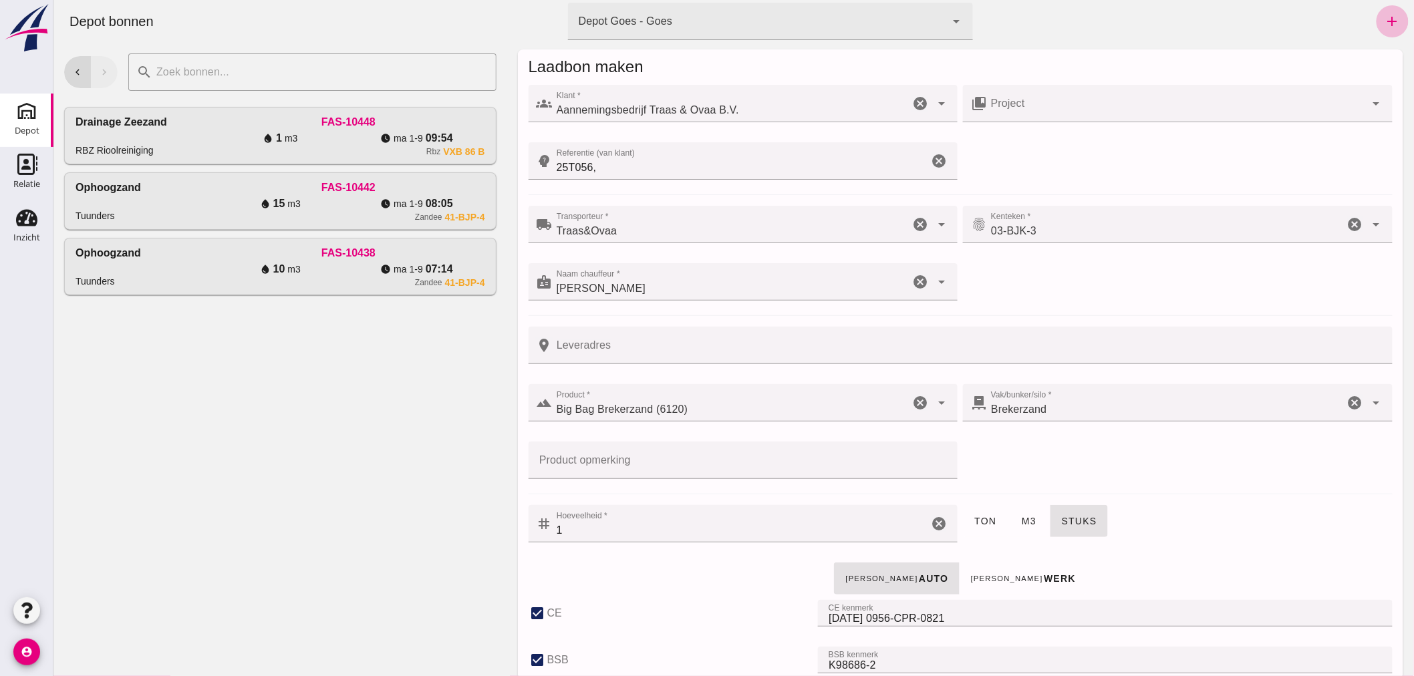
scroll to position [0, 0]
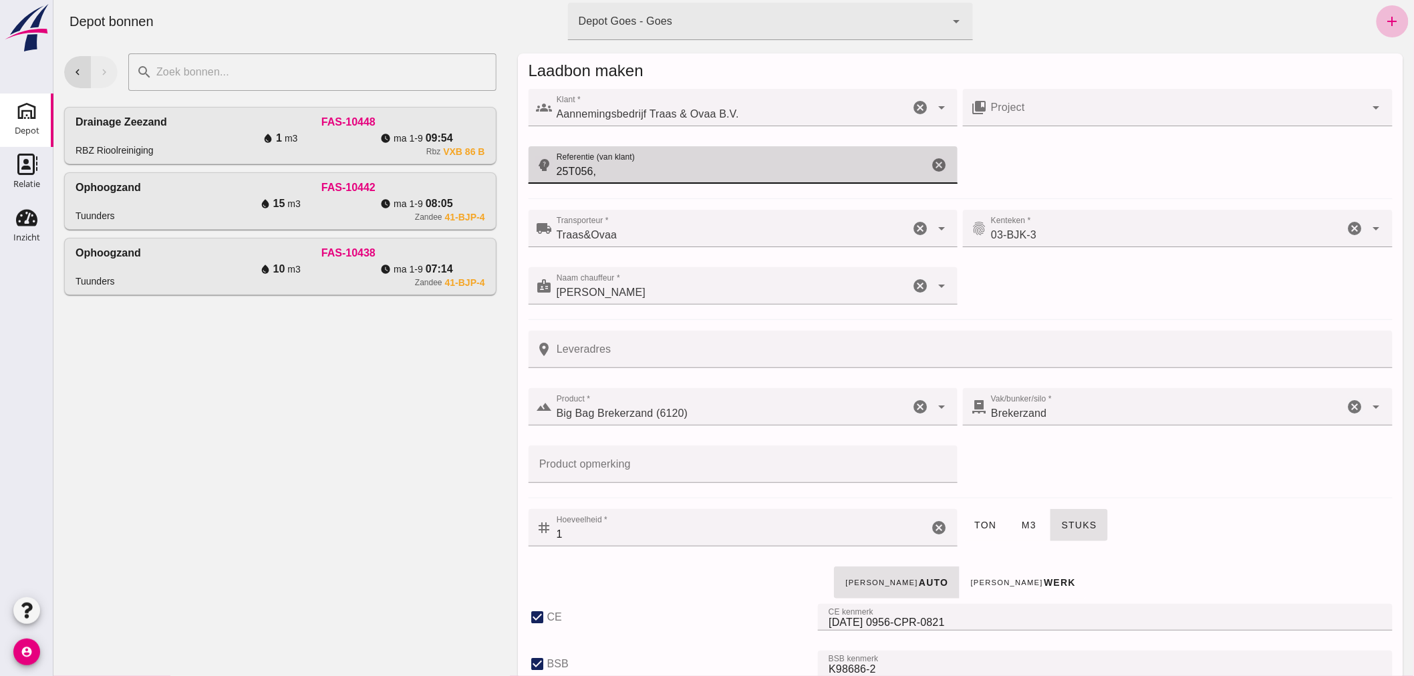
click input "25T056,"
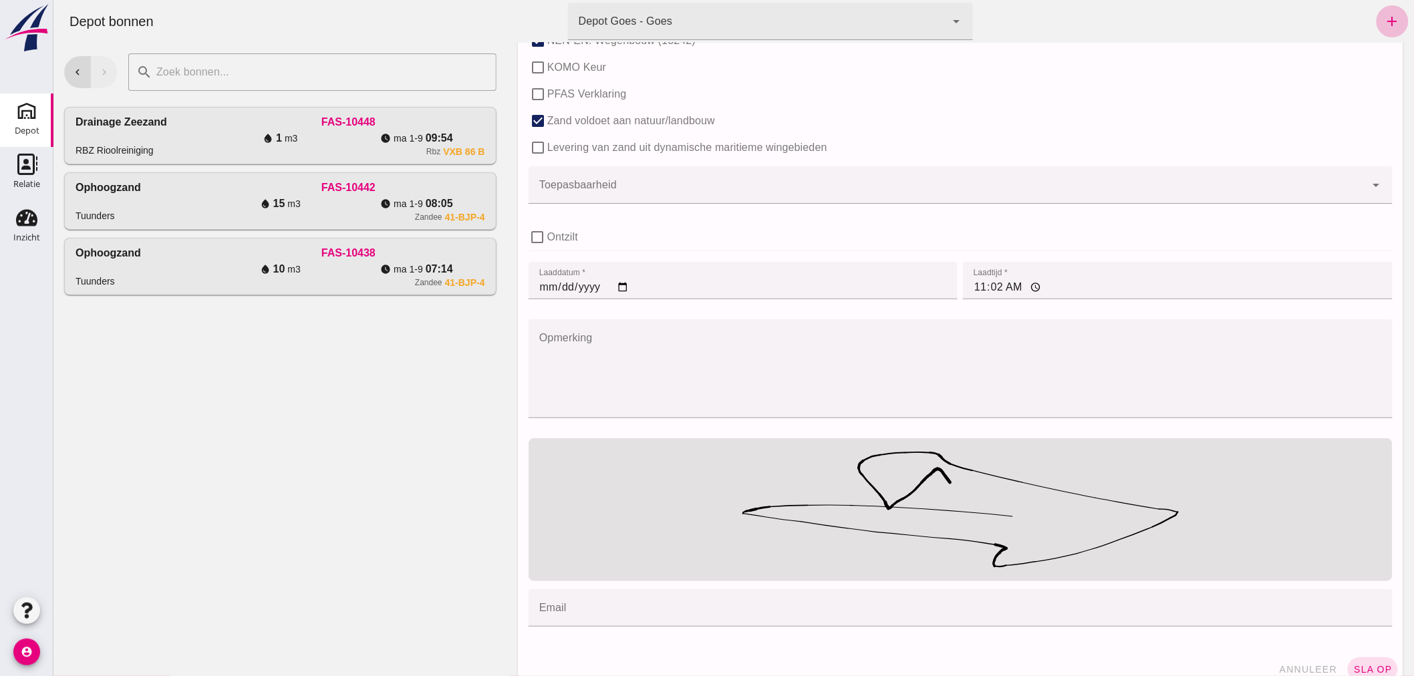
scroll to position [897, 0]
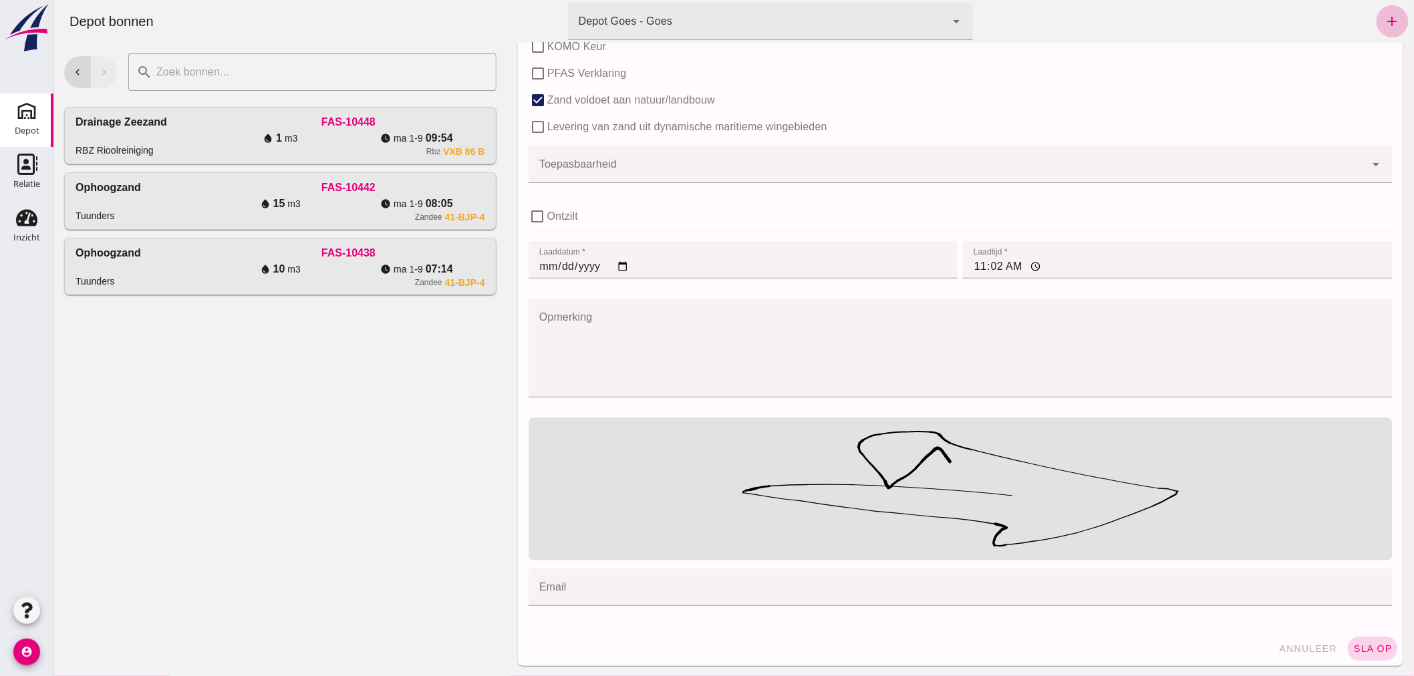
type input "25T056,- [PERSON_NAME]"
click span "sla op"
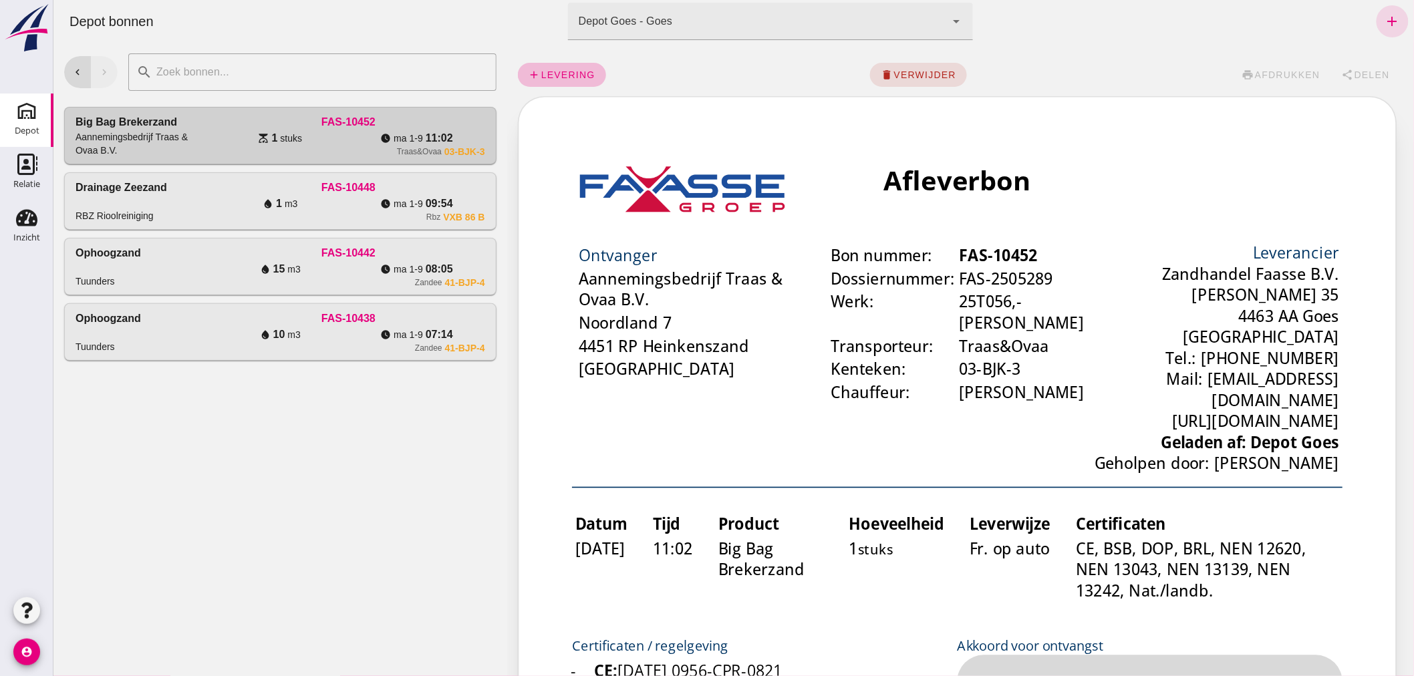
scroll to position [0, 0]
click at [1385, 15] on icon "add" at bounding box center [1392, 21] width 16 height 16
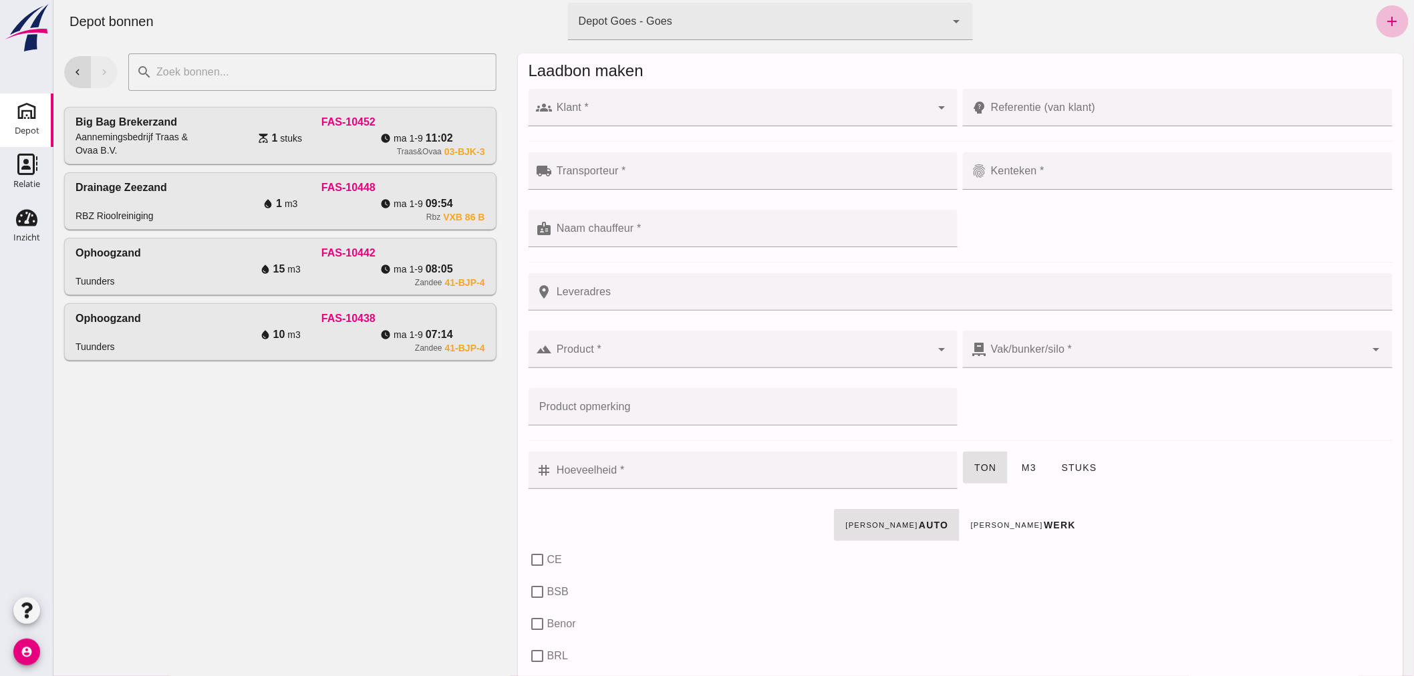
click input "Klant *"
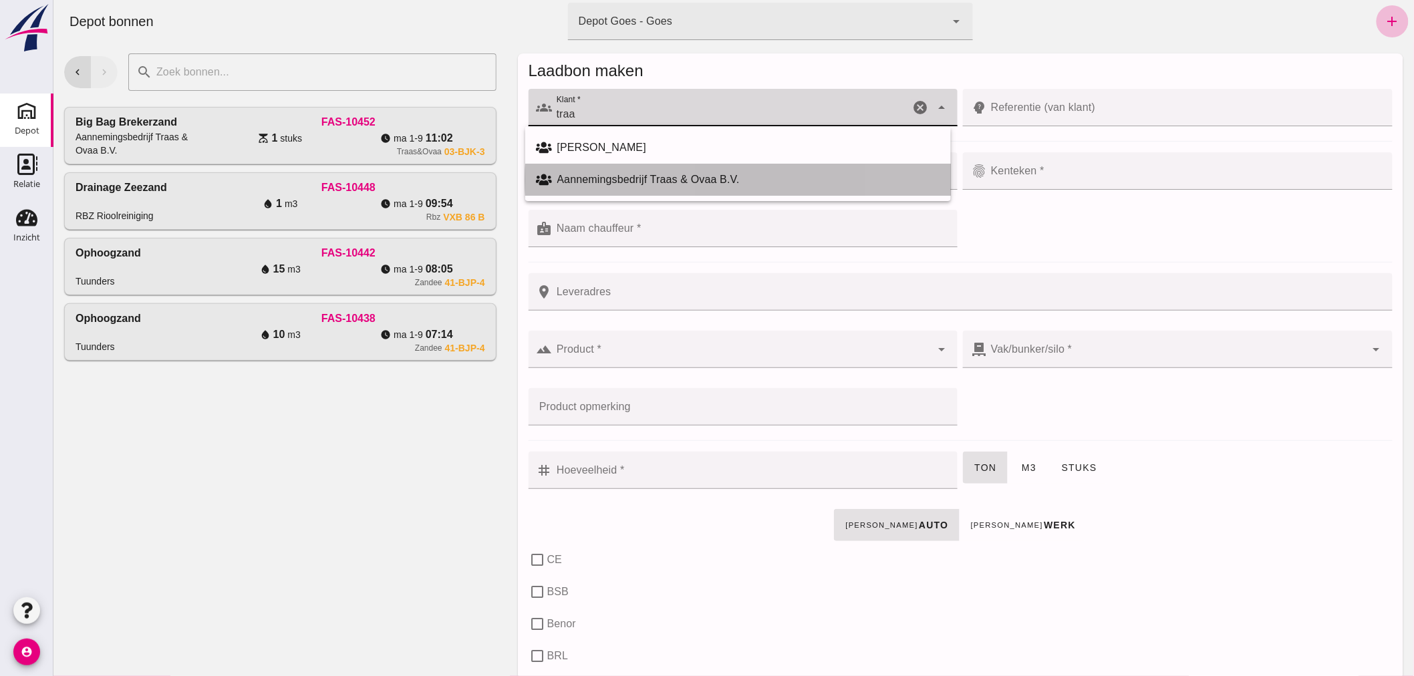
click at [676, 182] on div "Aannemingsbedrijf Traas & Ovaa B.V." at bounding box center [748, 180] width 383 height 16
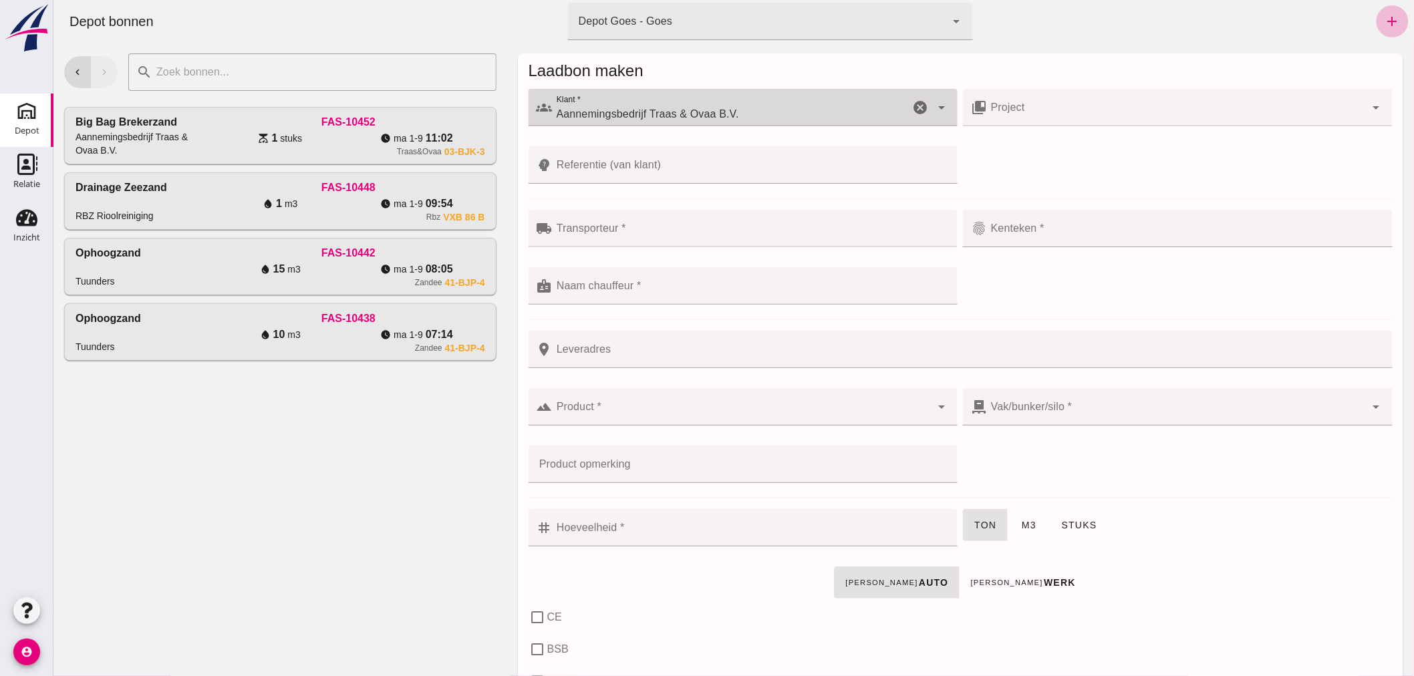
type input "Aannemingsbedrijf Traas & Ovaa B.V."
click input "Referentie (van klant)"
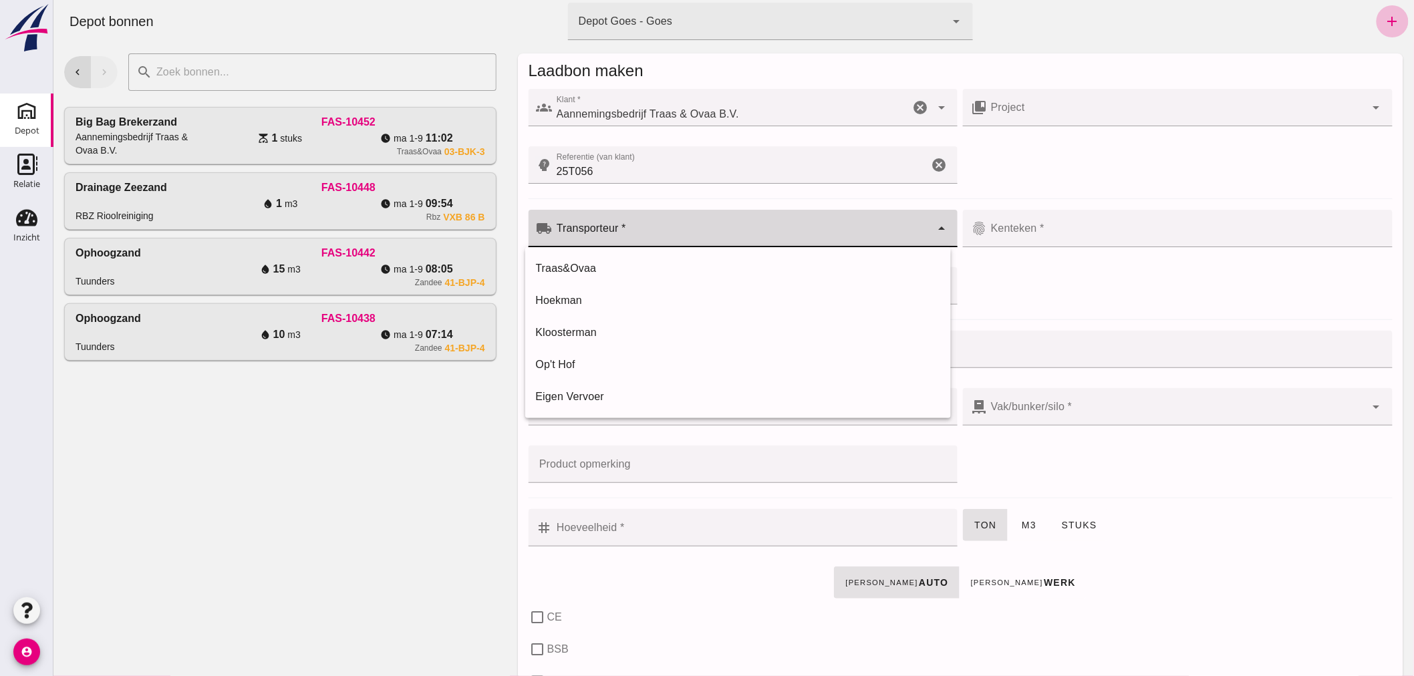
click input "Transporteur *"
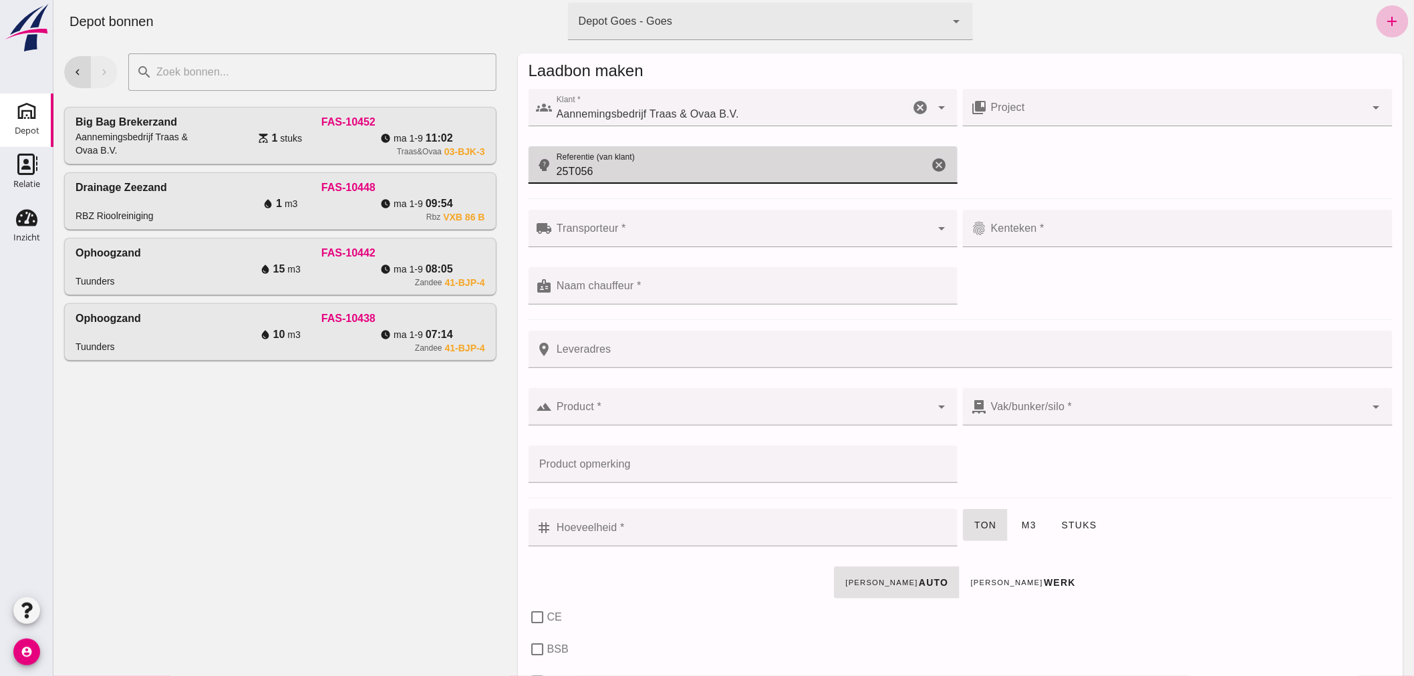
click input "25T056"
type input "25T056,- [PERSON_NAME]"
click div
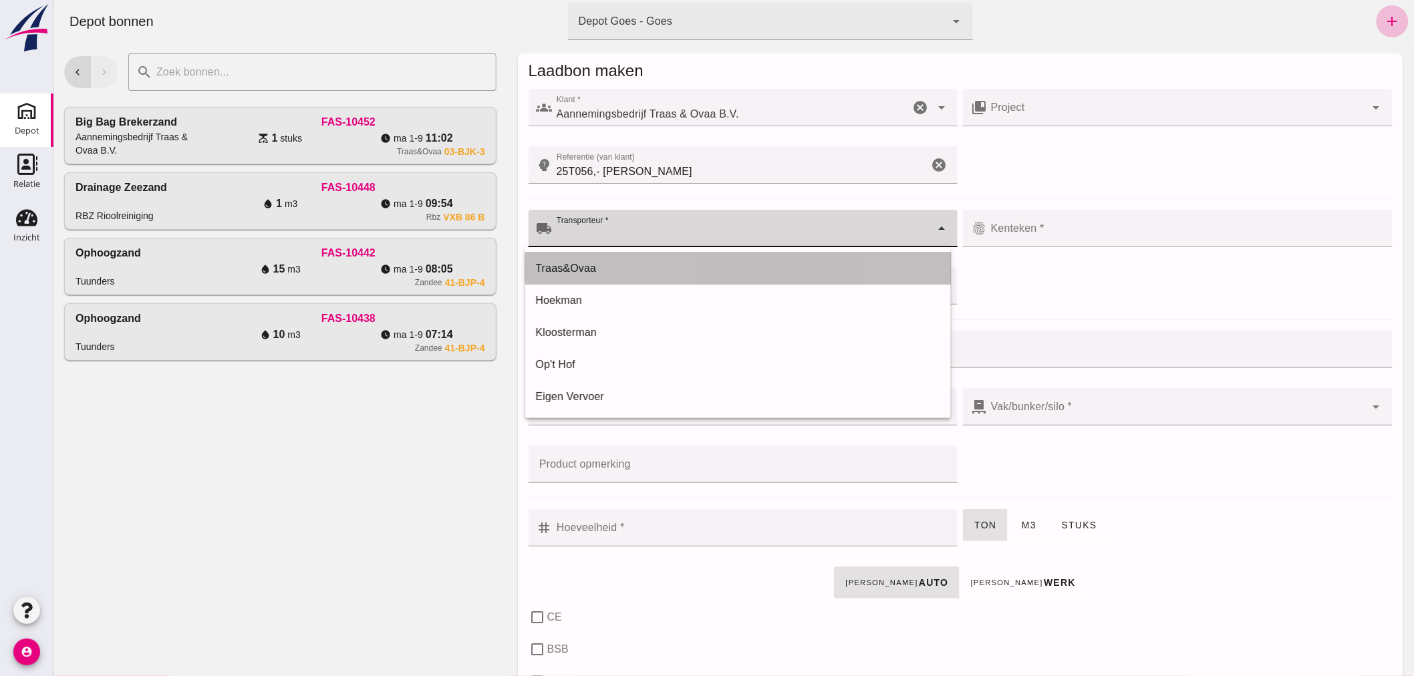
click at [608, 269] on div "Traas&Ovaa" at bounding box center [737, 269] width 404 height 16
type input "Traas&Ovaa"
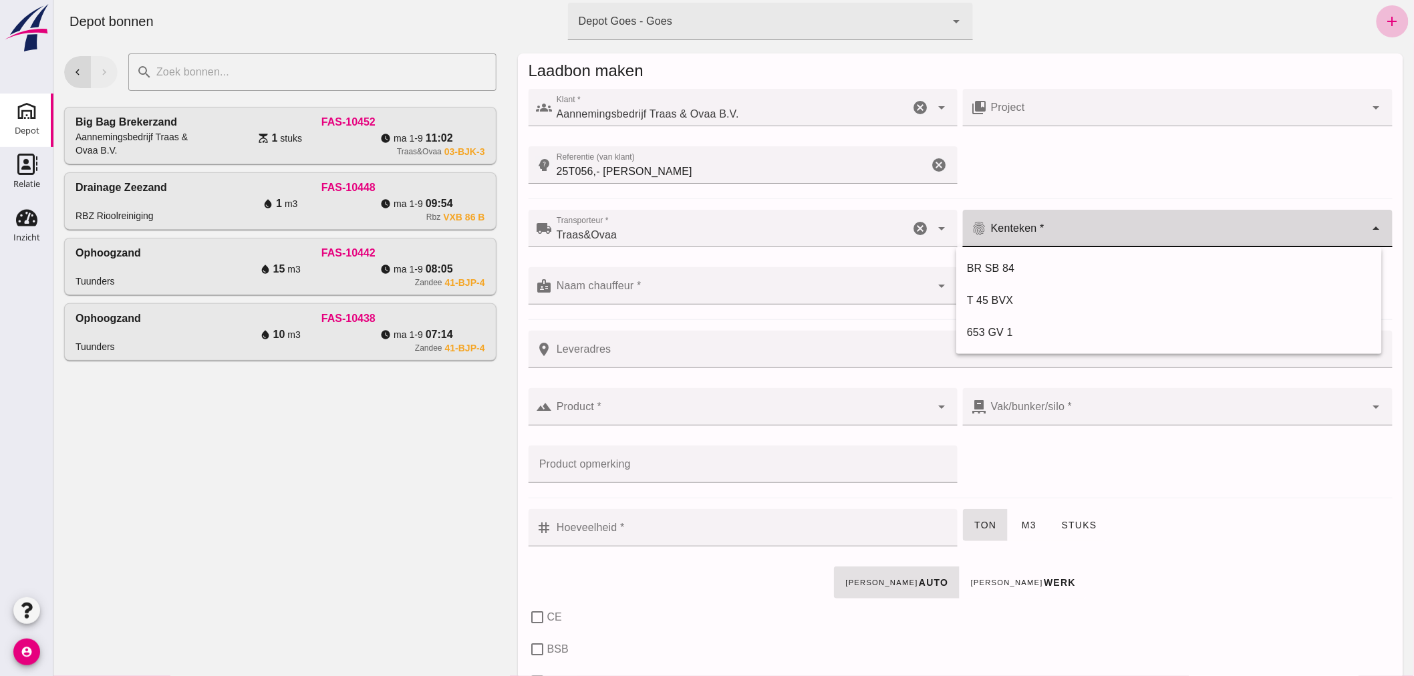
click input "Kenteken *"
type input "03-BJK-3"
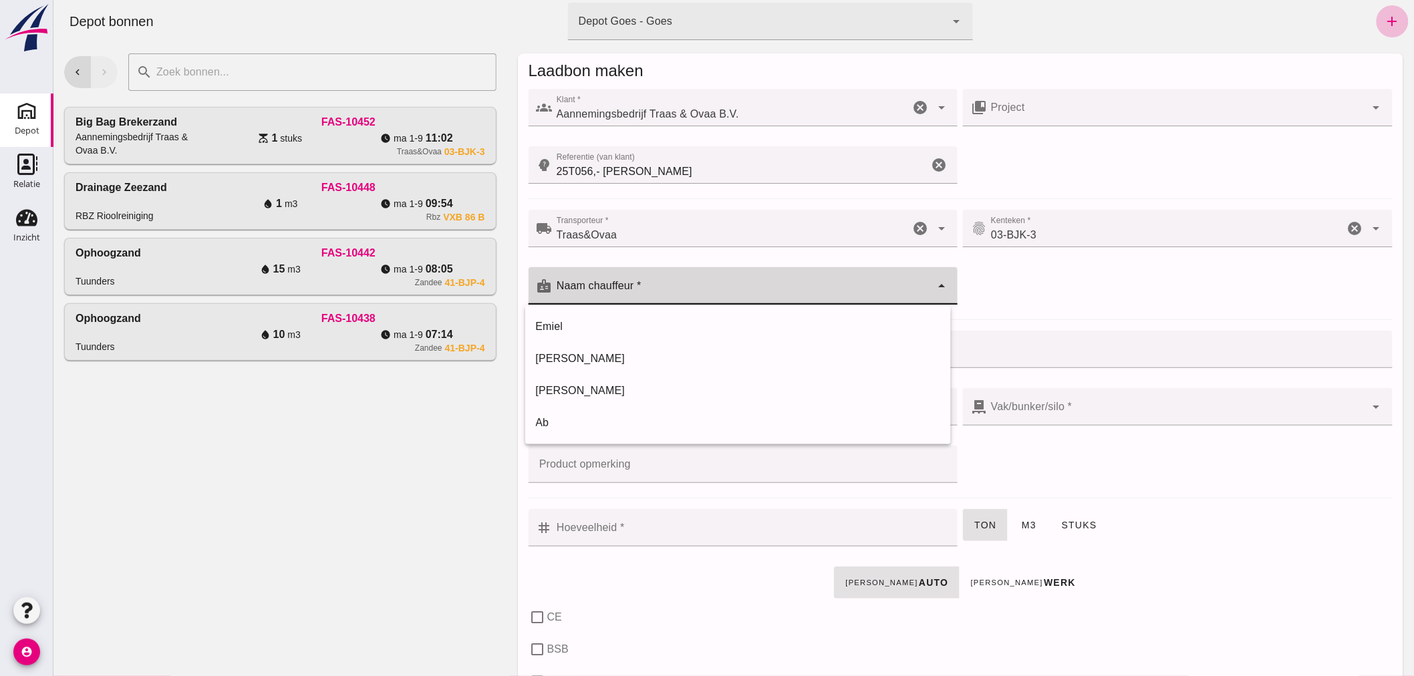
click input "Naam chauffeur *"
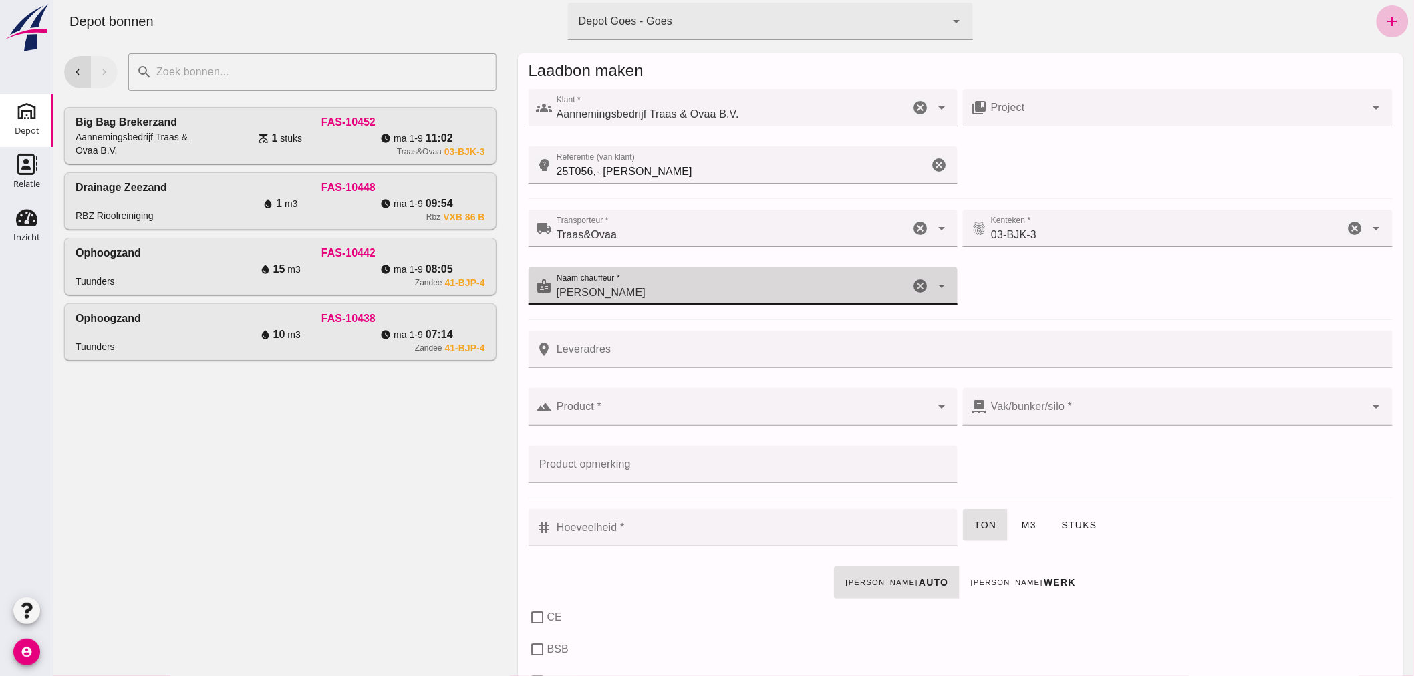
type input "[PERSON_NAME]"
click input "Leveradres"
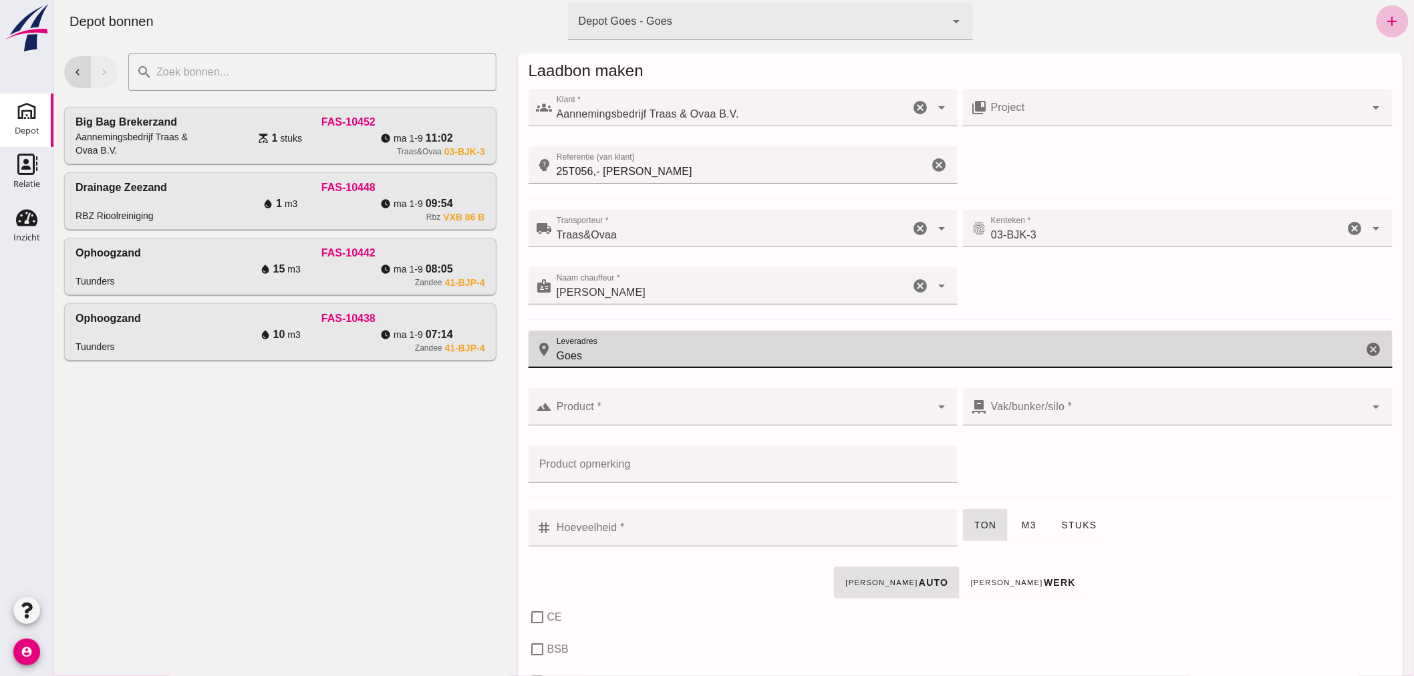
type input "Goes"
click input "Product *"
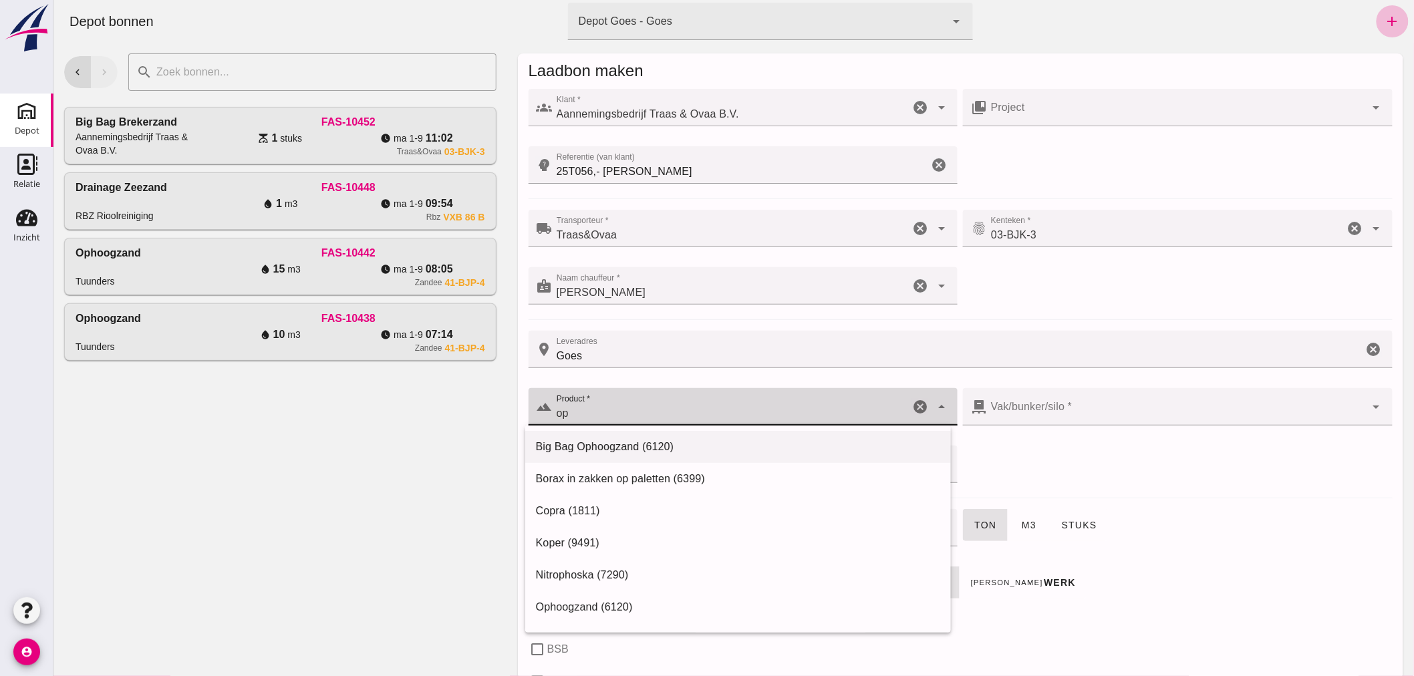
click at [617, 439] on div "Big Bag Ophoogzand (6120)" at bounding box center [737, 447] width 404 height 16
type input "Big Bag Ophoogzand (6120)"
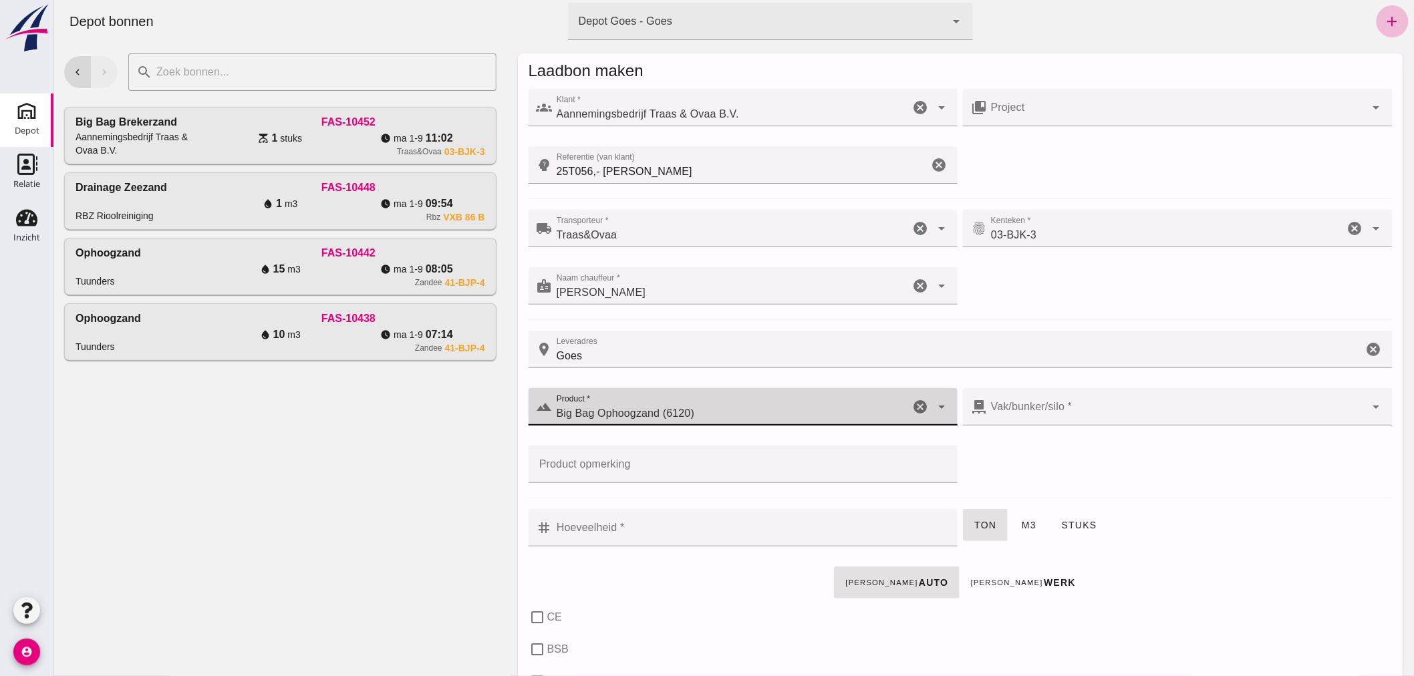
type input "38"
checkbox input "true"
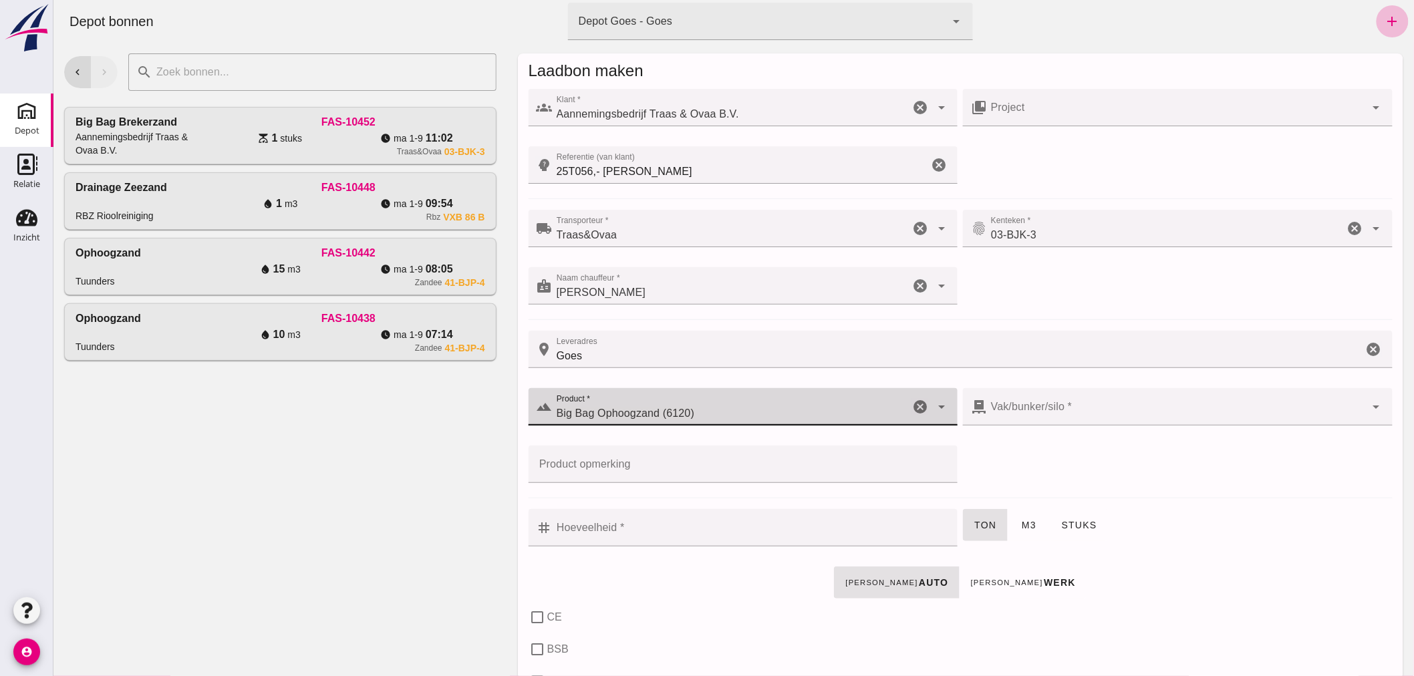
checkbox input "true"
type input "40"
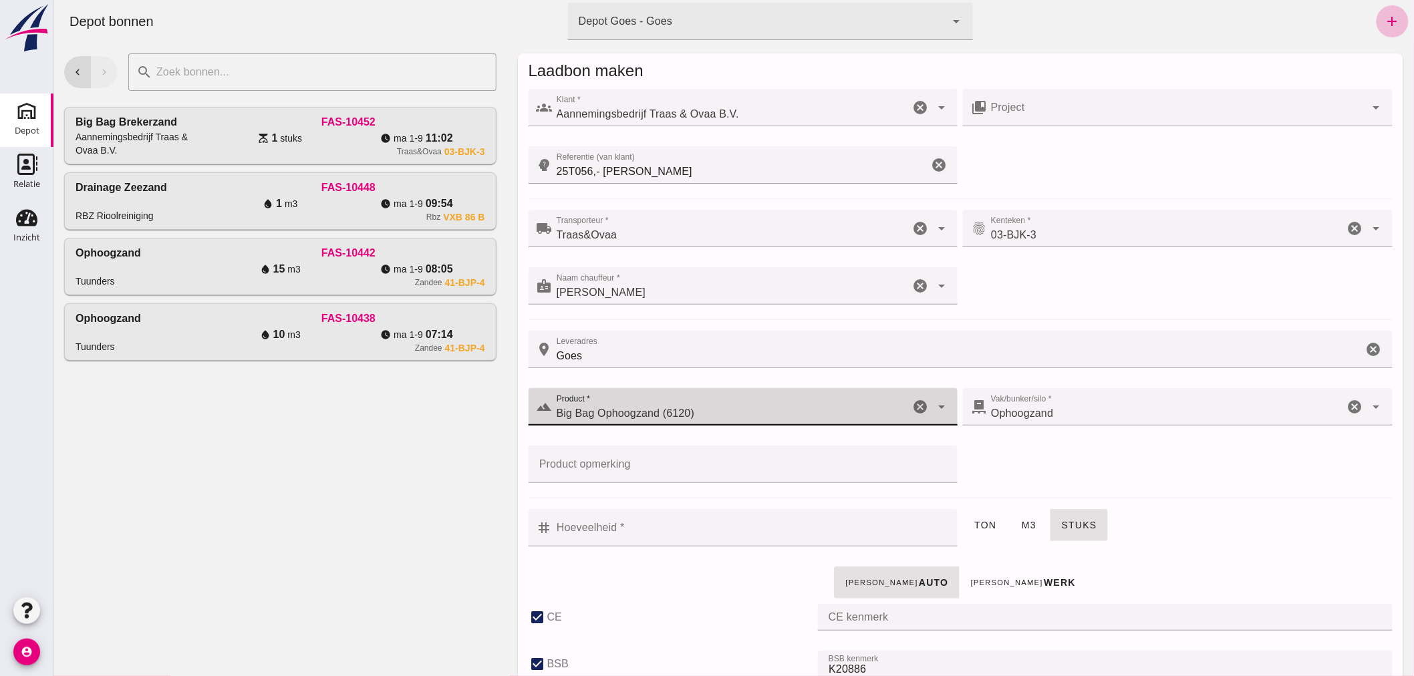
type input "Big Bag Ophoogzand (6120)"
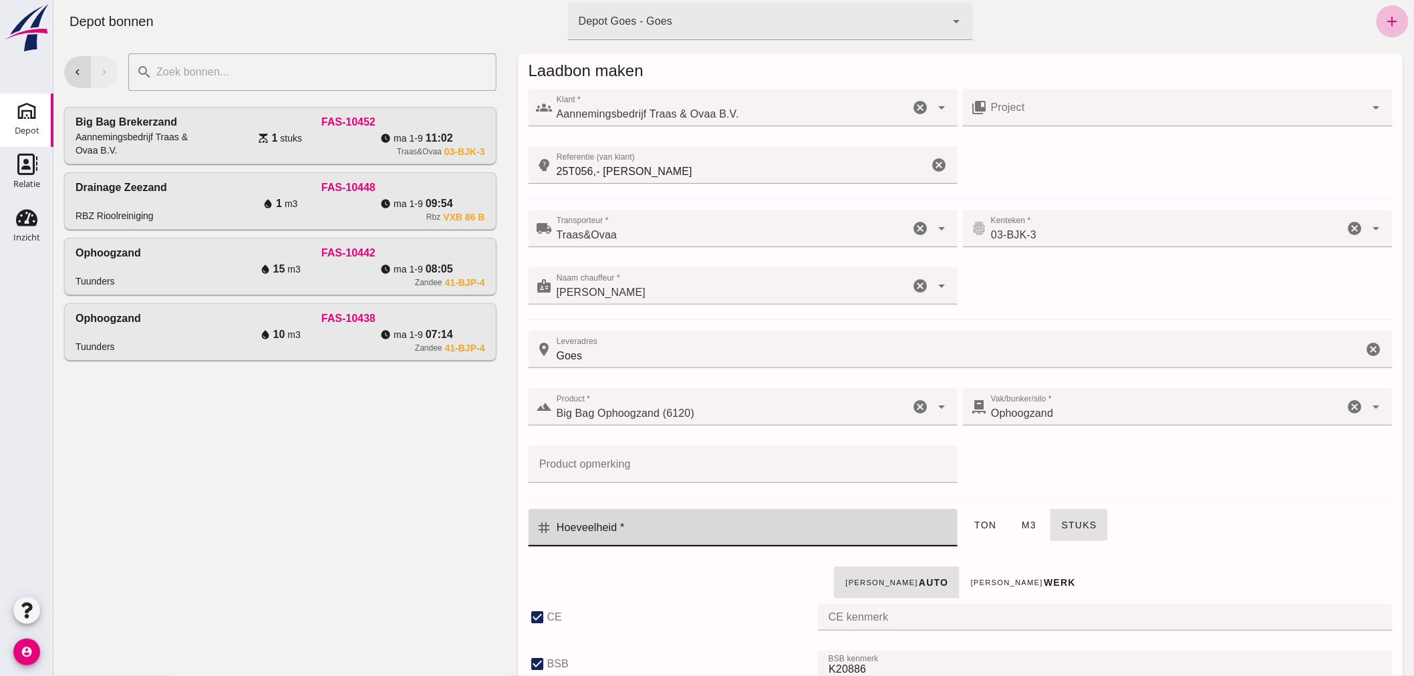
click input "Hoeveelheid *"
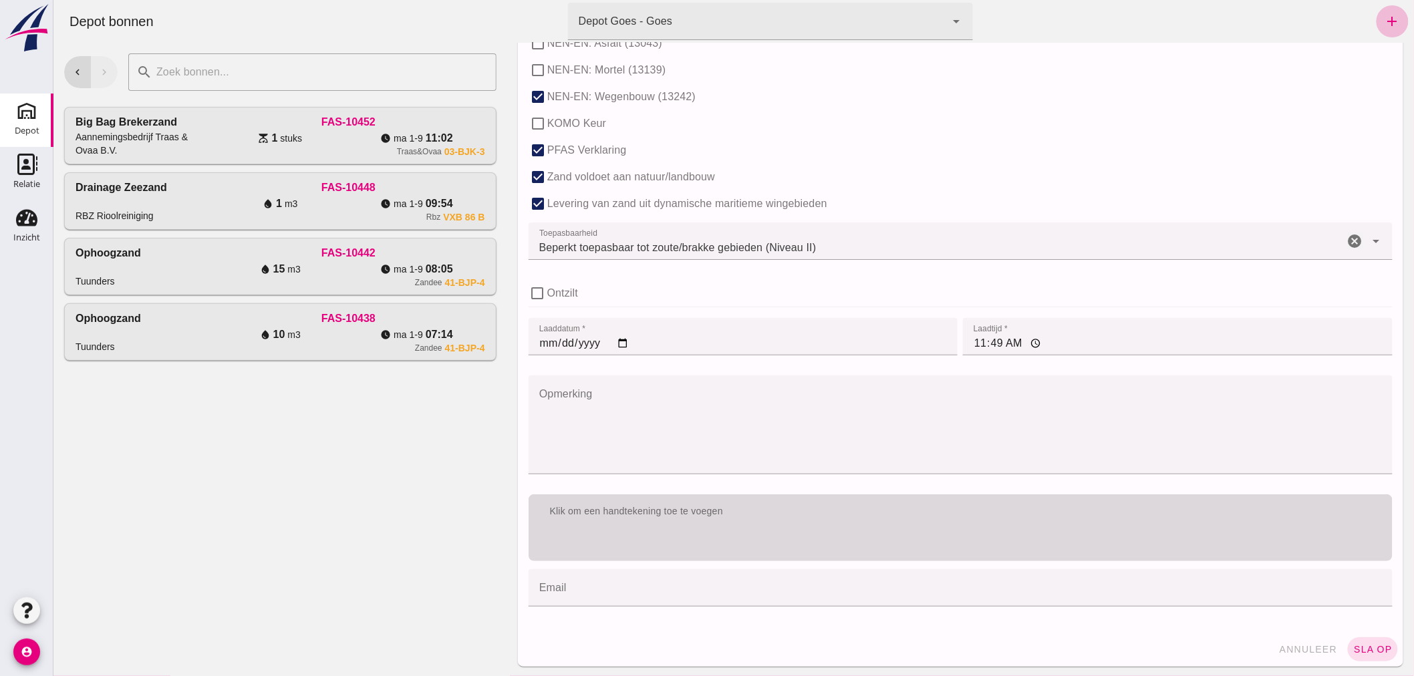
scroll to position [821, 0]
type input "1"
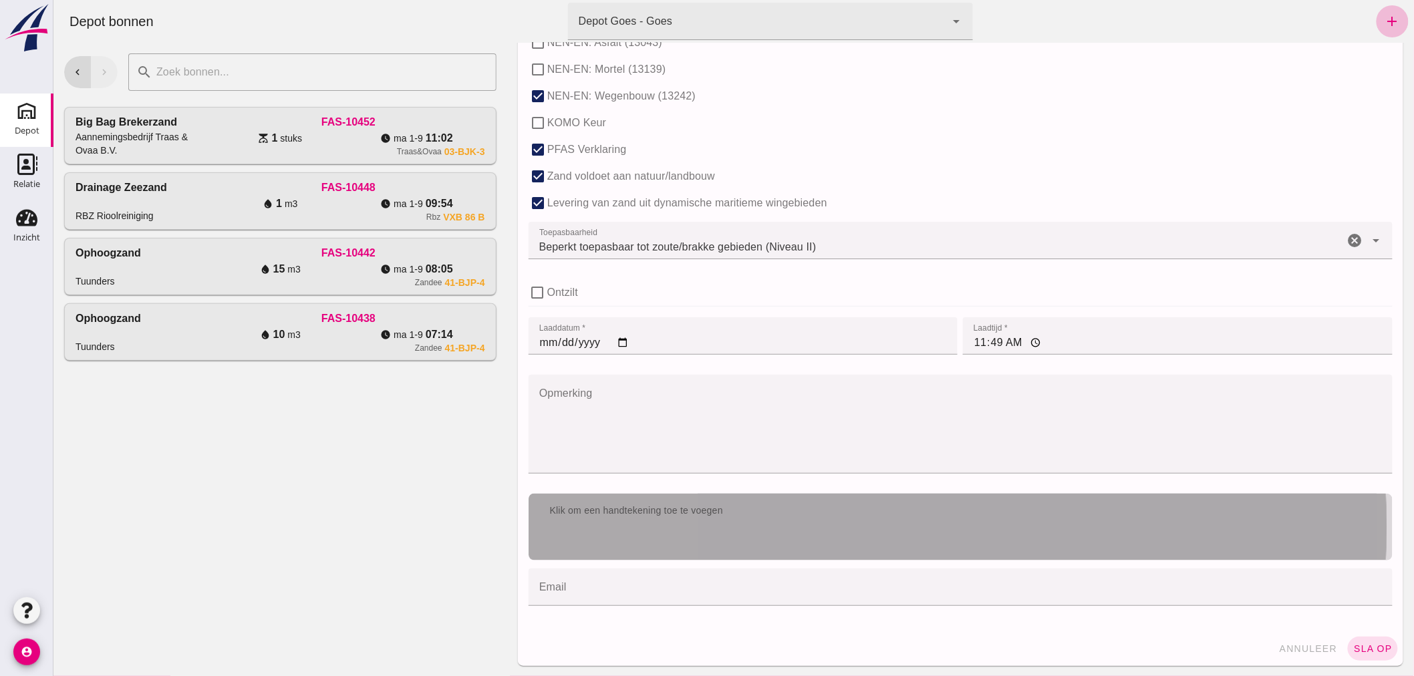
click at [803, 509] on div "Klik om een handtekening toe te voegen" at bounding box center [960, 511] width 843 height 13
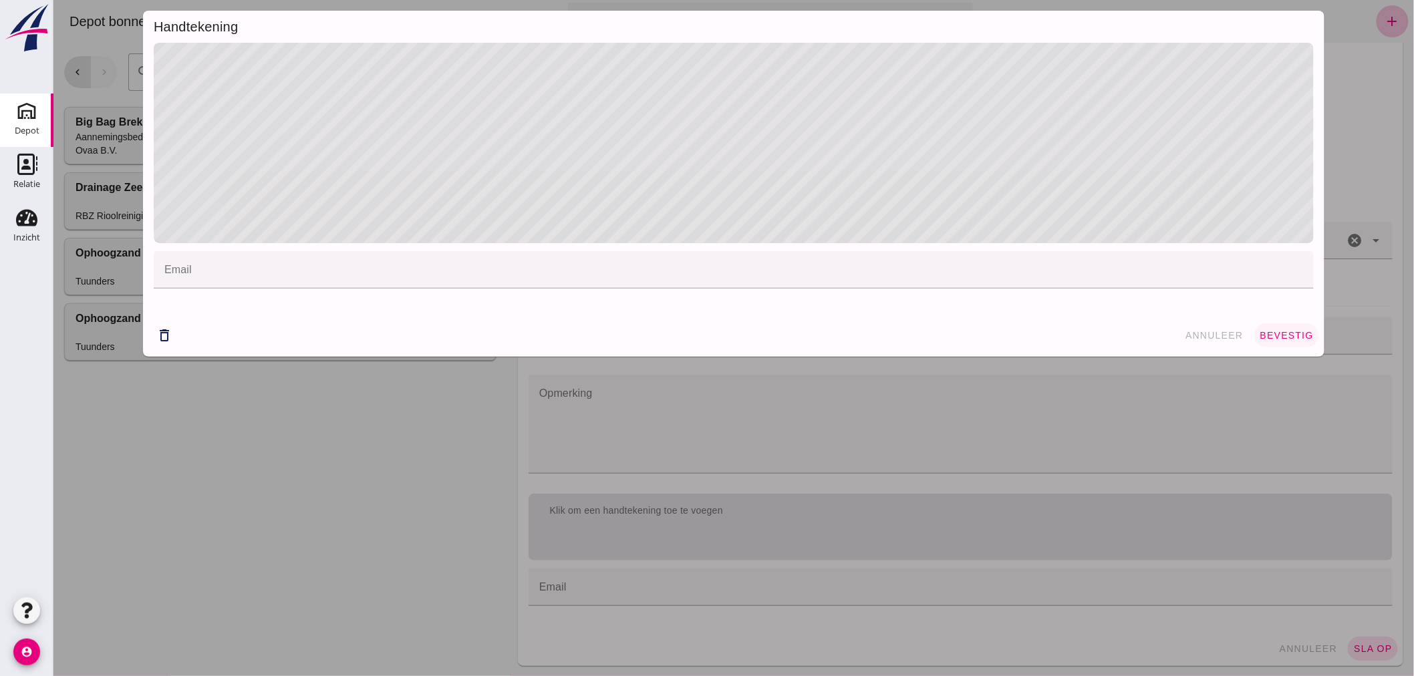
click span "bevestig"
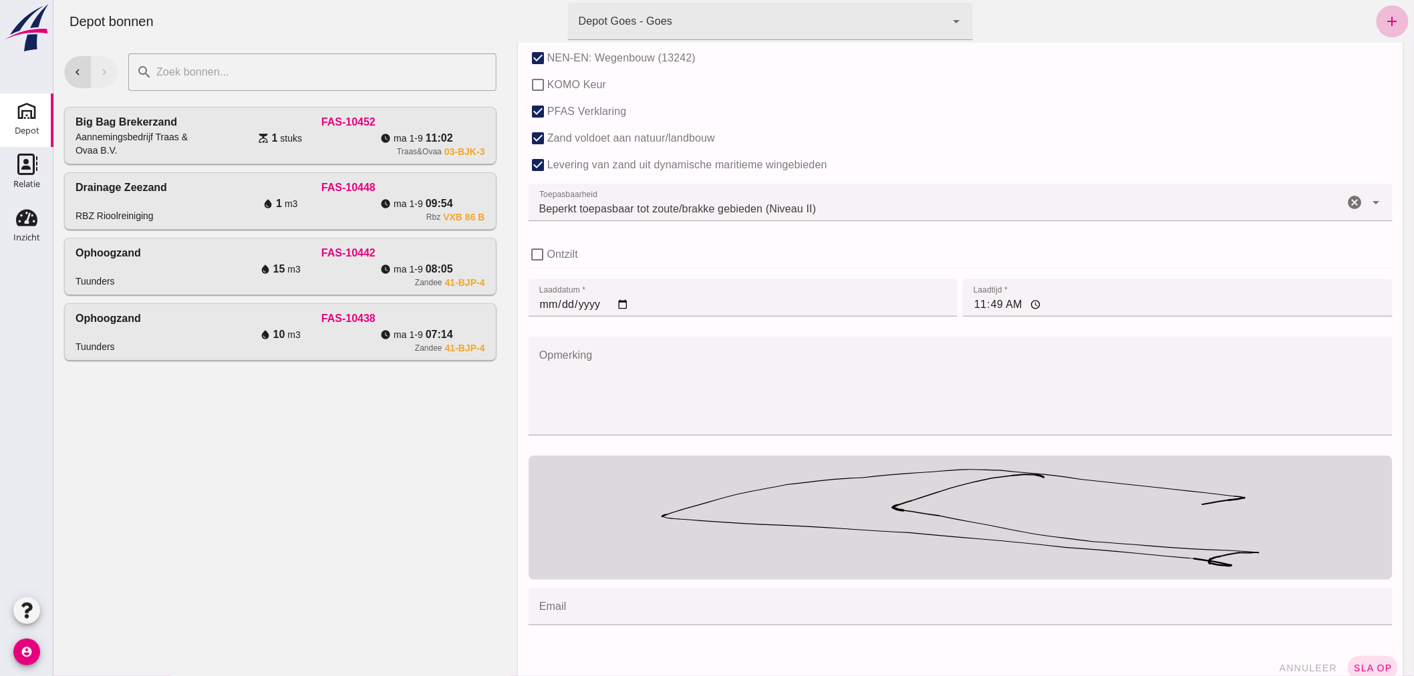
scroll to position [878, 0]
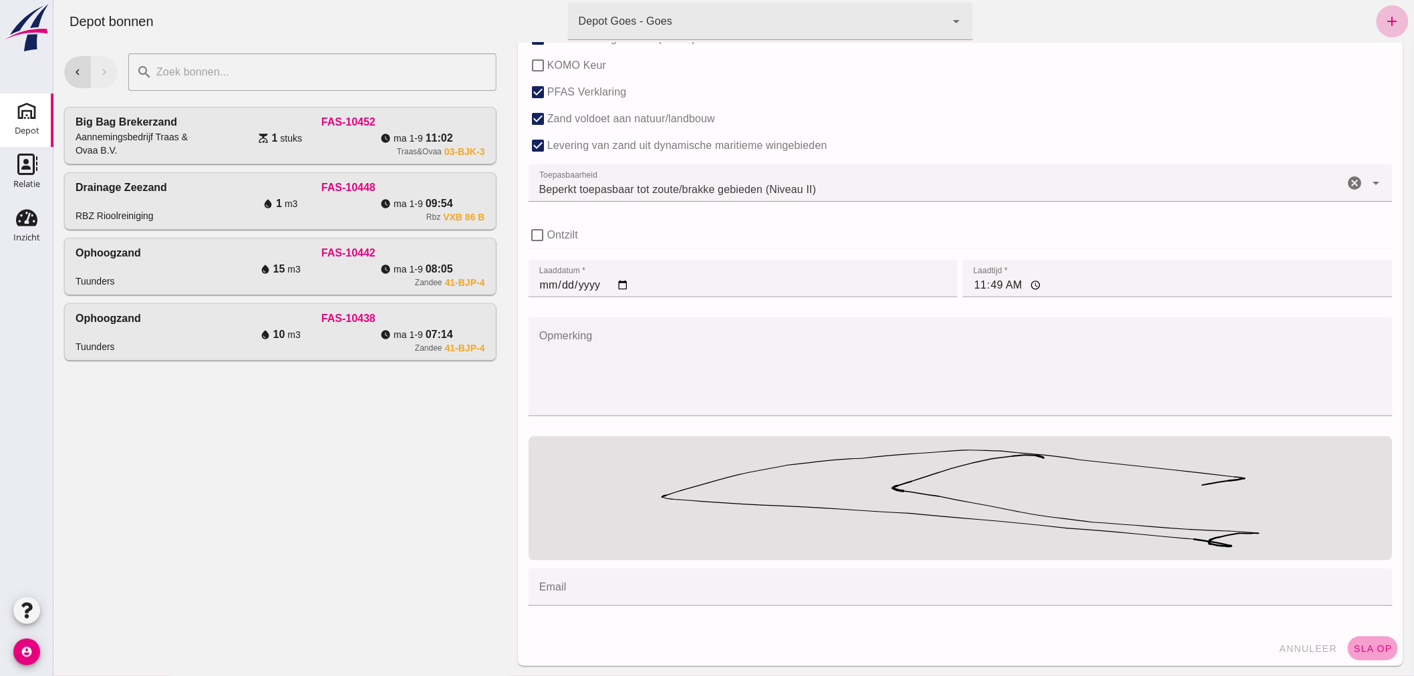
click span "sla op"
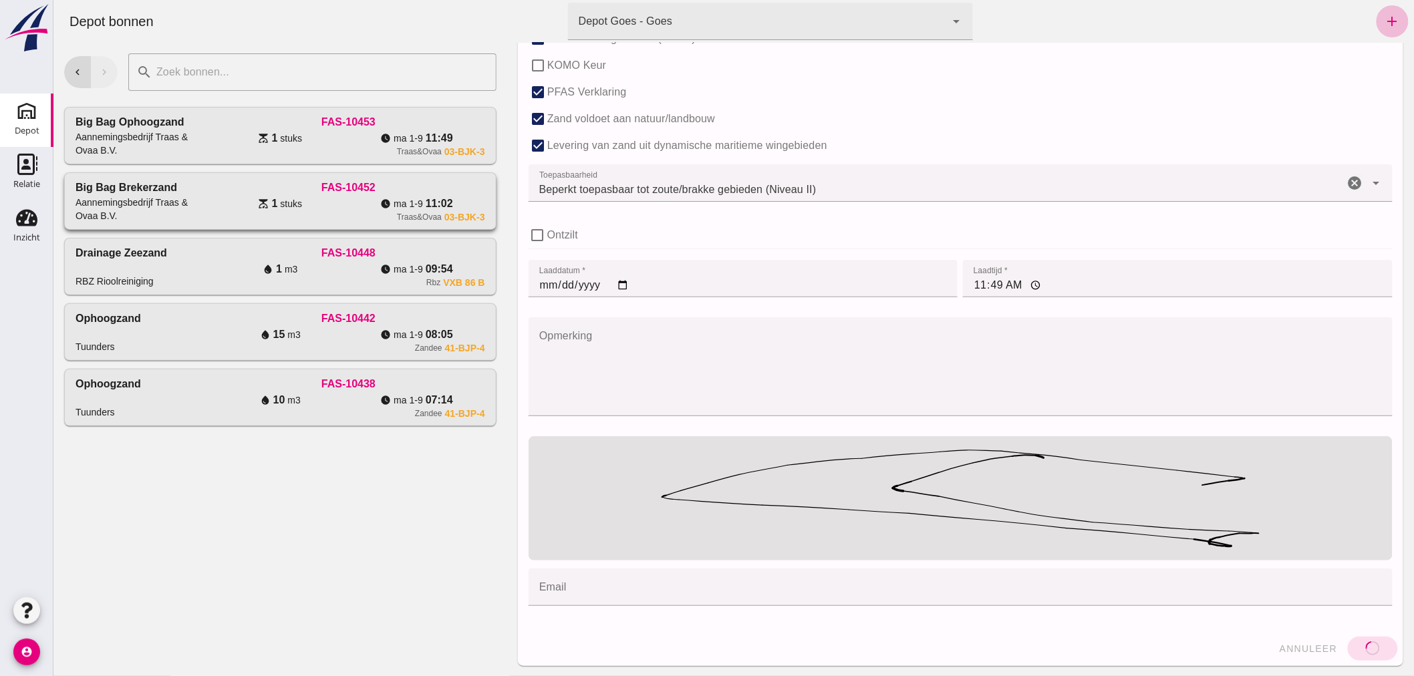
click div "FAS-10452"
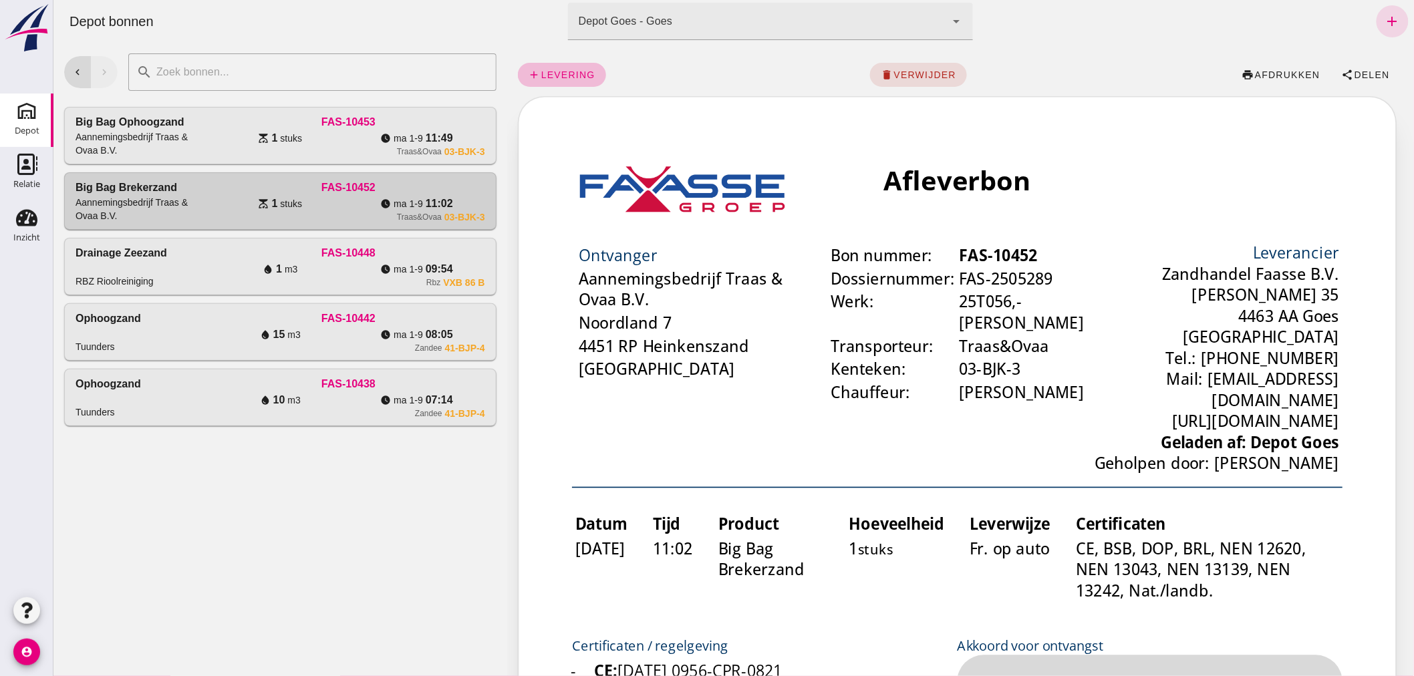
scroll to position [0, 0]
click span "afdrukken"
drag, startPoint x: 219, startPoint y: 131, endPoint x: 221, endPoint y: 142, distance: 10.9
click at [219, 132] on div "scale 1 stuks" at bounding box center [279, 138] width 136 height 16
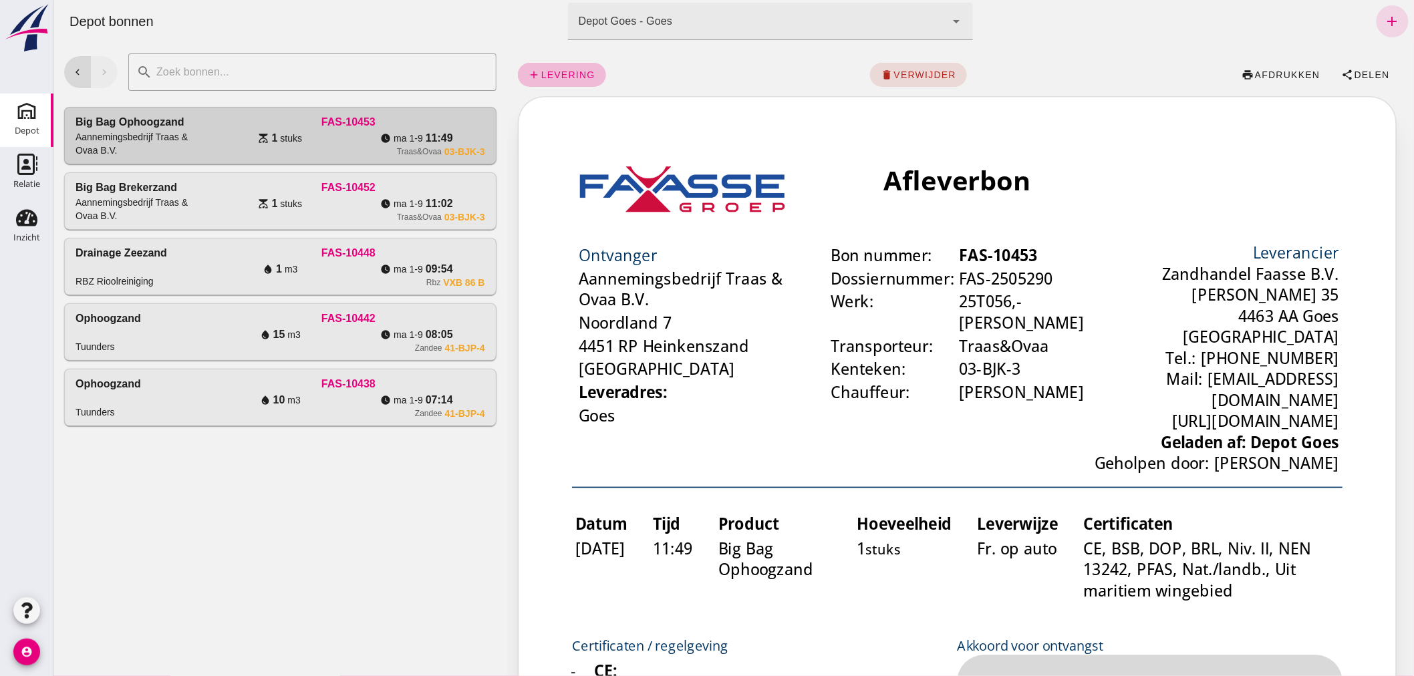
click span "print afdrukken"
click at [20, 212] on use at bounding box center [26, 218] width 21 height 17
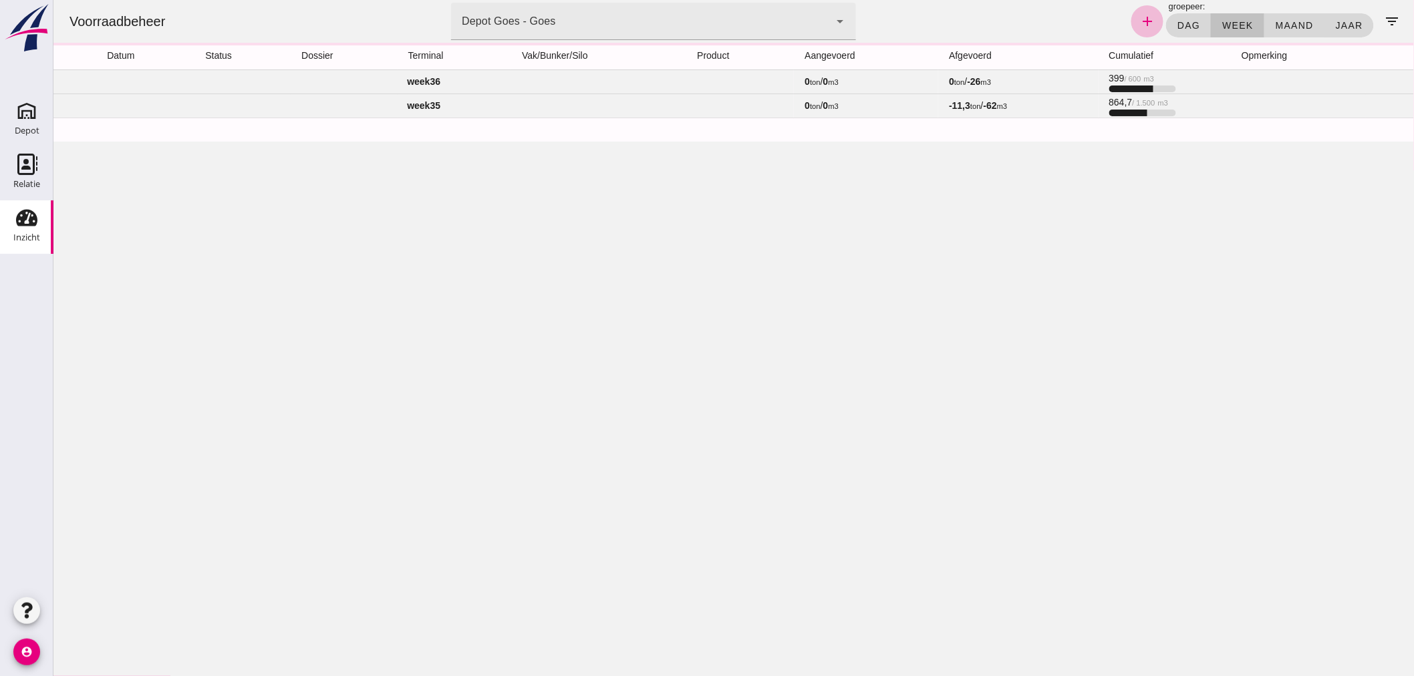
click at [545, 80] on td "week 36" at bounding box center [423, 81] width 740 height 24
click at [571, 83] on td "week 36" at bounding box center [423, 81] width 740 height 24
click at [645, 76] on td "week 36" at bounding box center [423, 81] width 740 height 24
click at [27, 114] on icon "Depot" at bounding box center [26, 110] width 21 height 21
